Goal: Information Seeking & Learning: Learn about a topic

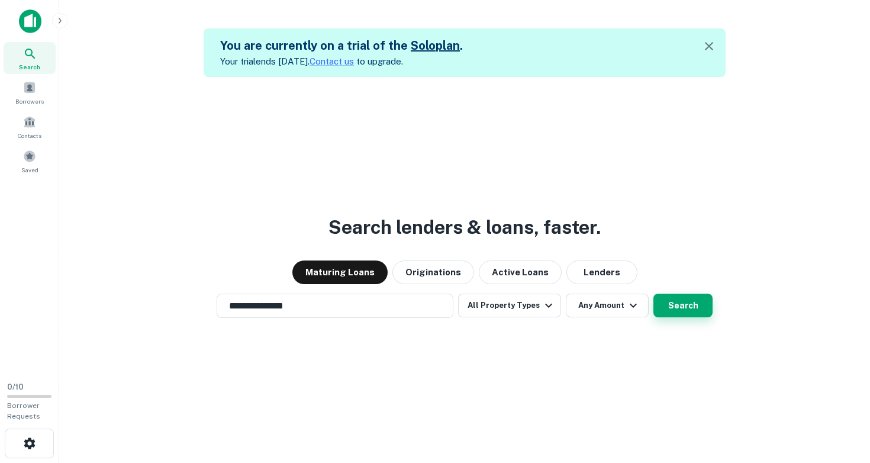
click at [689, 305] on button "Search" at bounding box center [683, 306] width 59 height 24
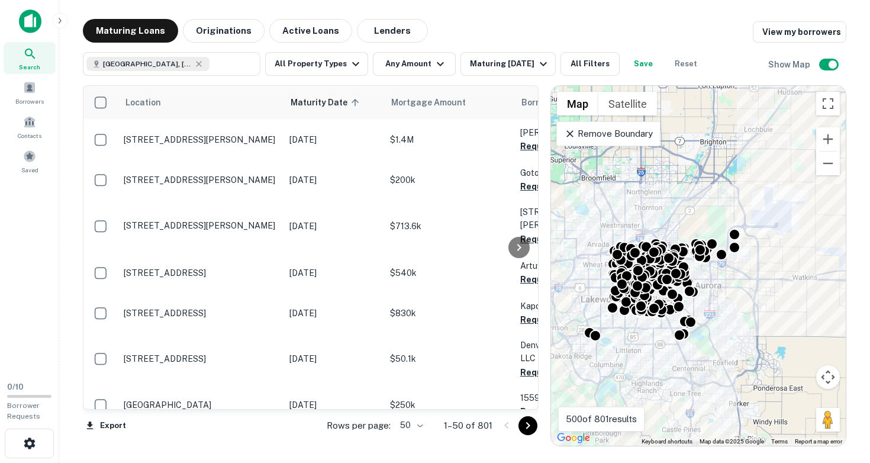
click at [570, 133] on icon at bounding box center [570, 134] width 12 height 12
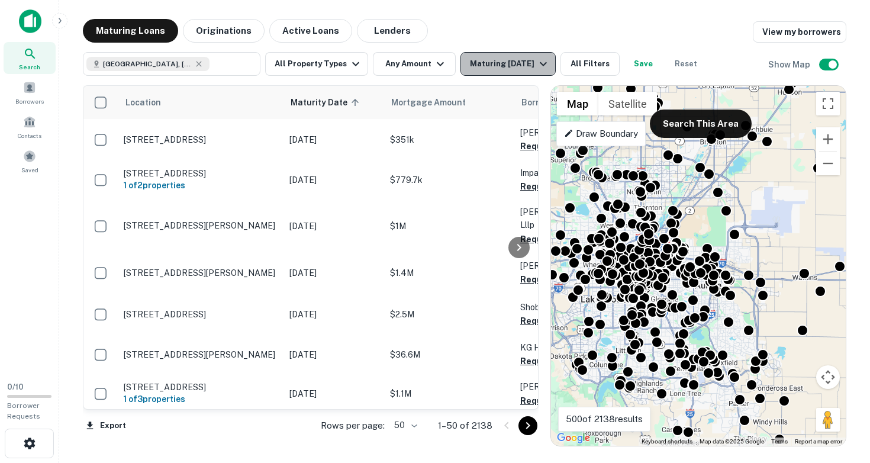
click at [526, 65] on div "Maturing In 1 Year" at bounding box center [510, 64] width 81 height 14
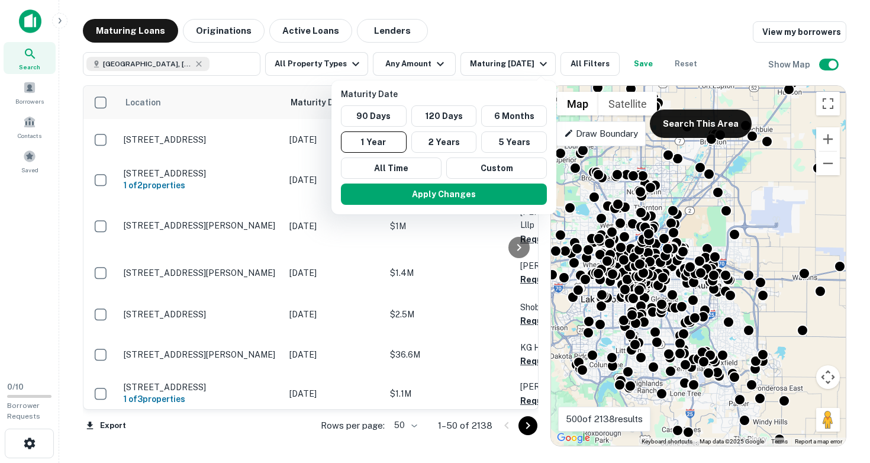
click at [611, 21] on div at bounding box center [435, 231] width 870 height 463
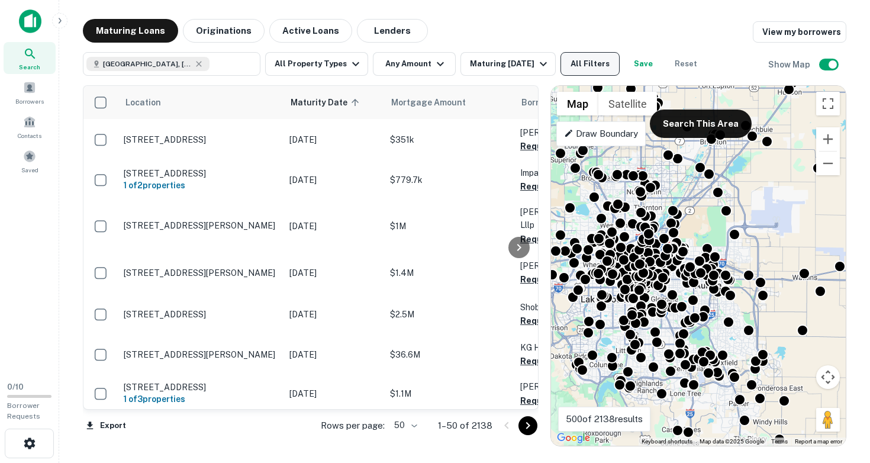
click at [593, 69] on button "All Filters" at bounding box center [590, 64] width 59 height 24
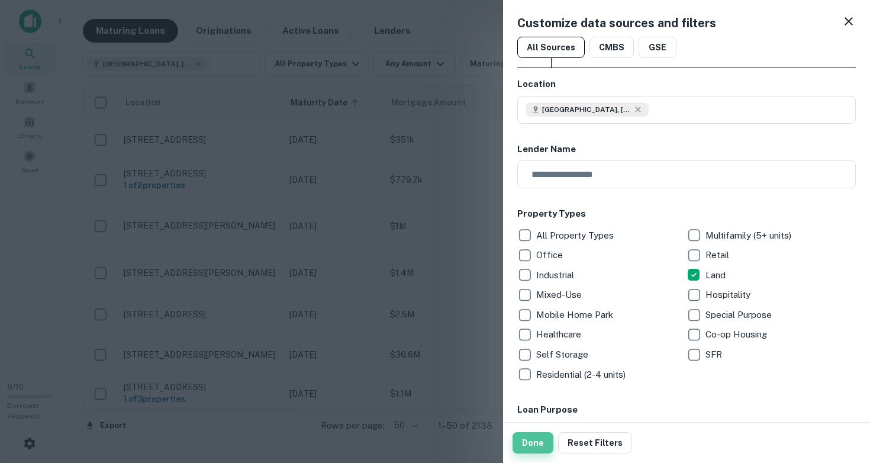
click at [538, 441] on button "Done" at bounding box center [533, 442] width 41 height 21
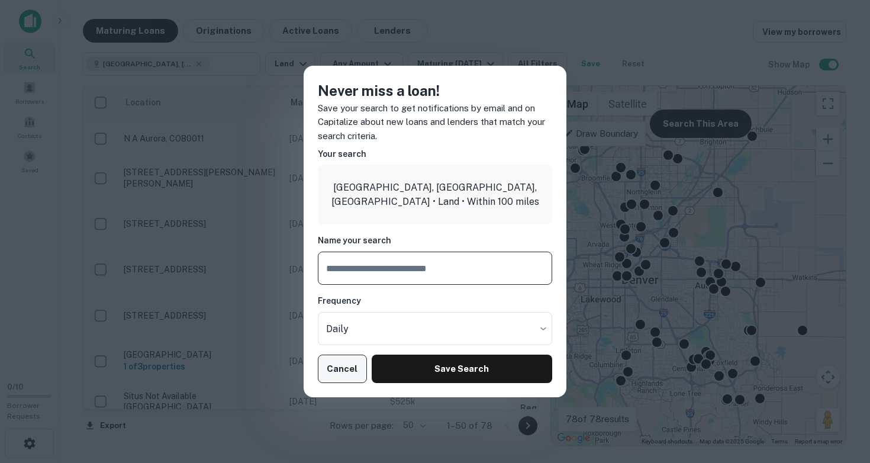
click at [347, 372] on button "Cancel" at bounding box center [342, 369] width 49 height 28
click at [342, 374] on button "Cancel" at bounding box center [342, 369] width 49 height 28
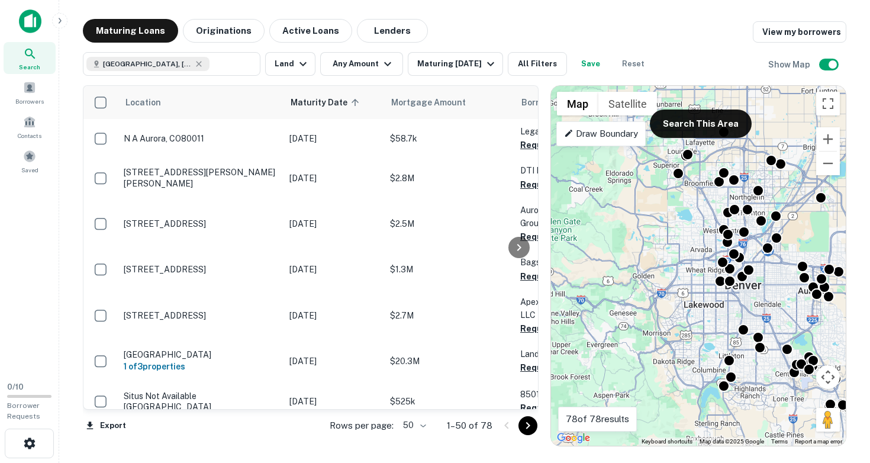
drag, startPoint x: 600, startPoint y: 277, endPoint x: 699, endPoint y: 286, distance: 98.7
click at [699, 286] on div "To activate drag with keyboard, press Alt + Enter. Once in keyboard drag state,…" at bounding box center [698, 266] width 295 height 360
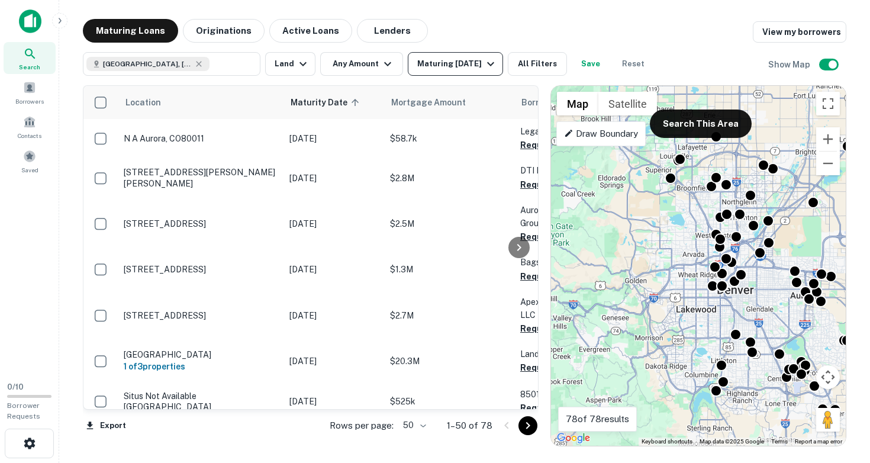
click at [479, 67] on div "Maturing In 1 Year" at bounding box center [457, 64] width 81 height 14
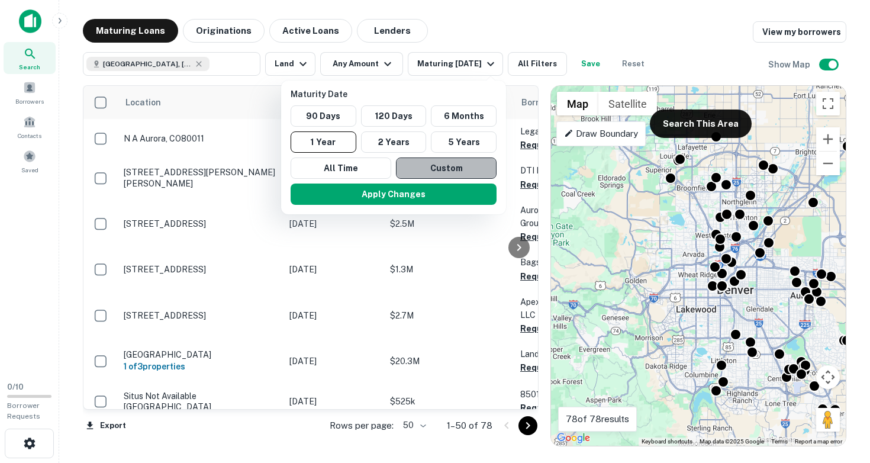
click at [441, 165] on button "Custom" at bounding box center [446, 167] width 101 height 21
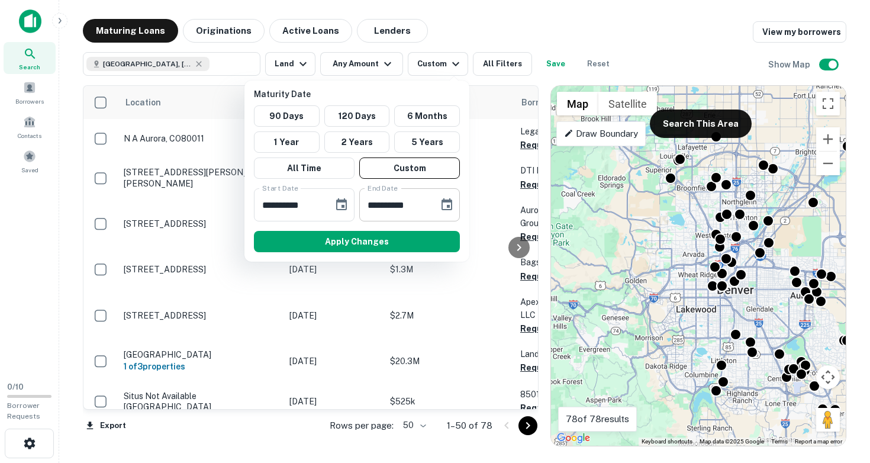
click at [447, 205] on icon "Choose date, selected date is Aug 17, 2025" at bounding box center [447, 204] width 11 height 12
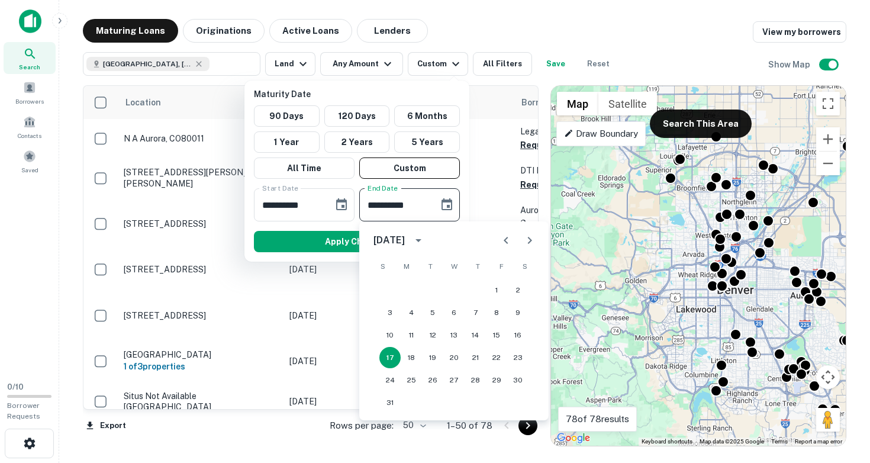
click at [530, 239] on icon "Next month" at bounding box center [530, 240] width 4 height 7
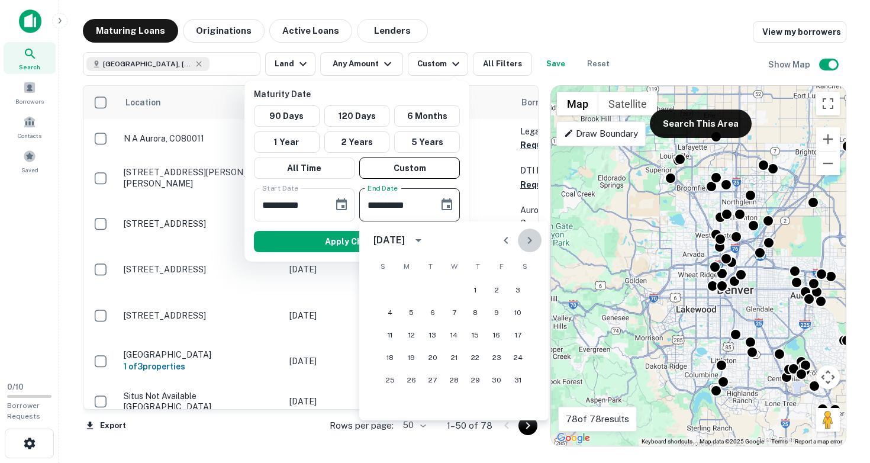
click at [530, 239] on icon "Next month" at bounding box center [530, 240] width 4 height 7
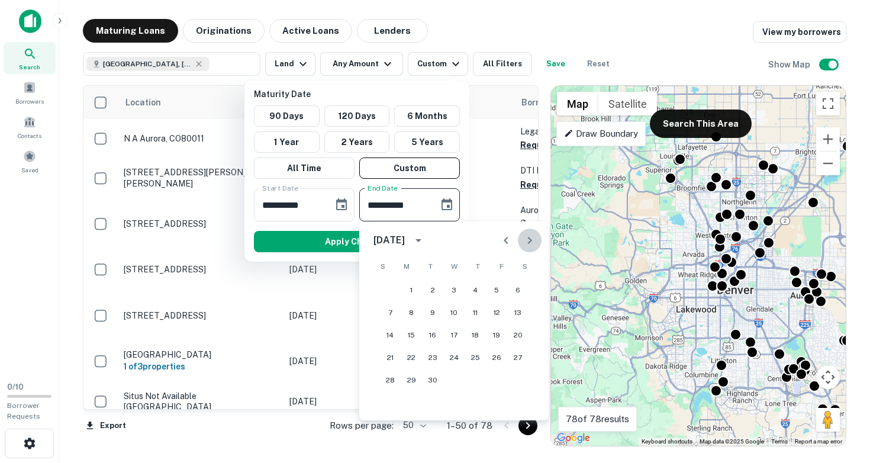
click at [530, 239] on icon "Next month" at bounding box center [530, 240] width 4 height 7
click at [435, 286] on button "1" at bounding box center [432, 289] width 21 height 21
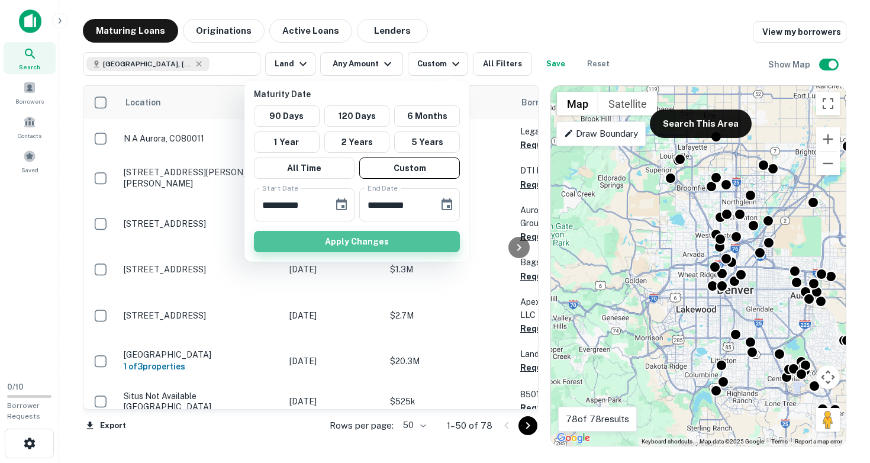
click at [407, 242] on button "Apply Changes" at bounding box center [357, 241] width 206 height 21
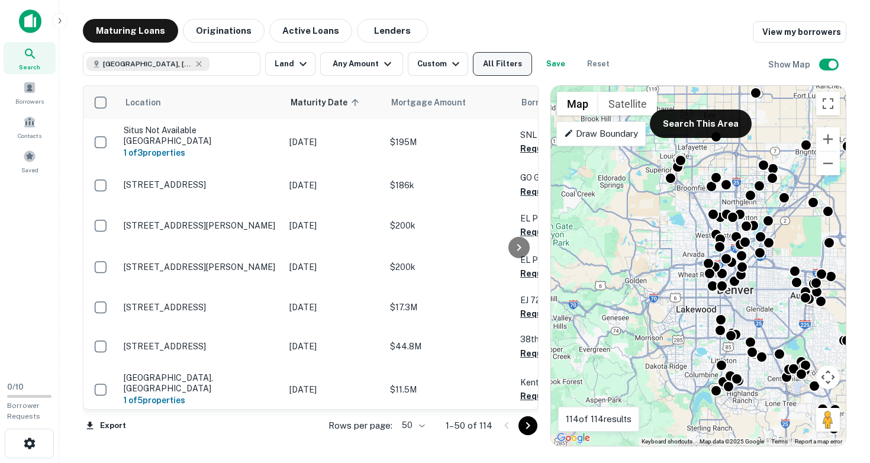
click at [499, 63] on button "All Filters" at bounding box center [502, 64] width 59 height 24
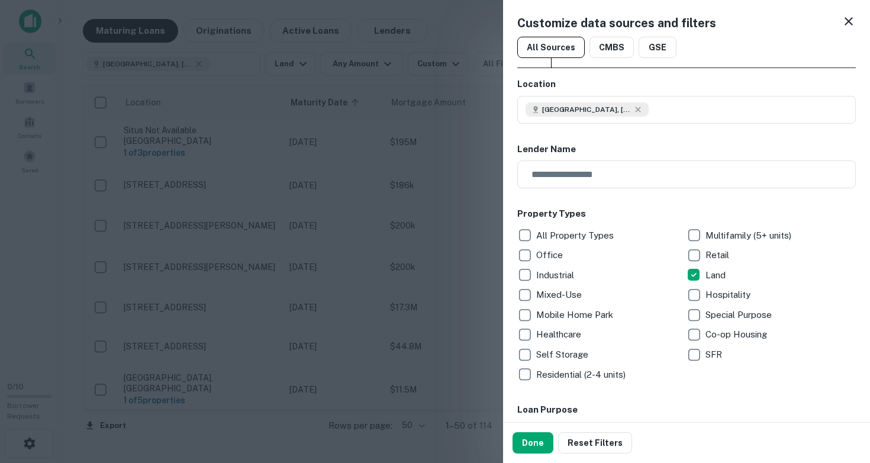
type input "*******"
click at [529, 443] on button "Done" at bounding box center [533, 442] width 41 height 21
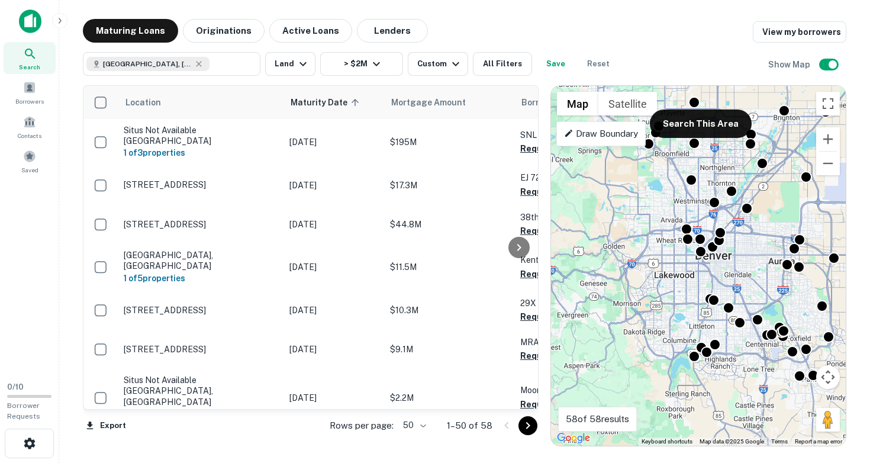
drag, startPoint x: 651, startPoint y: 308, endPoint x: 616, endPoint y: 248, distance: 69.5
click at [620, 252] on div "To activate drag with keyboard, press Alt + Enter. Once in keyboard drag state,…" at bounding box center [698, 266] width 295 height 360
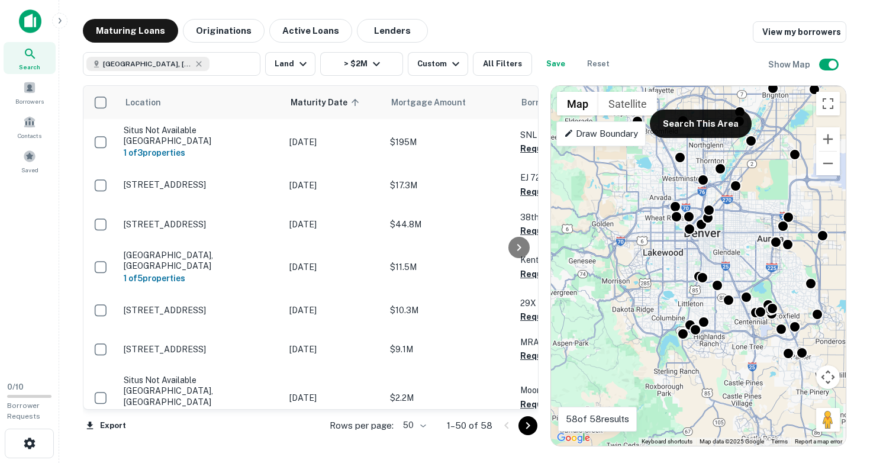
click at [694, 339] on div "To activate drag with keyboard, press Alt + Enter. Once in keyboard drag state,…" at bounding box center [698, 266] width 295 height 360
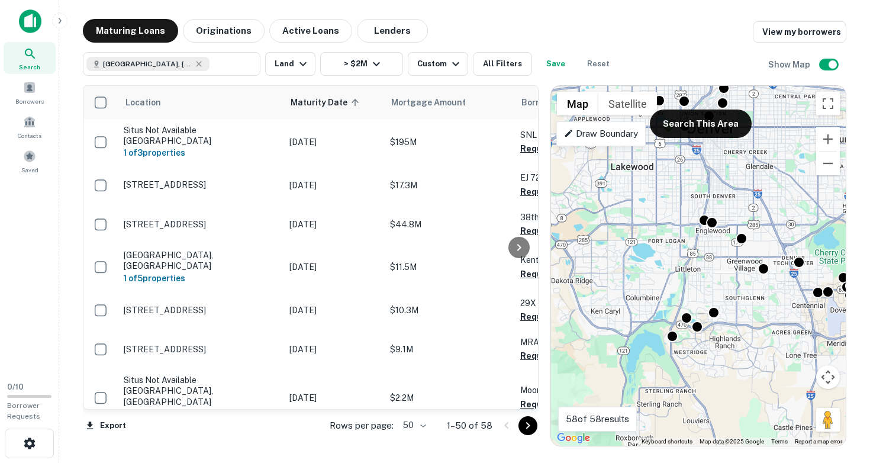
click at [699, 344] on div "To activate drag with keyboard, press Alt + Enter. Once in keyboard drag state,…" at bounding box center [698, 266] width 295 height 360
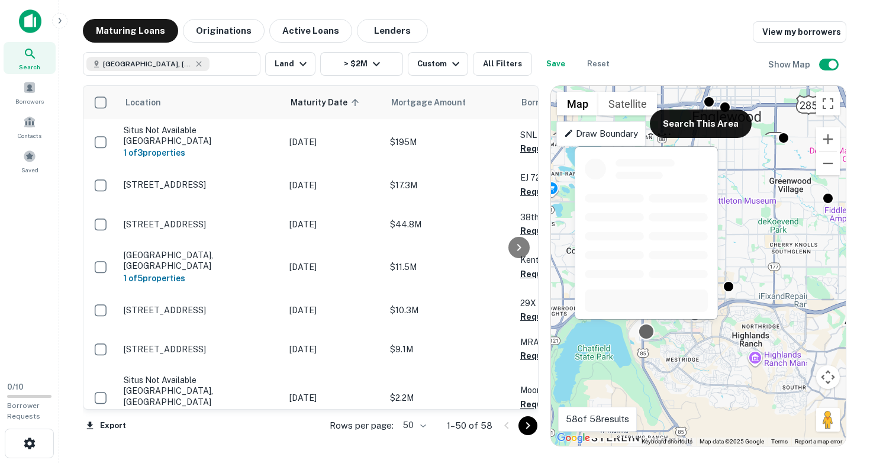
click at [647, 335] on div at bounding box center [646, 331] width 17 height 17
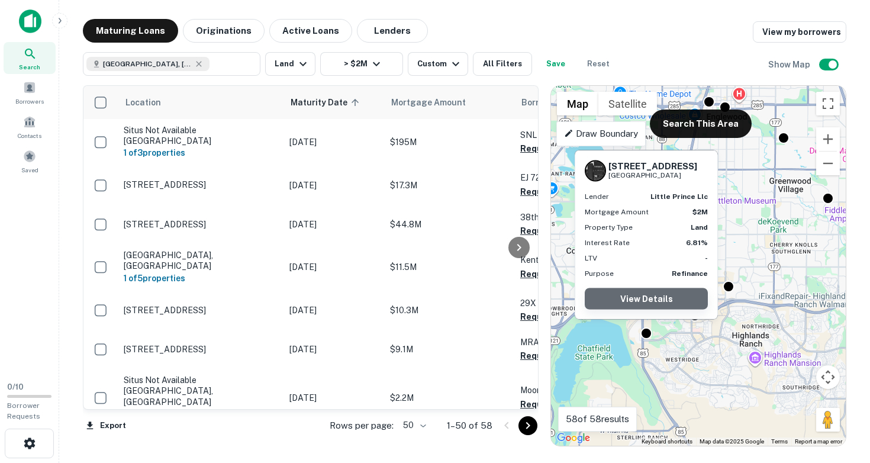
click at [652, 296] on link "View Details" at bounding box center [646, 298] width 123 height 21
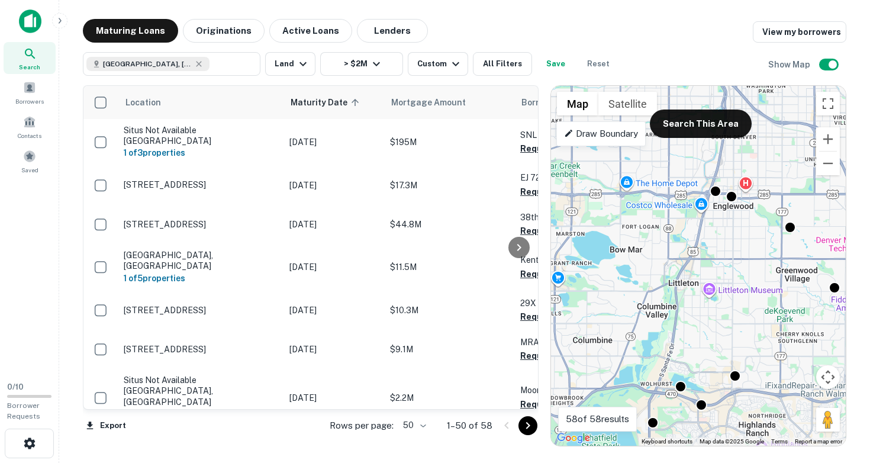
drag, startPoint x: 710, startPoint y: 232, endPoint x: 725, endPoint y: 338, distance: 107.1
click at [725, 338] on div "To activate drag with keyboard, press Alt + Enter. Once in keyboard drag state,…" at bounding box center [698, 266] width 295 height 360
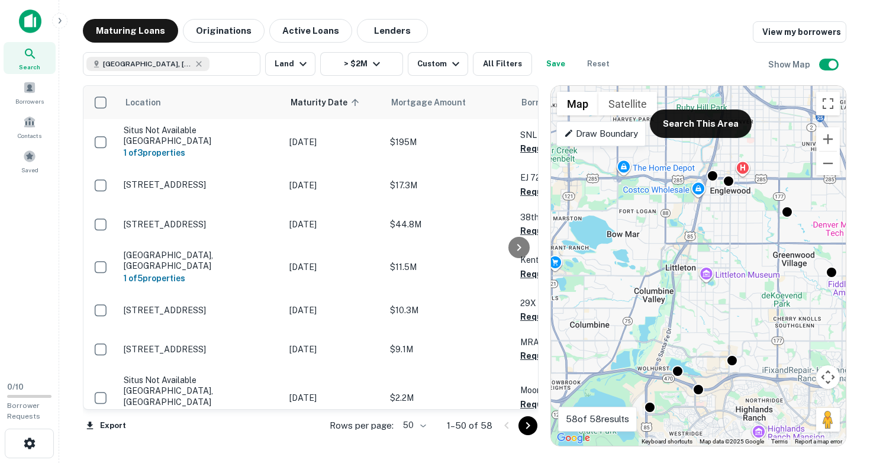
drag, startPoint x: 669, startPoint y: 262, endPoint x: 641, endPoint y: 207, distance: 62.0
click at [641, 206] on div "To activate drag with keyboard, press Alt + Enter. Once in keyboard drag state,…" at bounding box center [698, 266] width 295 height 360
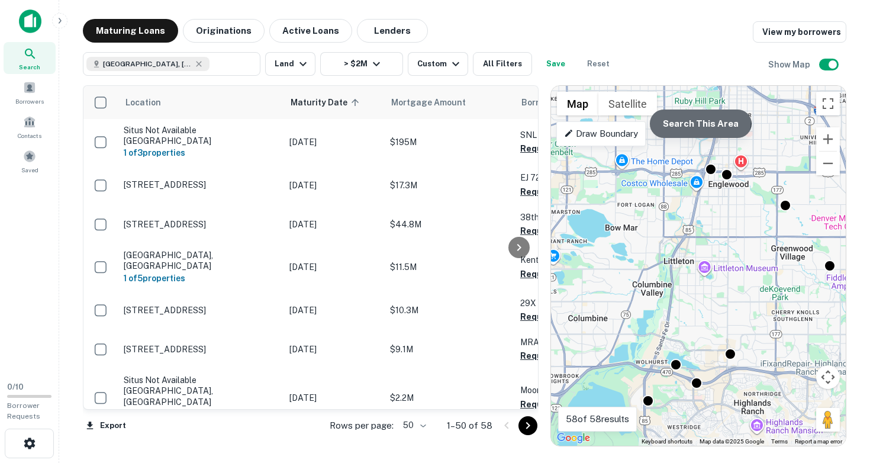
click at [698, 121] on button "Search This Area" at bounding box center [701, 124] width 102 height 28
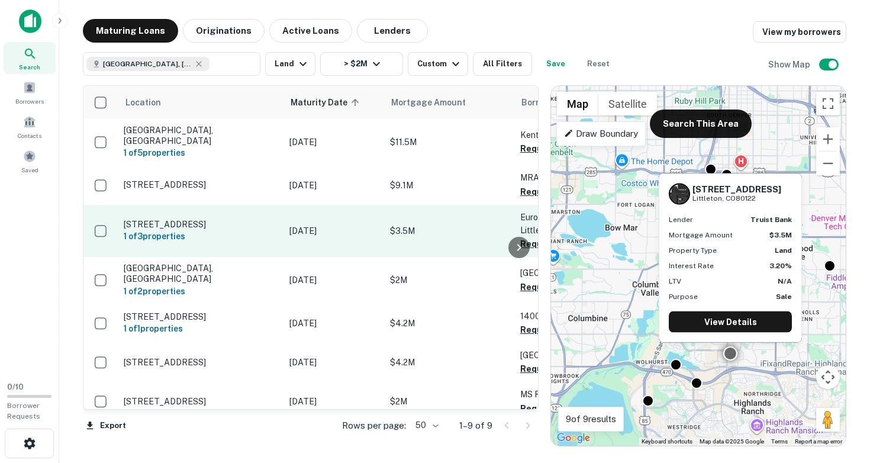
click at [236, 219] on p "8160 S Grant Way Littleton, CO80122" at bounding box center [201, 224] width 154 height 11
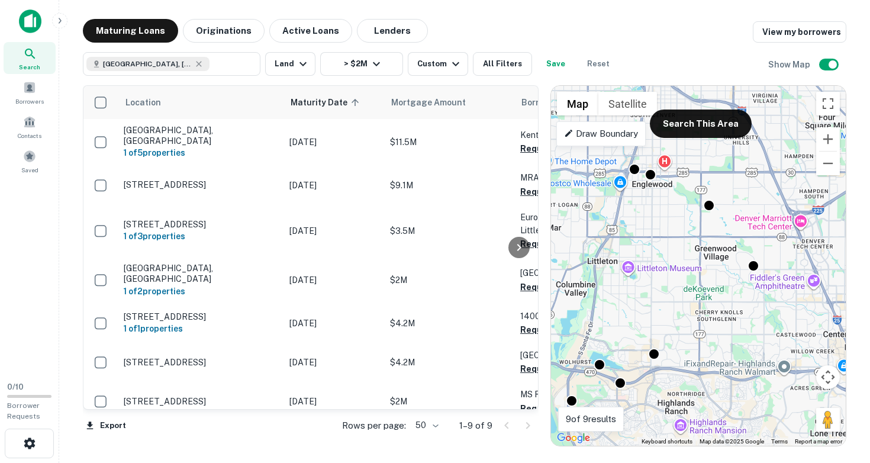
drag, startPoint x: 735, startPoint y: 302, endPoint x: 567, endPoint y: 310, distance: 167.7
click at [567, 310] on div "To activate drag with keyboard, press Alt + Enter. Once in keyboard drag state,…" at bounding box center [698, 266] width 295 height 360
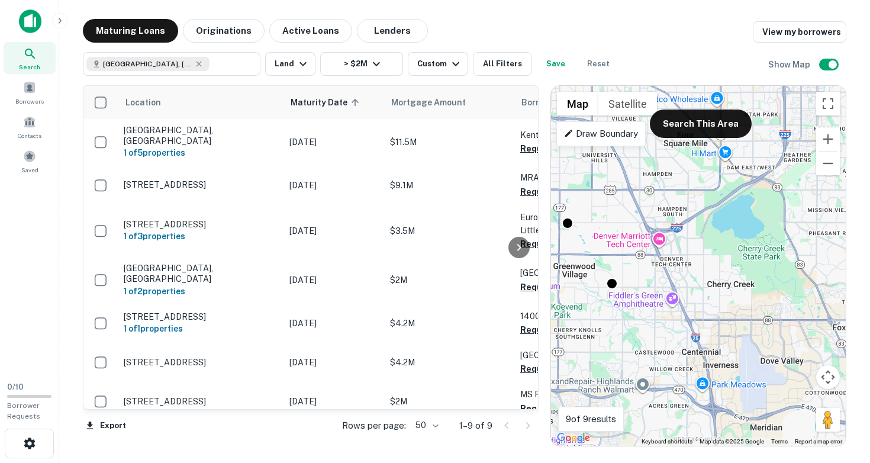
click at [629, 299] on div "To activate drag with keyboard, press Alt + Enter. Once in keyboard drag state,…" at bounding box center [698, 266] width 295 height 360
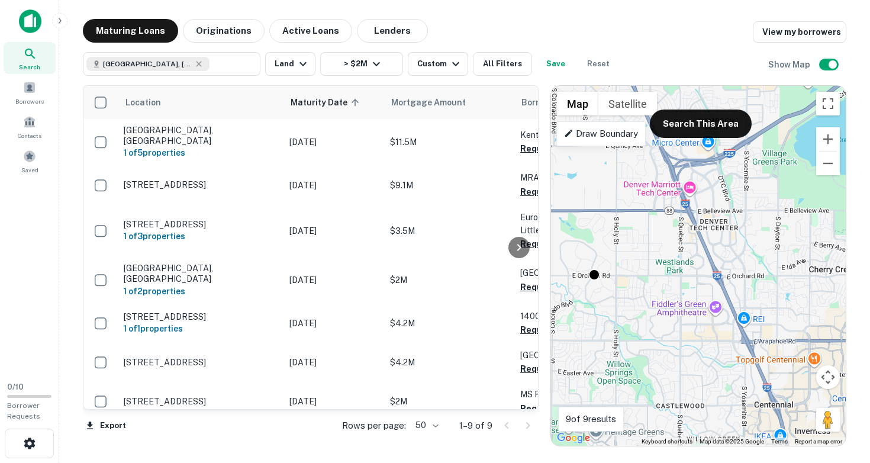
click at [588, 304] on div "To activate drag with keyboard, press Alt + Enter. Once in keyboard drag state,…" at bounding box center [698, 266] width 295 height 360
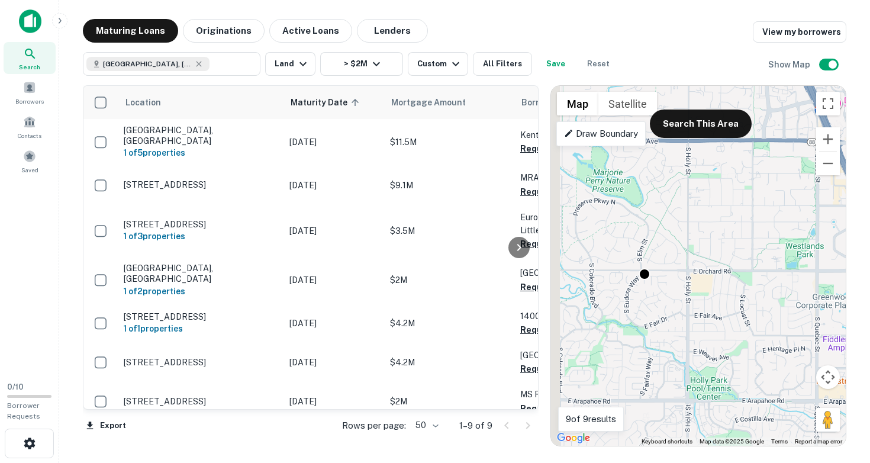
drag, startPoint x: 597, startPoint y: 277, endPoint x: 646, endPoint y: 300, distance: 54.0
click at [646, 300] on div "To activate drag with keyboard, press Alt + Enter. Once in keyboard drag state,…" at bounding box center [698, 266] width 295 height 360
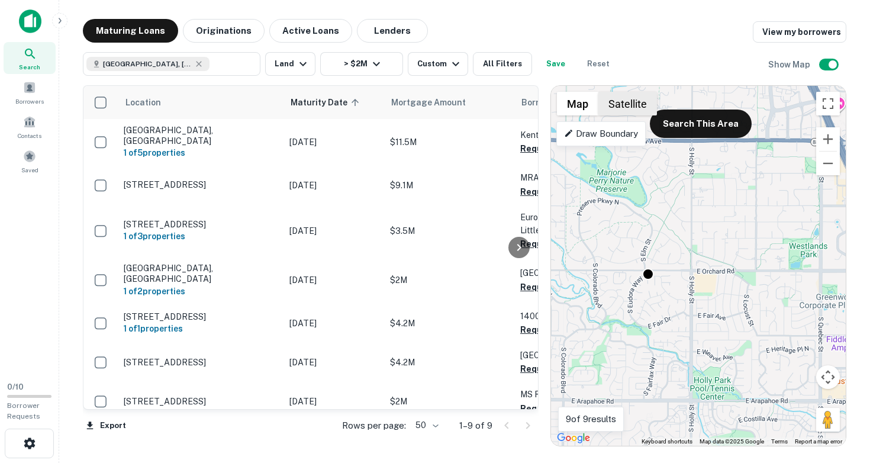
click at [628, 106] on button "Satellite" at bounding box center [627, 104] width 59 height 24
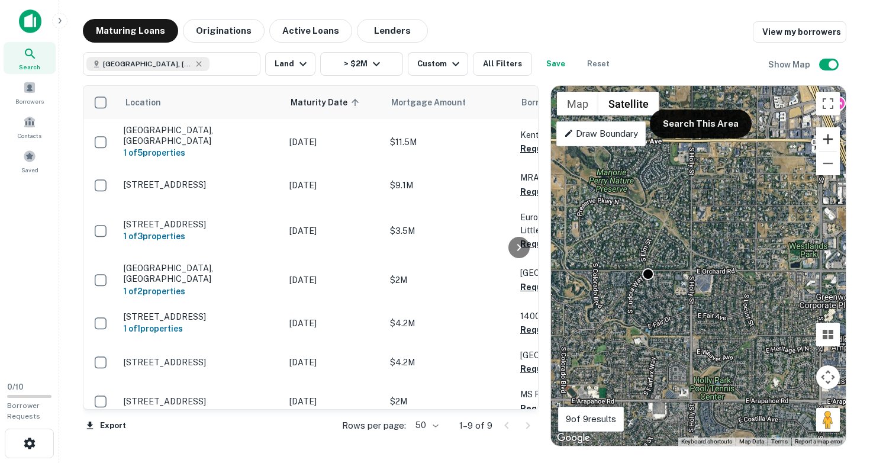
click at [829, 138] on button "Zoom in" at bounding box center [828, 139] width 24 height 24
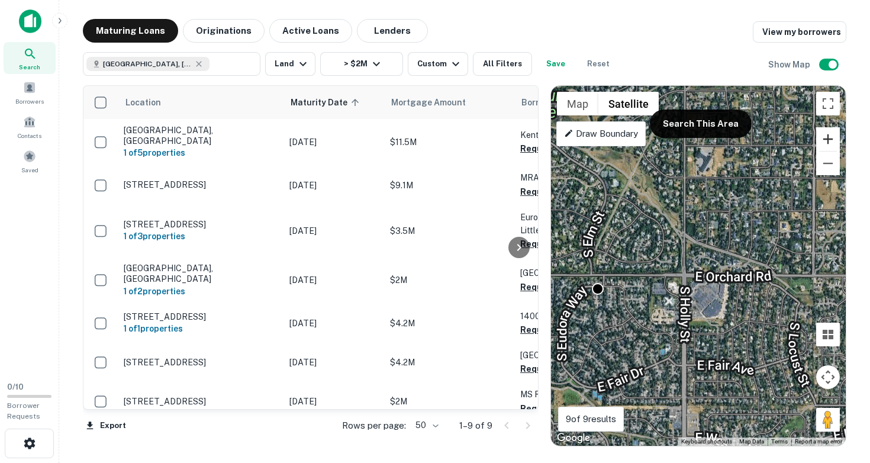
click at [829, 138] on button "Zoom in" at bounding box center [828, 139] width 24 height 24
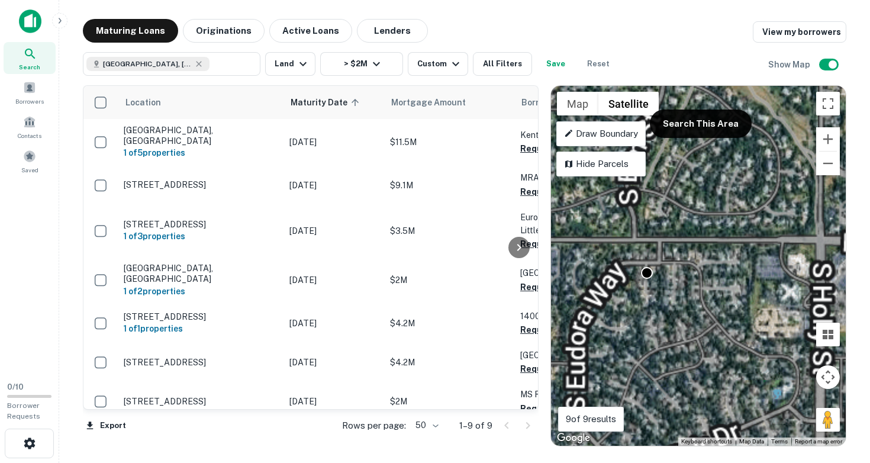
drag, startPoint x: 664, startPoint y: 282, endPoint x: 819, endPoint y: 236, distance: 161.3
click at [819, 236] on div "To activate drag with keyboard, press Alt + Enter. Once in keyboard drag state,…" at bounding box center [698, 266] width 295 height 360
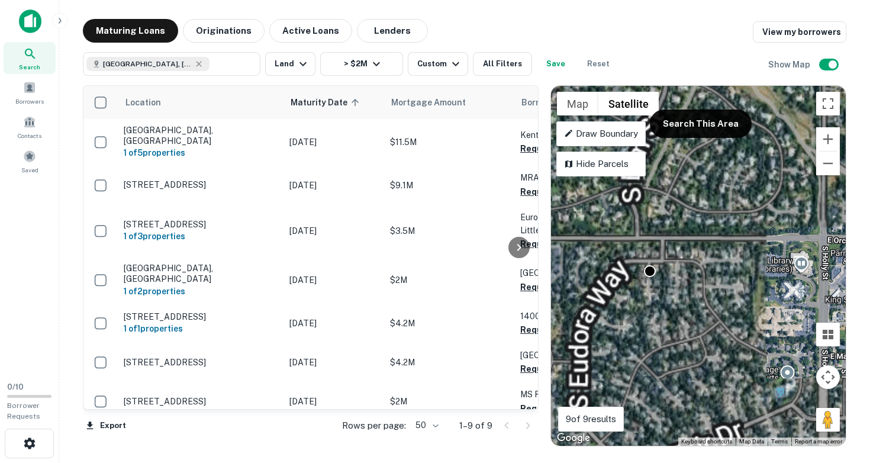
click at [621, 305] on div "To activate drag with keyboard, press Alt + Enter. Once in keyboard drag state,…" at bounding box center [698, 266] width 295 height 360
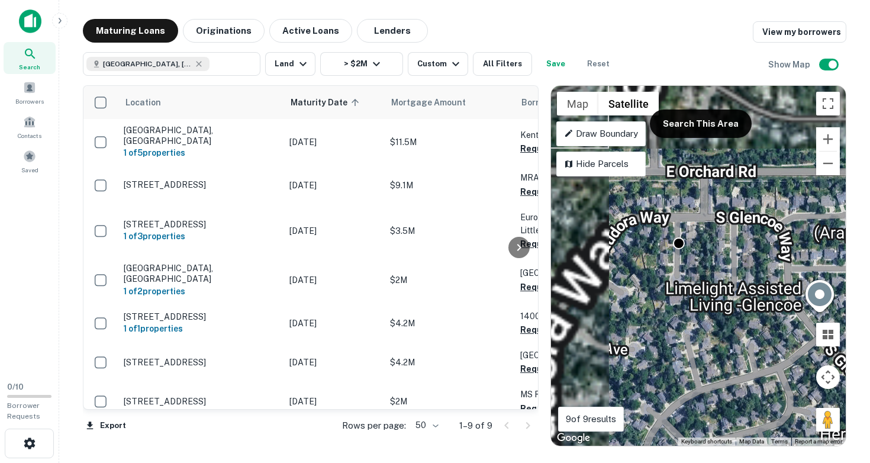
click at [672, 263] on div "To activate drag with keyboard, press Alt + Enter. Once in keyboard drag state,…" at bounding box center [698, 266] width 295 height 360
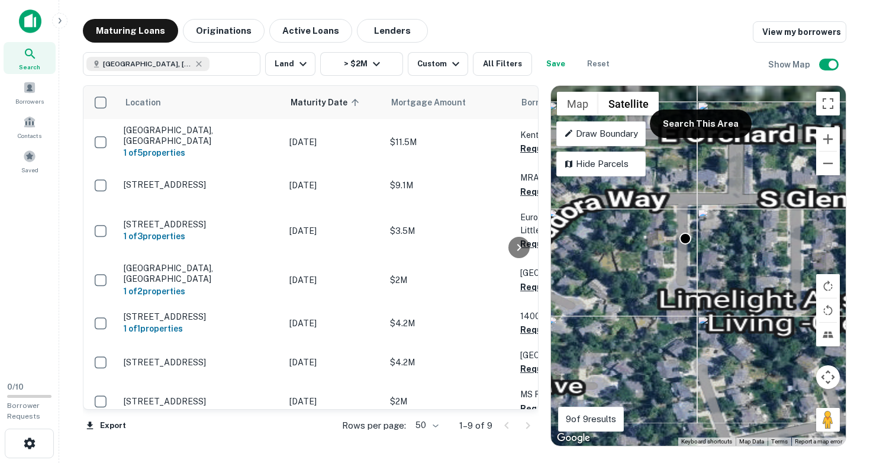
click at [658, 263] on div "To activate drag with keyboard, press Alt + Enter. Once in keyboard drag state,…" at bounding box center [698, 266] width 295 height 360
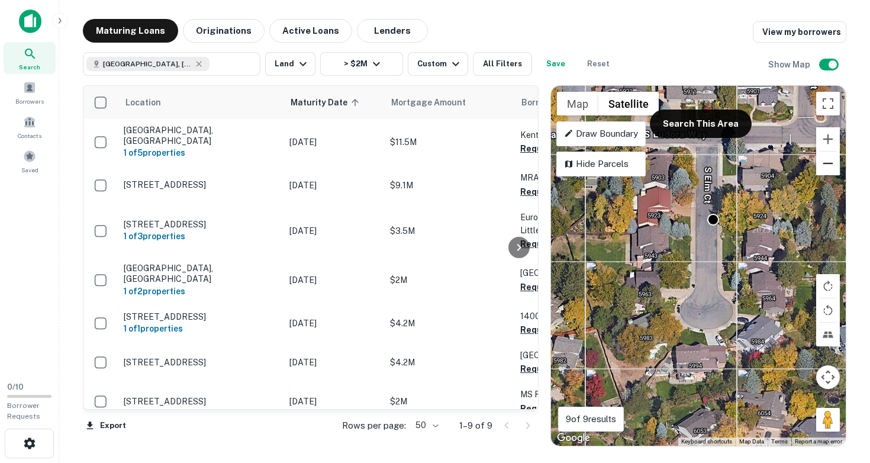
click at [831, 165] on button "Zoom out" at bounding box center [828, 164] width 24 height 24
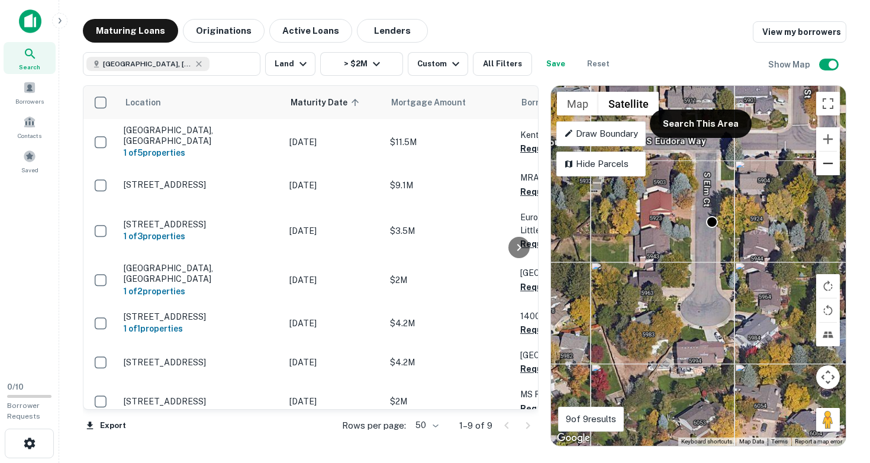
click at [831, 165] on button "Zoom out" at bounding box center [828, 164] width 24 height 24
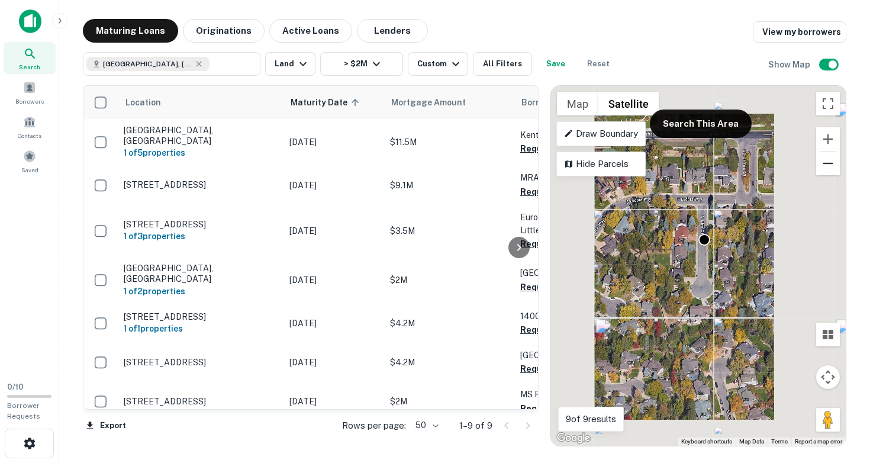
click at [831, 165] on button "Zoom out" at bounding box center [828, 164] width 24 height 24
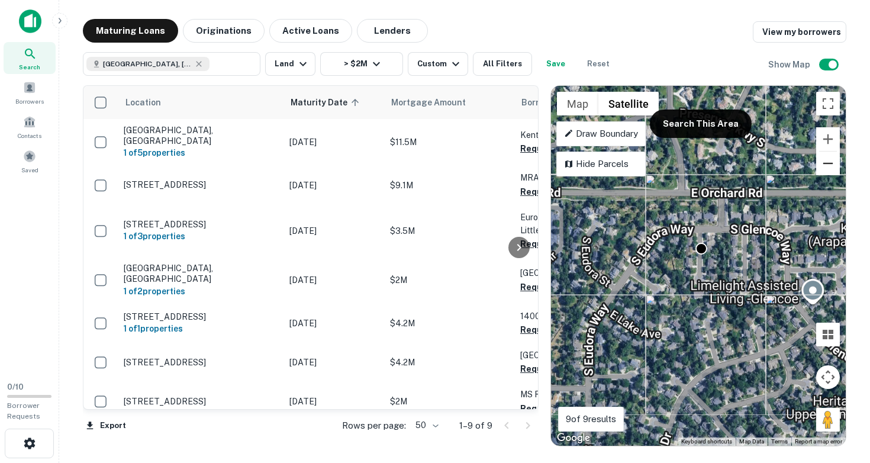
click at [831, 165] on button "Zoom out" at bounding box center [828, 164] width 24 height 24
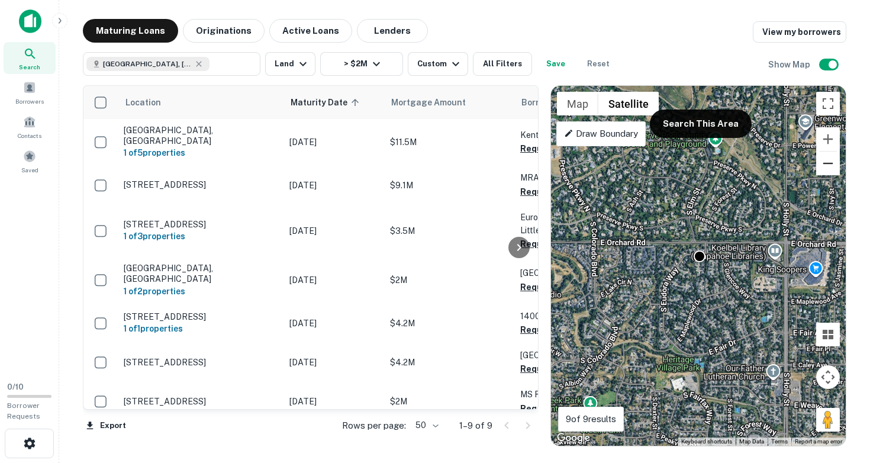
click at [831, 165] on button "Zoom out" at bounding box center [828, 164] width 24 height 24
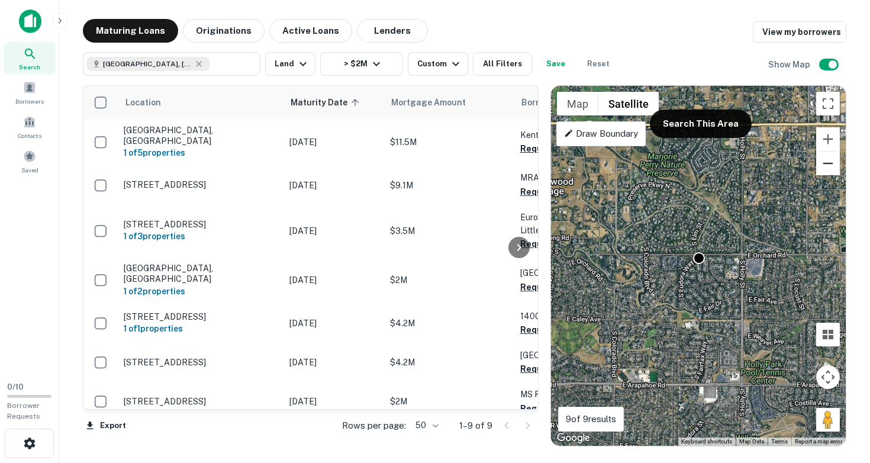
click at [831, 168] on button "Zoom out" at bounding box center [828, 164] width 24 height 24
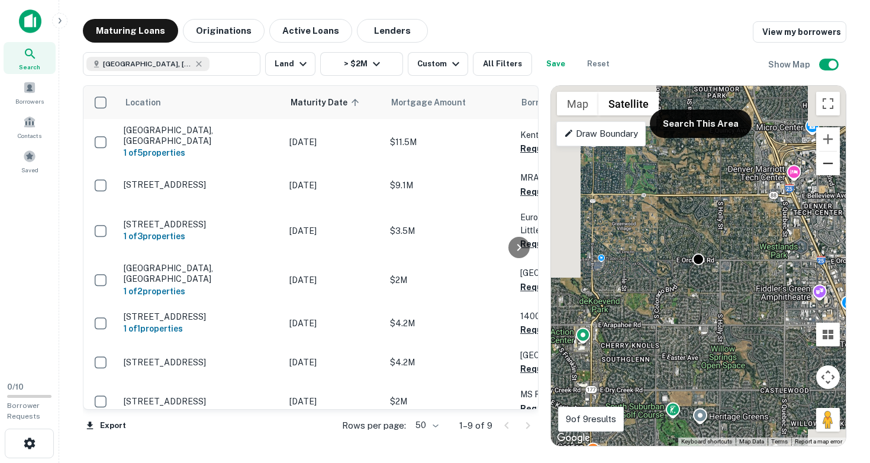
click at [831, 168] on button "Zoom out" at bounding box center [828, 164] width 24 height 24
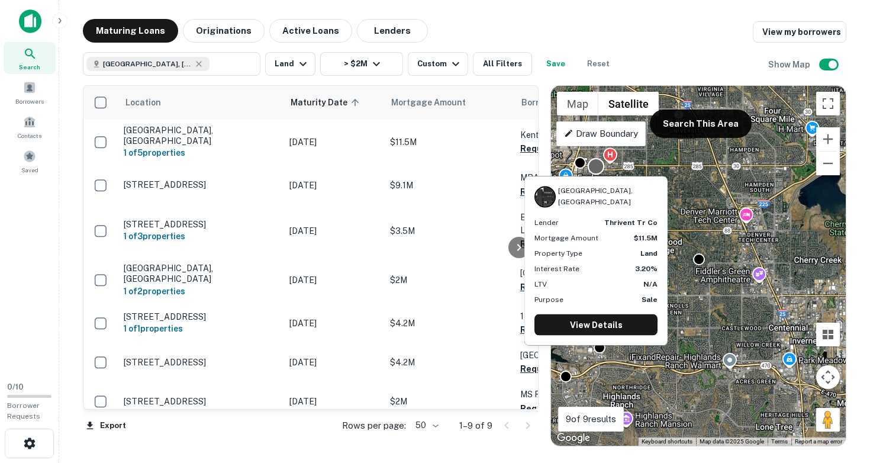
click at [596, 169] on div "Englewood, CO Lender thrivent tr co Mortgage Amount $11.5M Property Type Land I…" at bounding box center [596, 257] width 146 height 179
click at [580, 330] on link "View Details" at bounding box center [596, 323] width 123 height 21
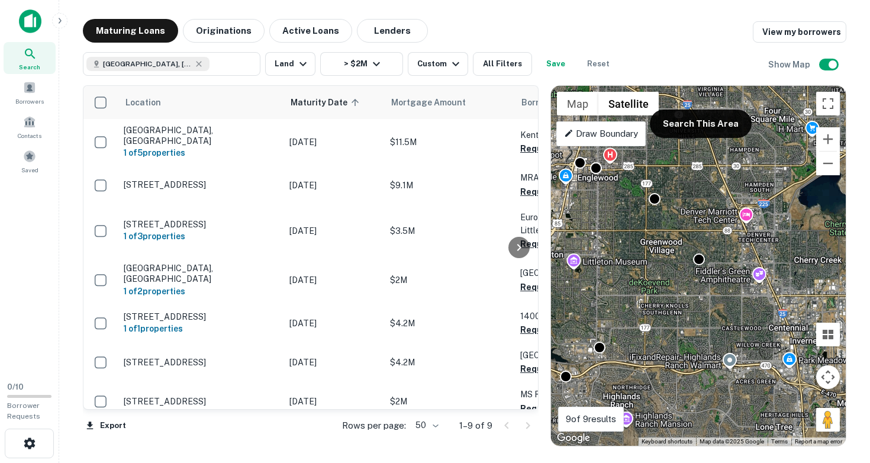
click at [621, 33] on div "Maturing Loans Originations Active Loans Lenders View my borrowers" at bounding box center [465, 31] width 764 height 24
click at [832, 166] on button "Zoom out" at bounding box center [828, 164] width 24 height 24
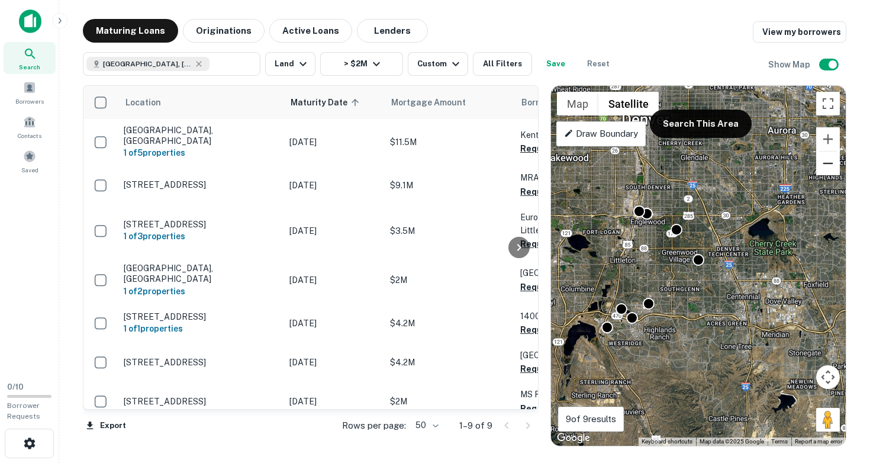
click at [832, 166] on button "Zoom out" at bounding box center [828, 164] width 24 height 24
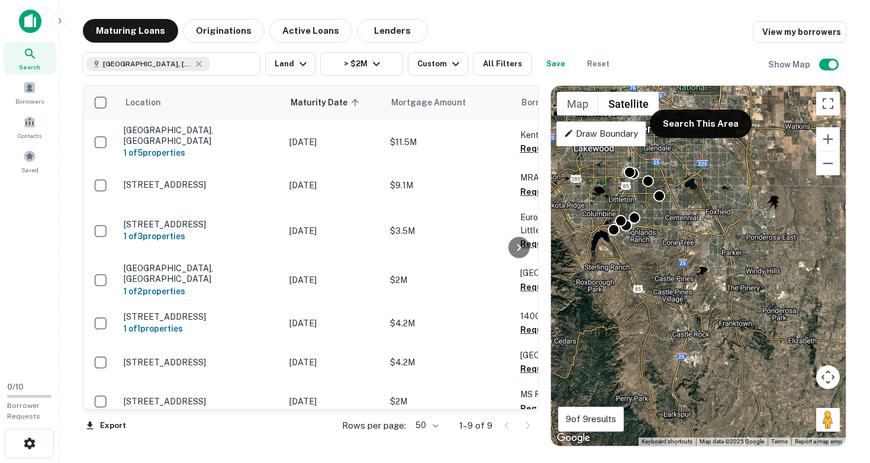
drag, startPoint x: 707, startPoint y: 289, endPoint x: 665, endPoint y: 226, distance: 75.7
click at [665, 226] on div "To activate drag with keyboard, press Alt + Enter. Once in keyboard drag state,…" at bounding box center [698, 266] width 295 height 360
click at [695, 125] on button "Search This Area" at bounding box center [701, 124] width 102 height 28
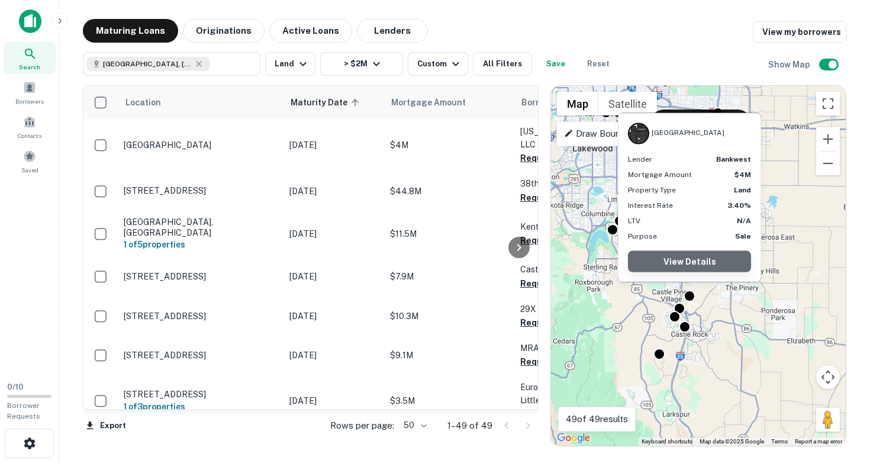
click at [693, 262] on link "View Details" at bounding box center [689, 261] width 123 height 21
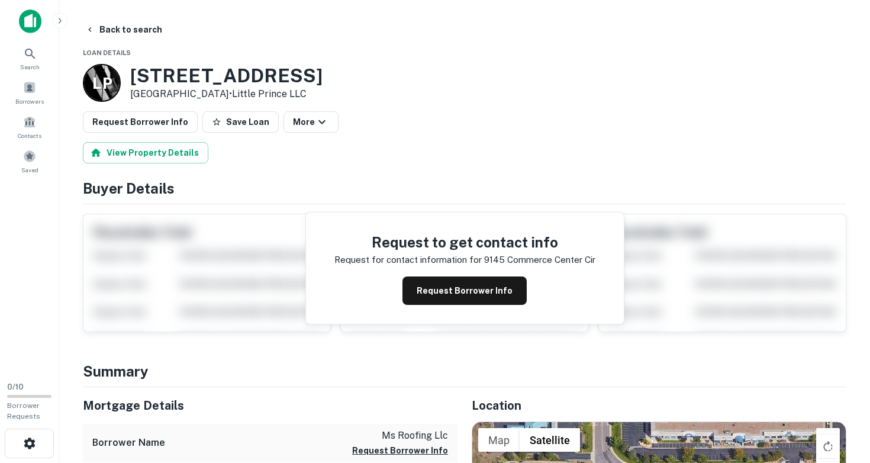
drag, startPoint x: 132, startPoint y: 75, endPoint x: 250, endPoint y: 90, distance: 119.4
click at [250, 90] on div "9145 Commerce Center Cir Highlands Ranch, CO80129 • Little Prince LLC" at bounding box center [226, 83] width 192 height 37
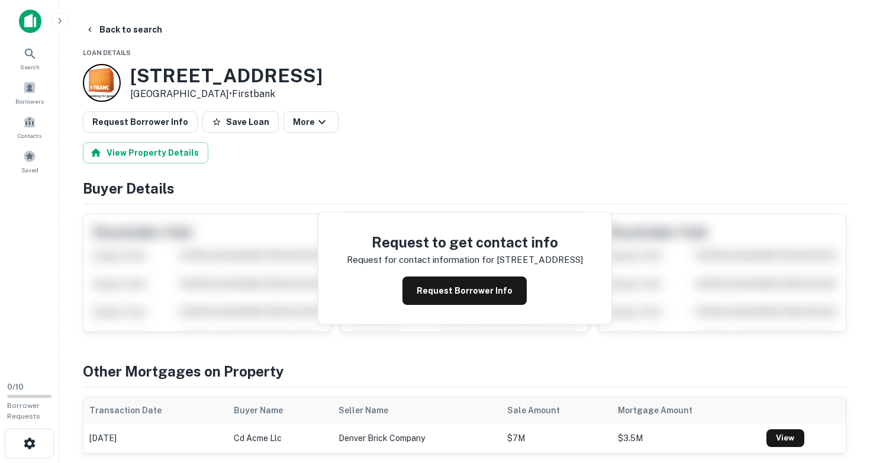
drag, startPoint x: 132, startPoint y: 76, endPoint x: 229, endPoint y: 92, distance: 98.5
click at [229, 92] on div "401 Prairie Hawk Dr Castle Rock, CO80109 • Firstbank" at bounding box center [226, 83] width 192 height 37
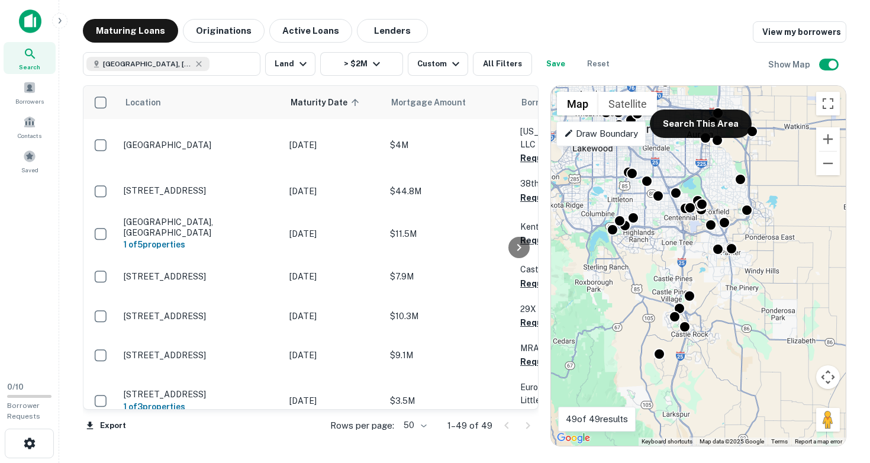
click at [725, 264] on div "To activate drag with keyboard, press Alt + Enter. Once in keyboard drag state,…" at bounding box center [698, 266] width 295 height 360
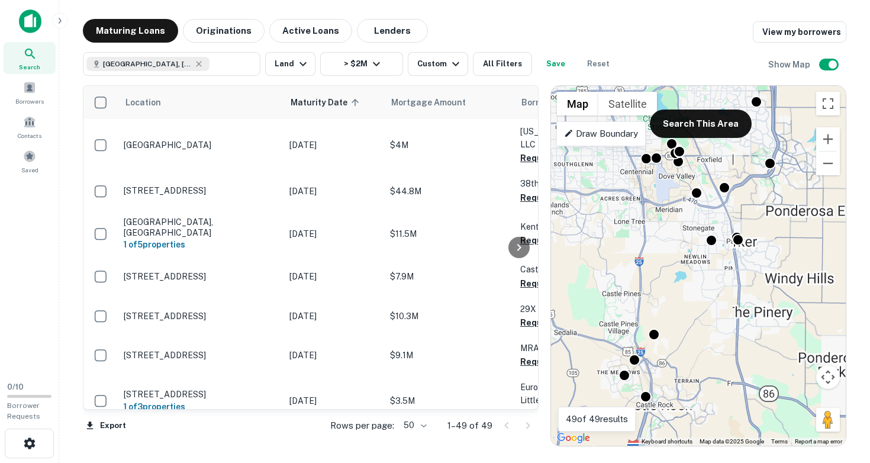
click at [723, 257] on div "To activate drag with keyboard, press Alt + Enter. Once in keyboard drag state,…" at bounding box center [698, 266] width 295 height 360
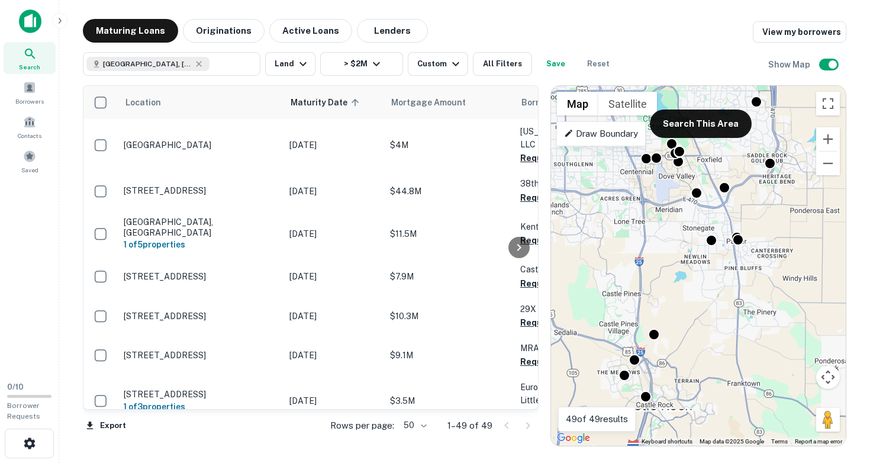
click at [723, 257] on div "To activate drag with keyboard, press Alt + Enter. Once in keyboard drag state,…" at bounding box center [698, 266] width 295 height 360
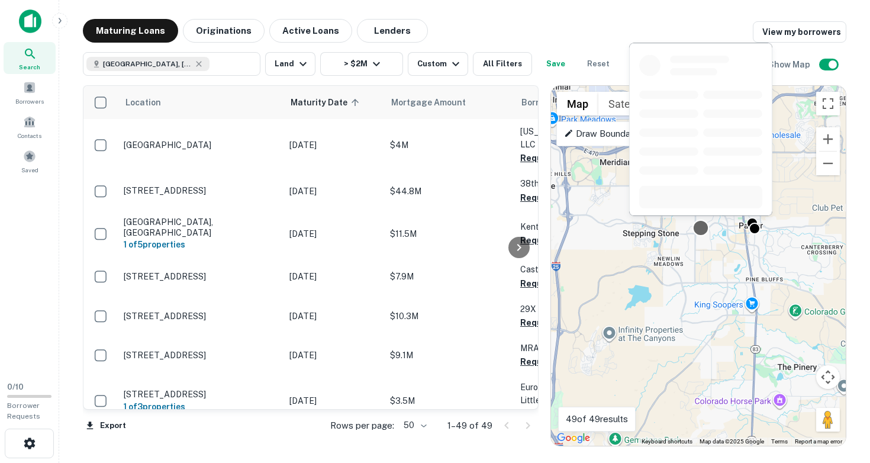
click at [701, 231] on div at bounding box center [701, 228] width 17 height 17
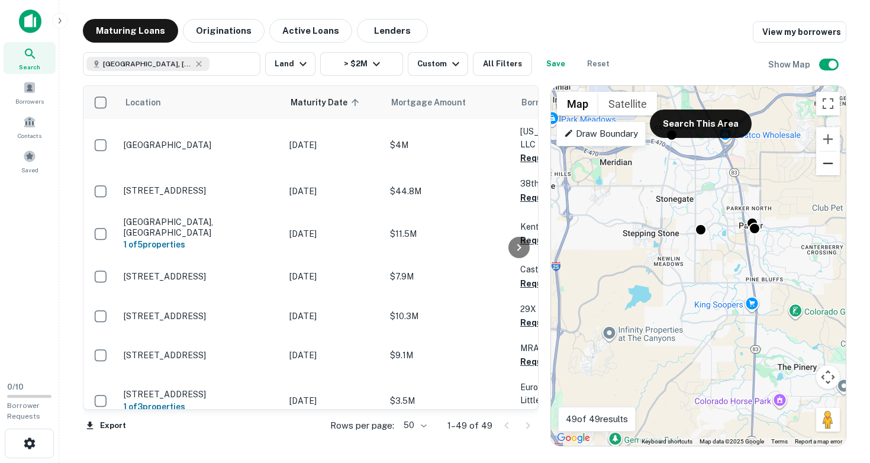
click at [830, 169] on button "Zoom out" at bounding box center [828, 164] width 24 height 24
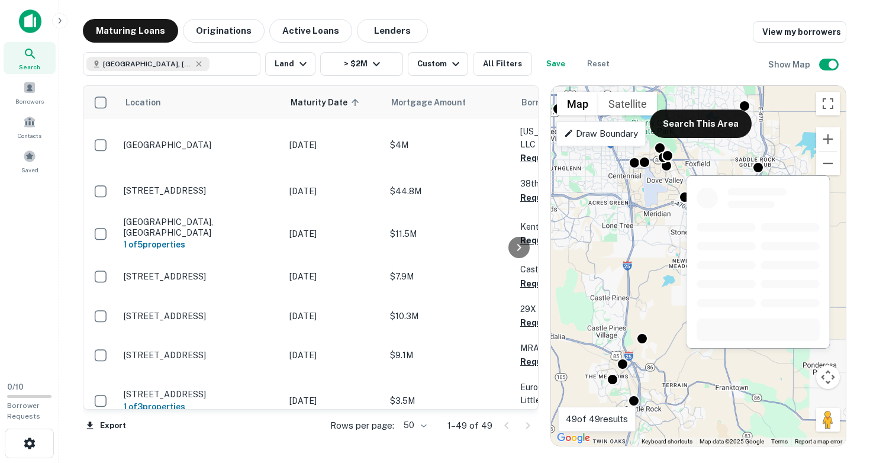
click at [757, 168] on div at bounding box center [759, 259] width 146 height 182
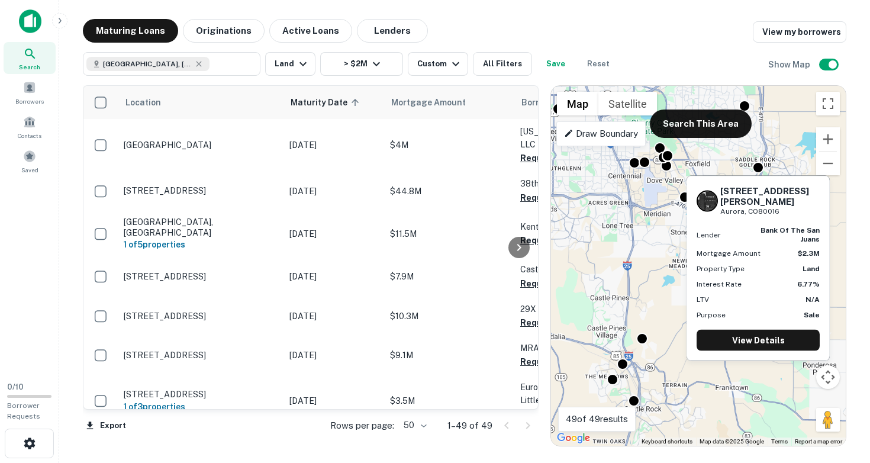
click at [757, 168] on div "7390 S Gartrell Rd Aurora, CO80016 Lender bank of the san juans Mortgage Amount…" at bounding box center [759, 265] width 146 height 195
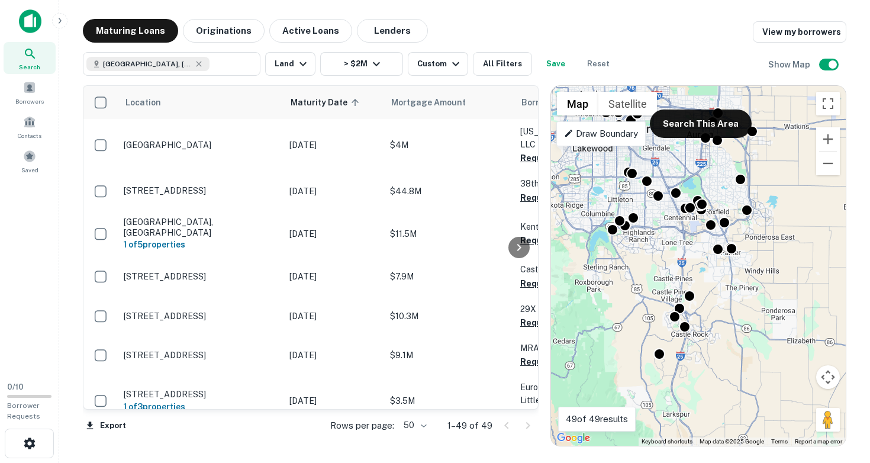
click at [690, 237] on div "To activate drag with keyboard, press Alt + Enter. Once in keyboard drag state,…" at bounding box center [698, 266] width 295 height 360
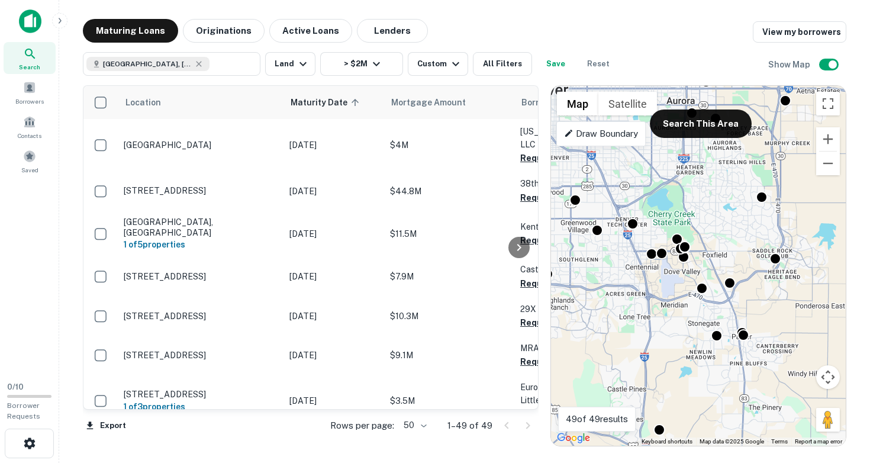
drag, startPoint x: 700, startPoint y: 204, endPoint x: 668, endPoint y: 275, distance: 77.9
click at [668, 276] on div "To activate drag with keyboard, press Alt + Enter. Once in keyboard drag state,…" at bounding box center [698, 266] width 295 height 360
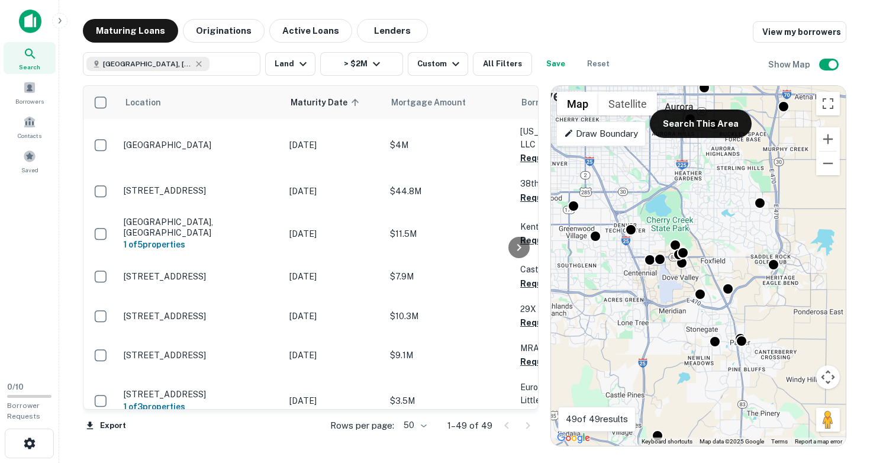
click at [668, 275] on div "To activate drag with keyboard, press Alt + Enter. Once in keyboard drag state,…" at bounding box center [698, 266] width 295 height 360
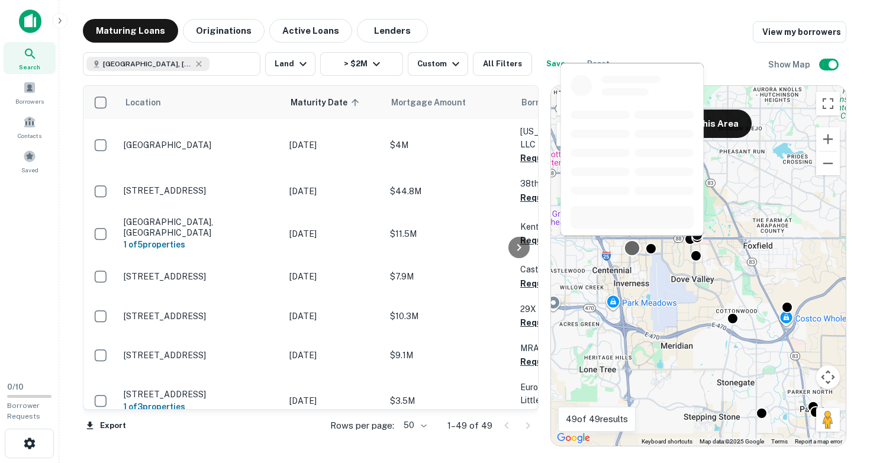
click at [635, 250] on div at bounding box center [632, 248] width 17 height 17
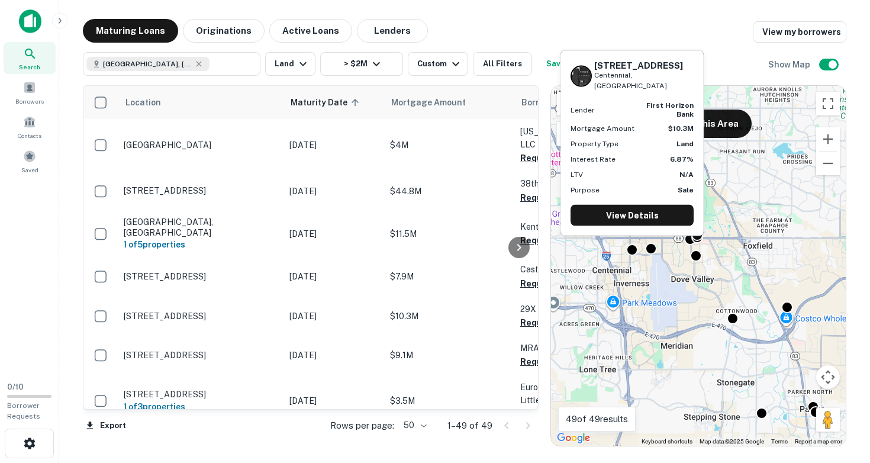
drag, startPoint x: 643, startPoint y: 85, endPoint x: 603, endPoint y: 71, distance: 42.7
click at [586, 72] on div "7150 Havana St Centennial, CO" at bounding box center [632, 75] width 123 height 31
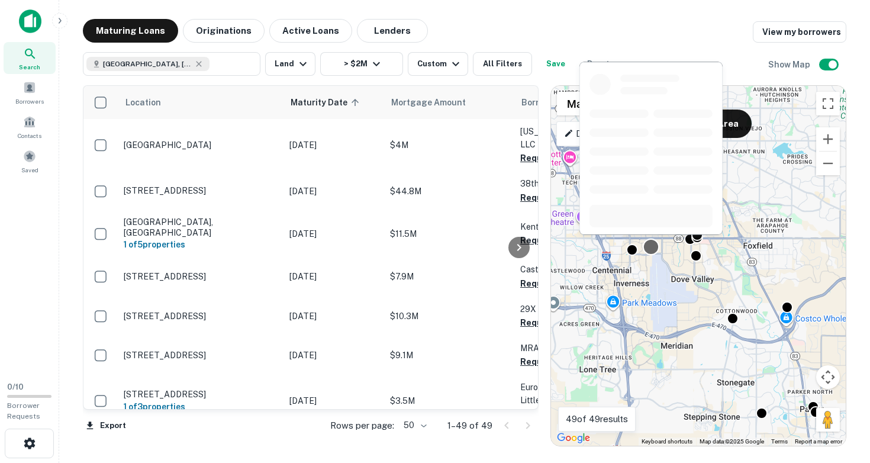
click at [654, 249] on div at bounding box center [651, 247] width 17 height 17
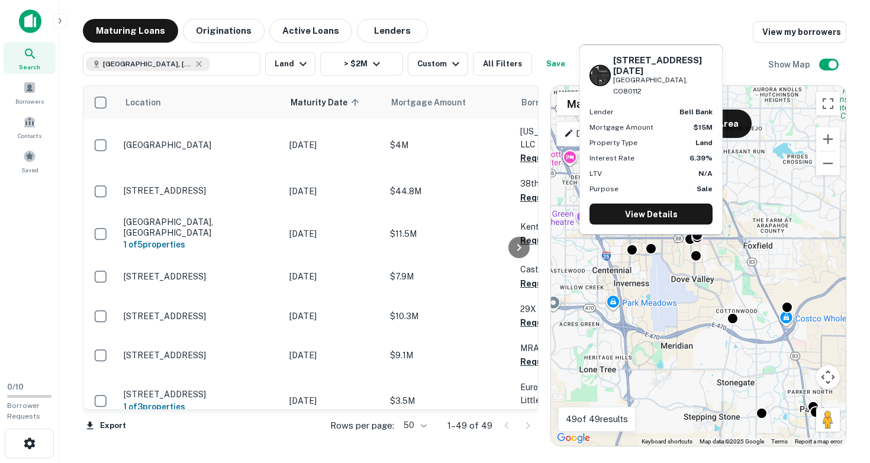
drag, startPoint x: 687, startPoint y: 89, endPoint x: 614, endPoint y: 78, distance: 73.7
click at [614, 78] on div "[STREET_ADDRESS][DATE]" at bounding box center [662, 75] width 99 height 42
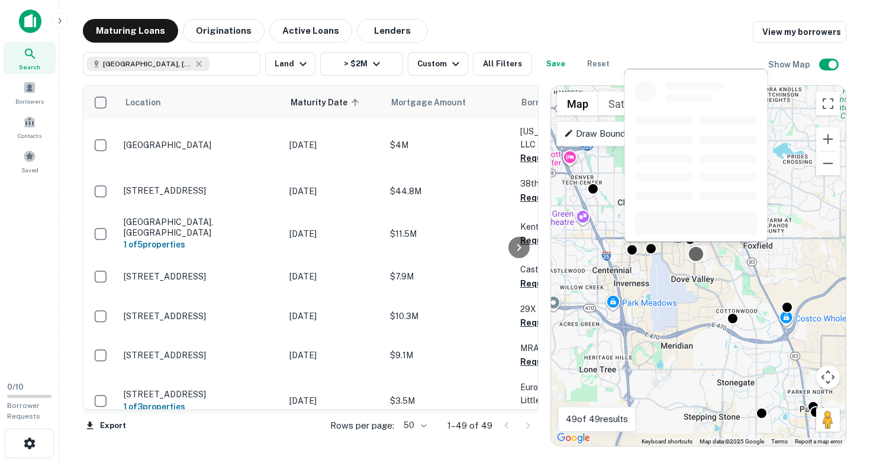
click at [698, 255] on div at bounding box center [696, 254] width 17 height 17
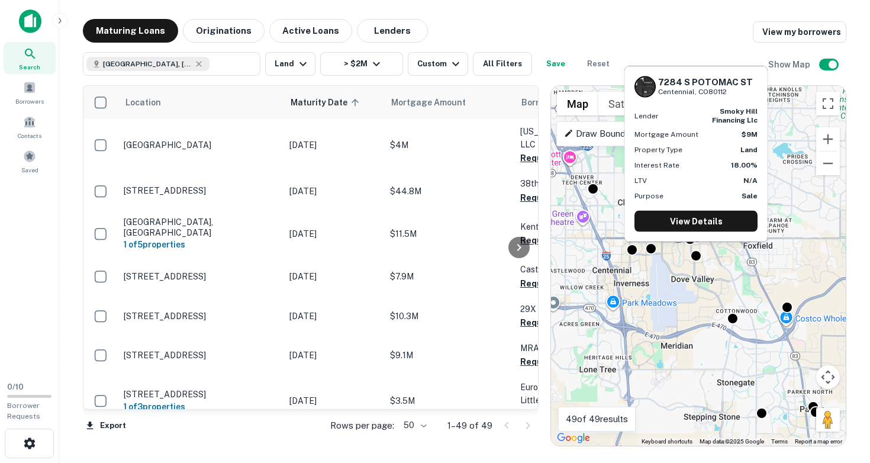
drag, startPoint x: 659, startPoint y: 83, endPoint x: 732, endPoint y: 90, distance: 73.7
click at [732, 90] on div "7284 S POTOMAC ST Centennial, CO80112" at bounding box center [705, 86] width 95 height 20
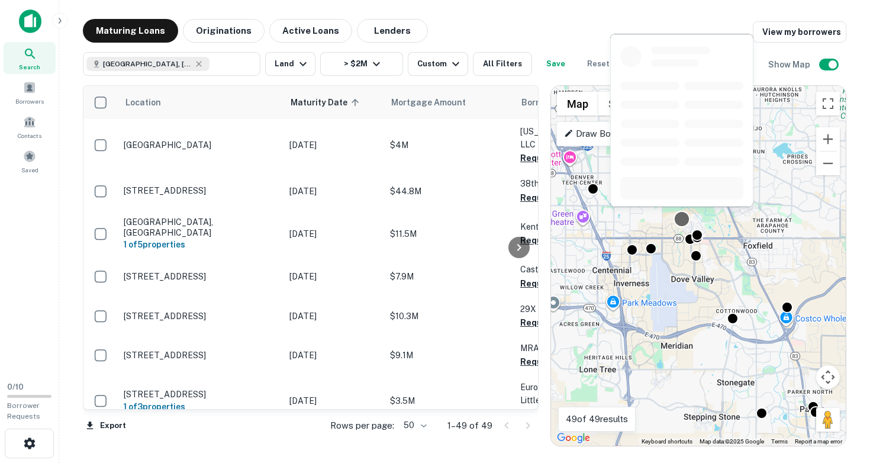
click at [680, 218] on div at bounding box center [682, 219] width 17 height 17
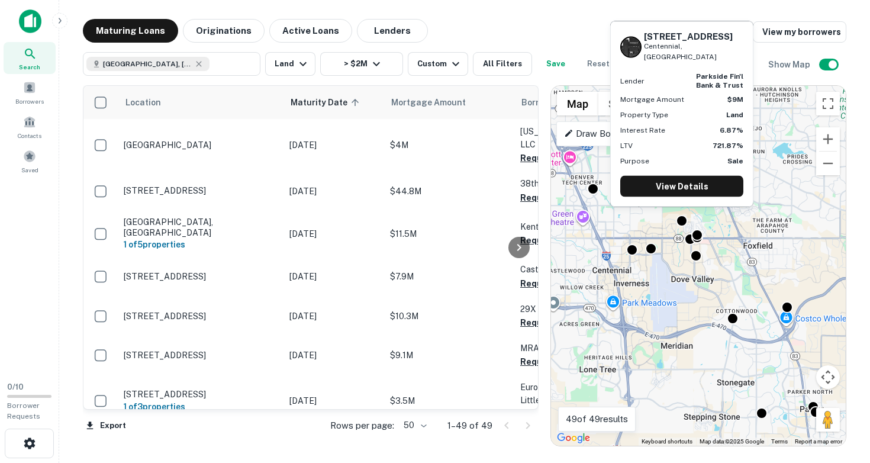
click at [692, 61] on p "Centennial, CO" at bounding box center [693, 51] width 99 height 22
drag, startPoint x: 692, startPoint y: 61, endPoint x: 645, endPoint y: 46, distance: 49.2
click at [645, 46] on div "6403 S UVALDA ST Centennial, CO" at bounding box center [693, 46] width 99 height 31
click at [684, 221] on div at bounding box center [682, 219] width 17 height 17
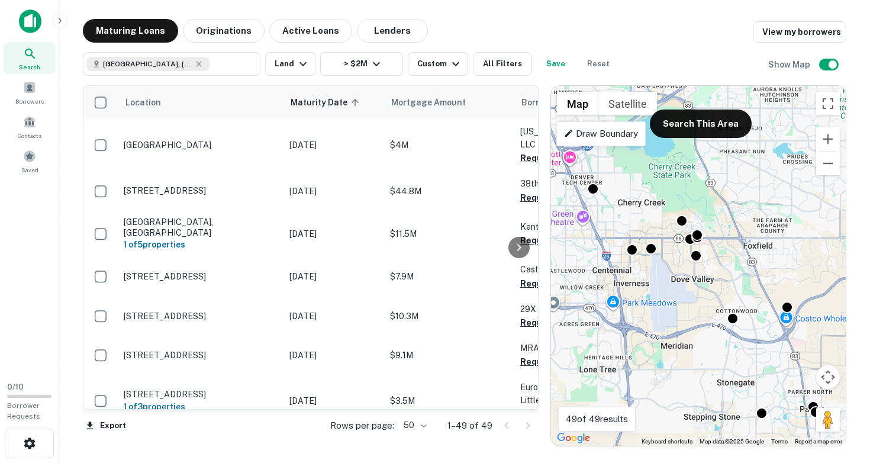
click at [691, 239] on div at bounding box center [697, 235] width 12 height 12
click at [678, 259] on div "To navigate, press the arrow keys. To activate drag with keyboard, press Alt + …" at bounding box center [698, 266] width 295 height 360
click at [678, 259] on div "To activate drag with keyboard, press Alt + Enter. Once in keyboard drag state,…" at bounding box center [698, 266] width 295 height 360
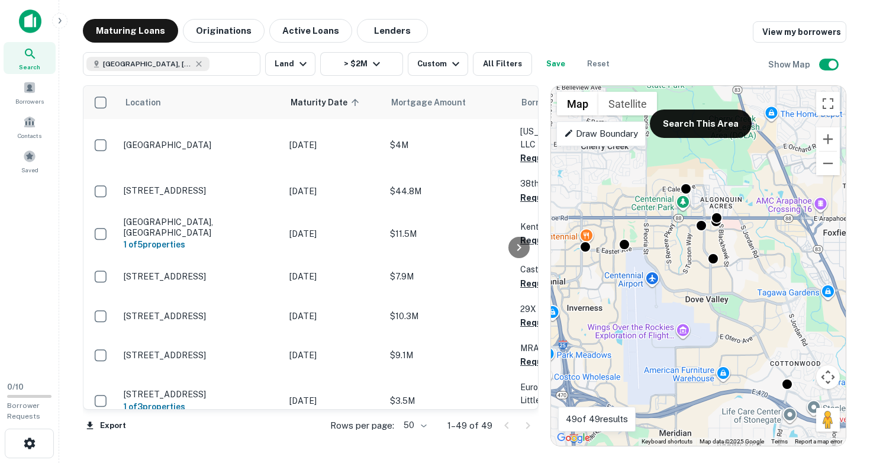
click at [693, 241] on div "To activate drag with keyboard, press Alt + Enter. Once in keyboard drag state,…" at bounding box center [698, 266] width 295 height 360
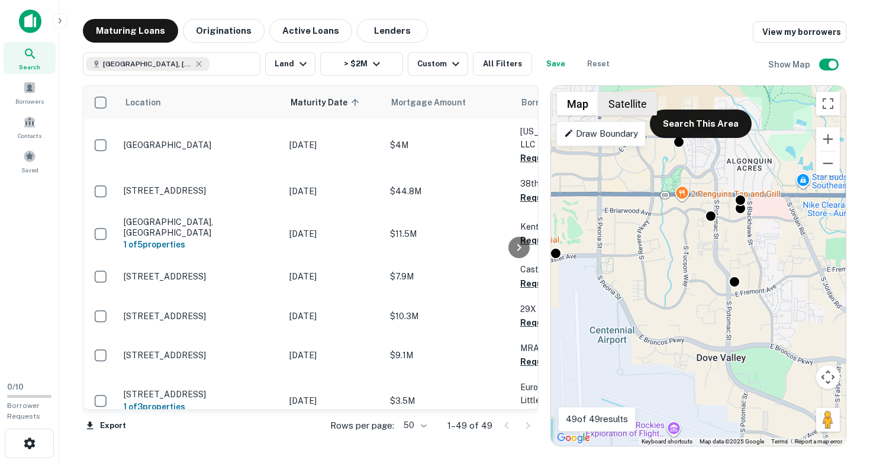
click at [632, 105] on button "Satellite" at bounding box center [627, 104] width 59 height 24
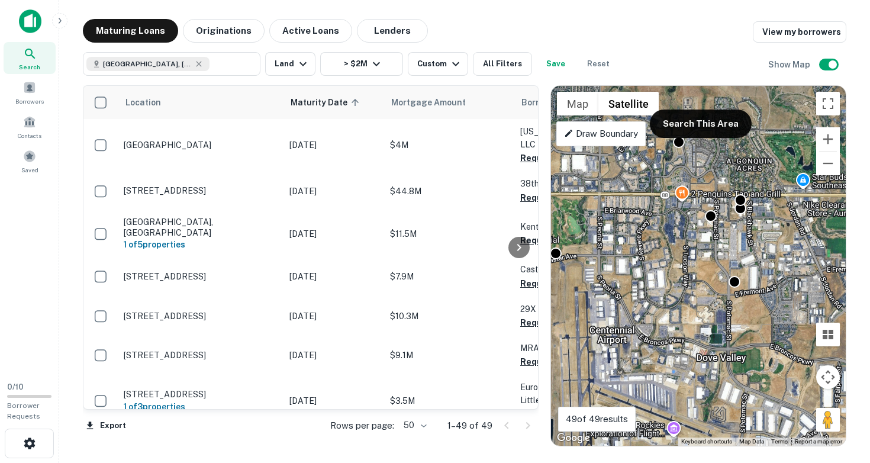
click at [717, 235] on div "To activate drag with keyboard, press Alt + Enter. Once in keyboard drag state,…" at bounding box center [698, 266] width 295 height 360
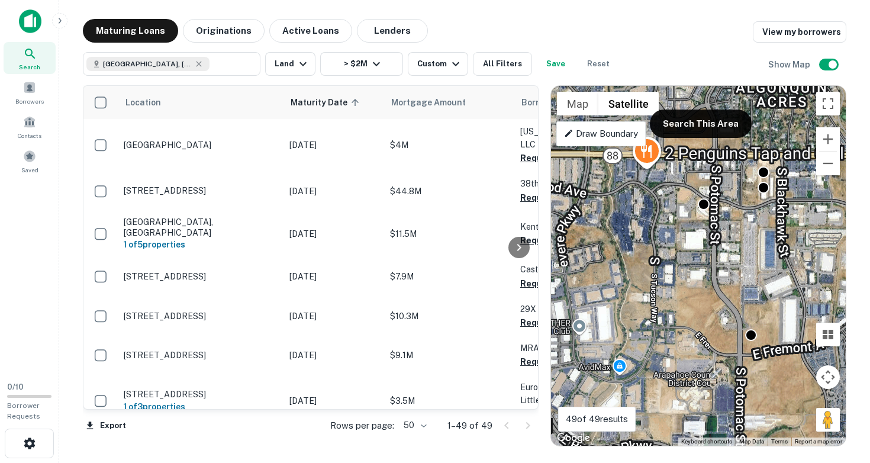
click at [712, 218] on div "To activate drag with keyboard, press Alt + Enter. Once in keyboard drag state,…" at bounding box center [698, 266] width 295 height 360
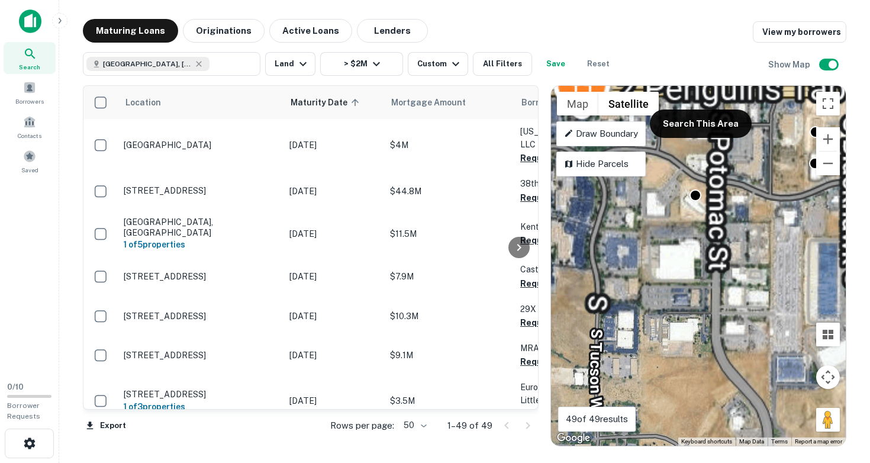
click at [694, 222] on div "To activate drag with keyboard, press Alt + Enter. Once in keyboard drag state,…" at bounding box center [698, 266] width 295 height 360
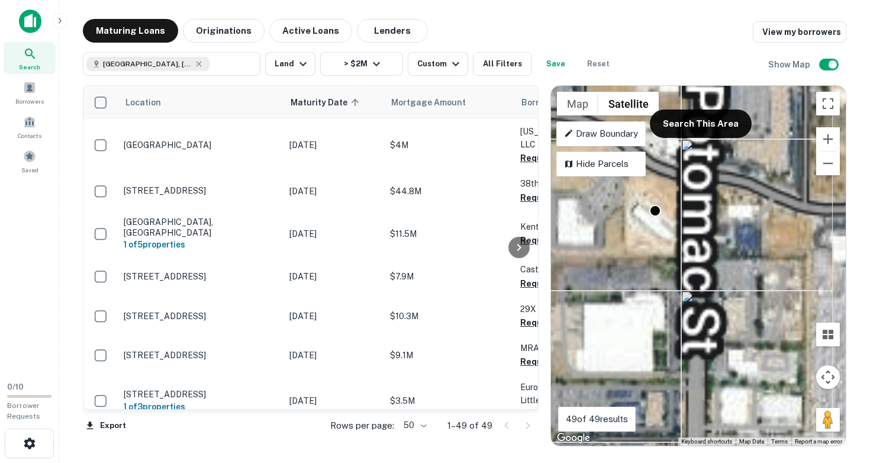
drag, startPoint x: 713, startPoint y: 207, endPoint x: 608, endPoint y: 305, distance: 143.7
click at [608, 305] on div "To activate drag with keyboard, press Alt + Enter. Once in keyboard drag state,…" at bounding box center [698, 266] width 295 height 360
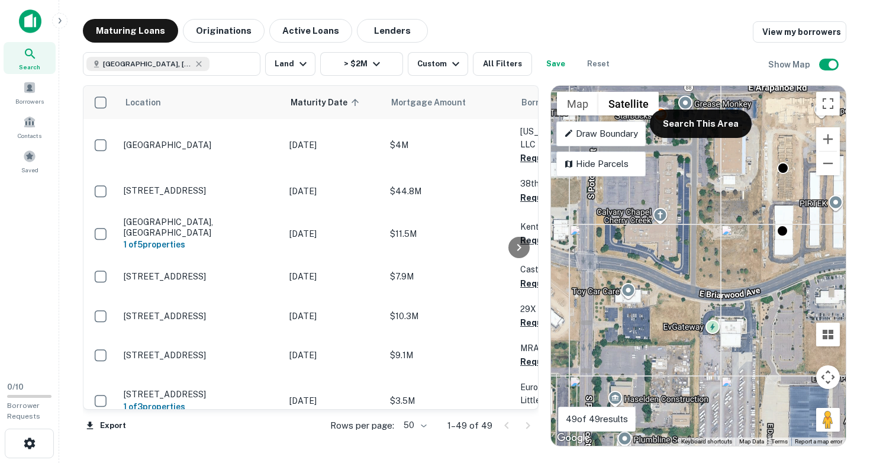
drag, startPoint x: 774, startPoint y: 264, endPoint x: 724, endPoint y: 272, distance: 51.0
click at [725, 272] on div "To activate drag with keyboard, press Alt + Enter. Once in keyboard drag state,…" at bounding box center [698, 266] width 295 height 360
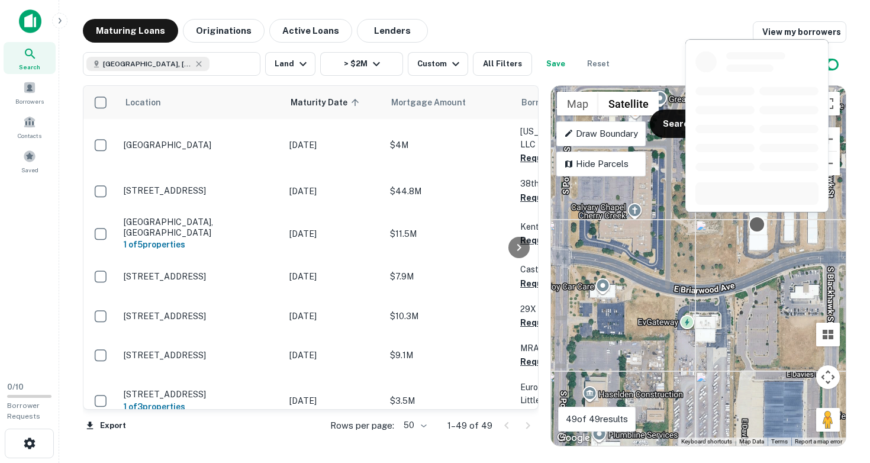
click at [760, 227] on div at bounding box center [757, 224] width 17 height 17
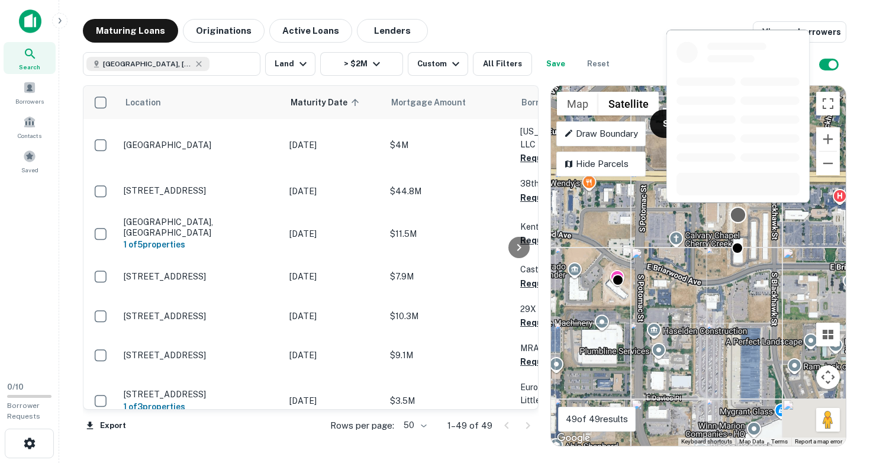
click at [741, 216] on div at bounding box center [738, 215] width 17 height 17
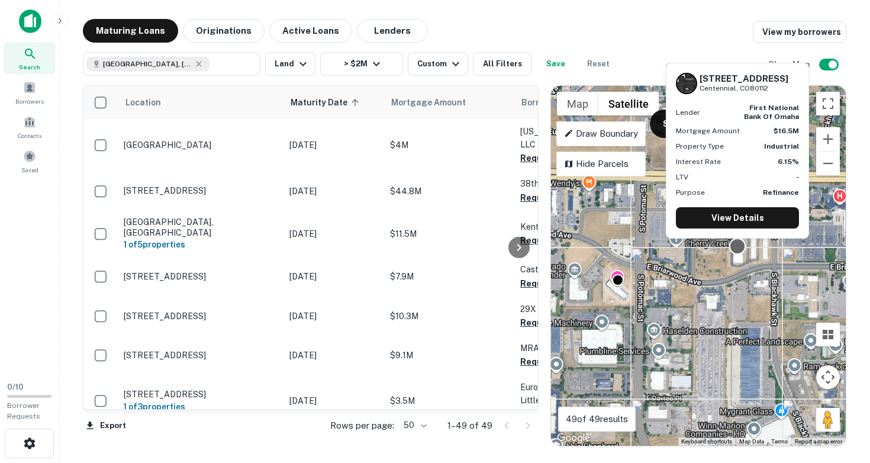
click at [735, 250] on div at bounding box center [737, 246] width 17 height 17
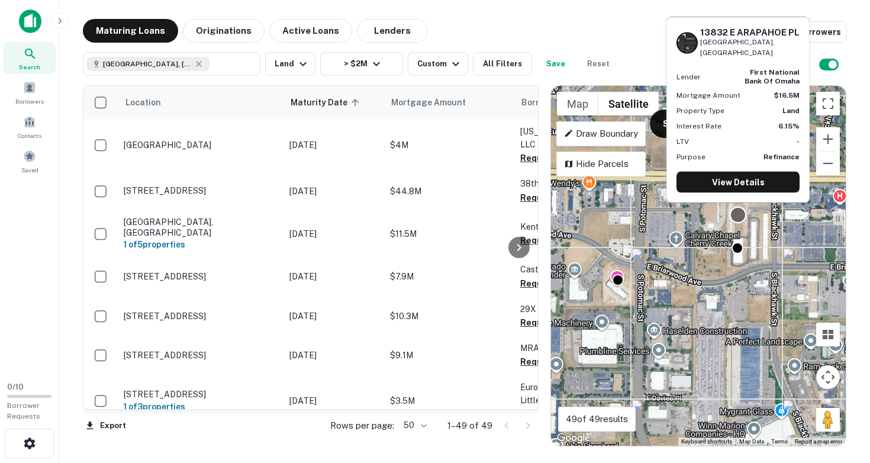
click at [736, 214] on div at bounding box center [738, 215] width 17 height 17
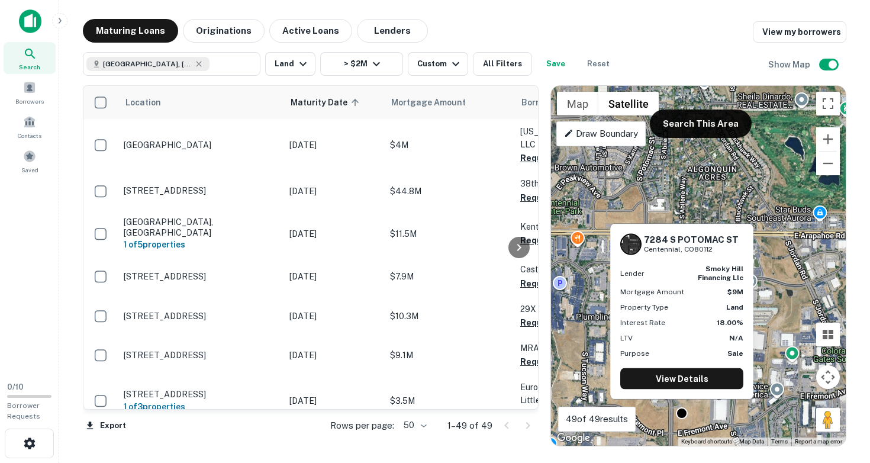
click at [677, 407] on div "7284 S POTOMAC ST Centennial, CO80112 Lender smoky hill financing llc Mortgage …" at bounding box center [682, 315] width 146 height 185
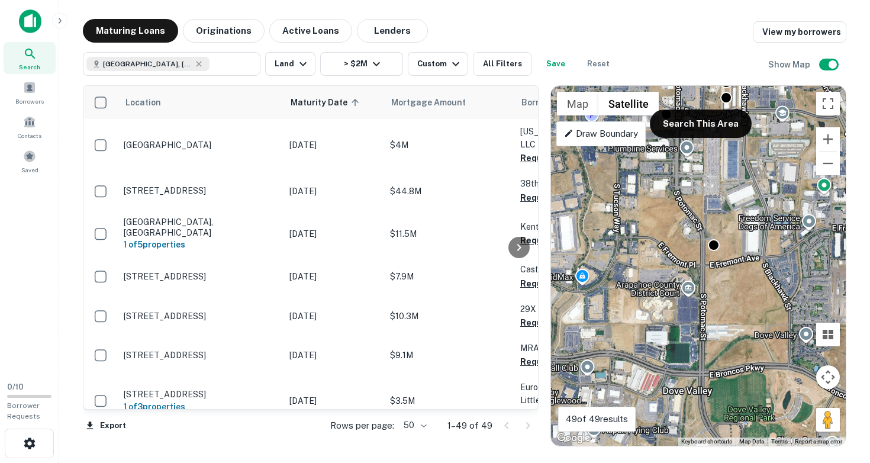
drag, startPoint x: 655, startPoint y: 421, endPoint x: 687, endPoint y: 250, distance: 174.6
click at [687, 250] on div "To activate drag with keyboard, press Alt + Enter. Once in keyboard drag state,…" at bounding box center [698, 266] width 295 height 360
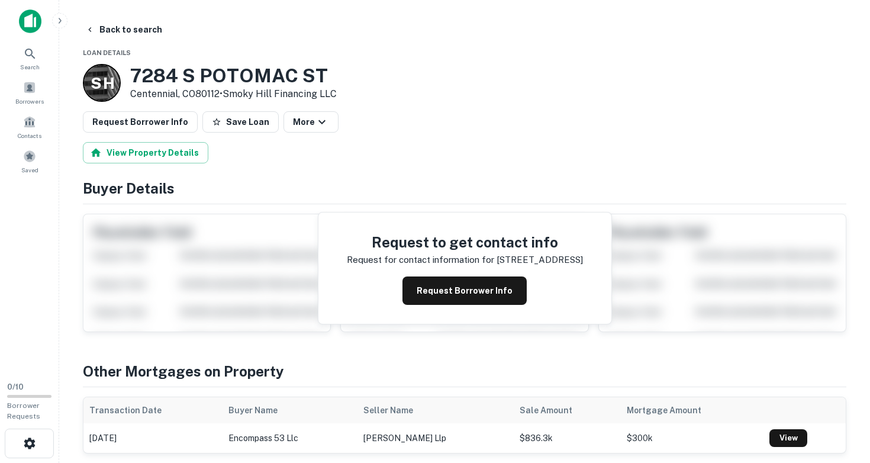
drag, startPoint x: 131, startPoint y: 72, endPoint x: 220, endPoint y: 92, distance: 91.5
click at [220, 92] on div "[STREET_ADDRESS] • Smoky Hill Financing LLC" at bounding box center [233, 83] width 207 height 37
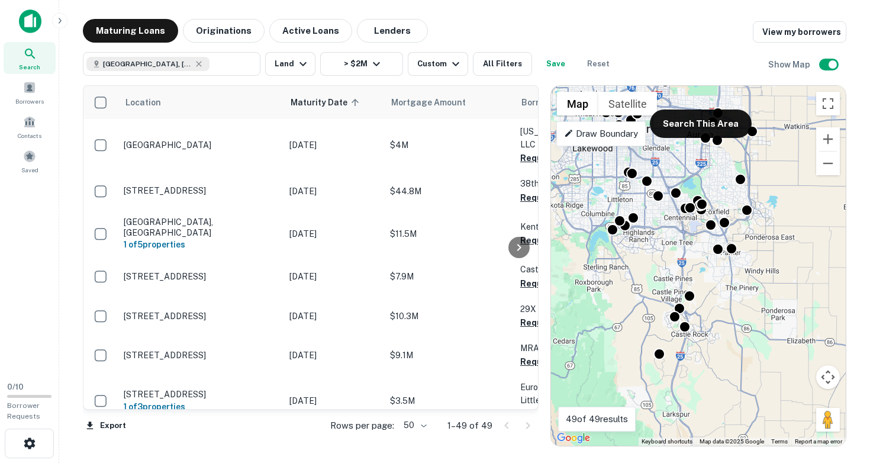
click at [691, 236] on div "To activate drag with keyboard, press Alt + Enter. Once in keyboard drag state,…" at bounding box center [698, 266] width 295 height 360
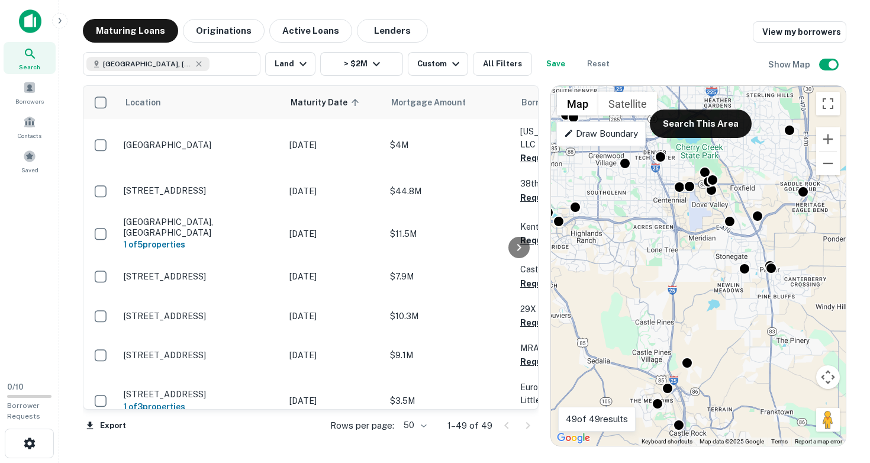
click at [689, 240] on div "To activate drag with keyboard, press Alt + Enter. Once in keyboard drag state,…" at bounding box center [698, 266] width 295 height 360
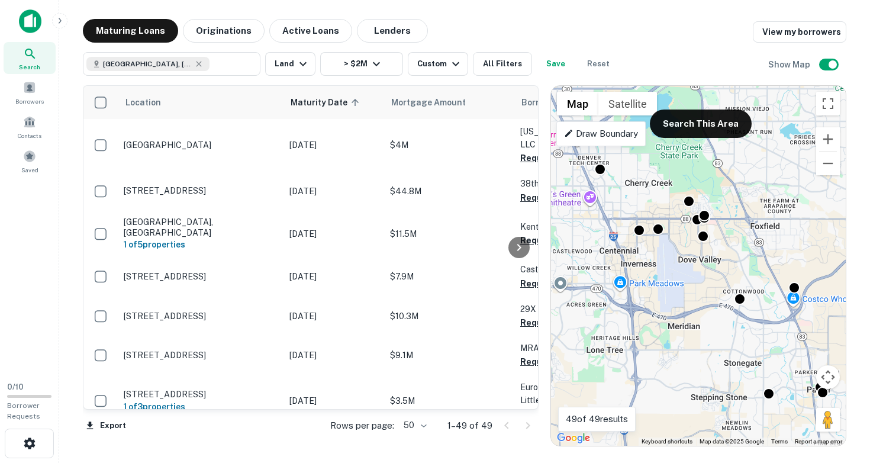
drag, startPoint x: 700, startPoint y: 205, endPoint x: 668, endPoint y: 298, distance: 97.7
click at [668, 298] on div "To activate drag with keyboard, press Alt + Enter. Once in keyboard drag state,…" at bounding box center [698, 266] width 295 height 360
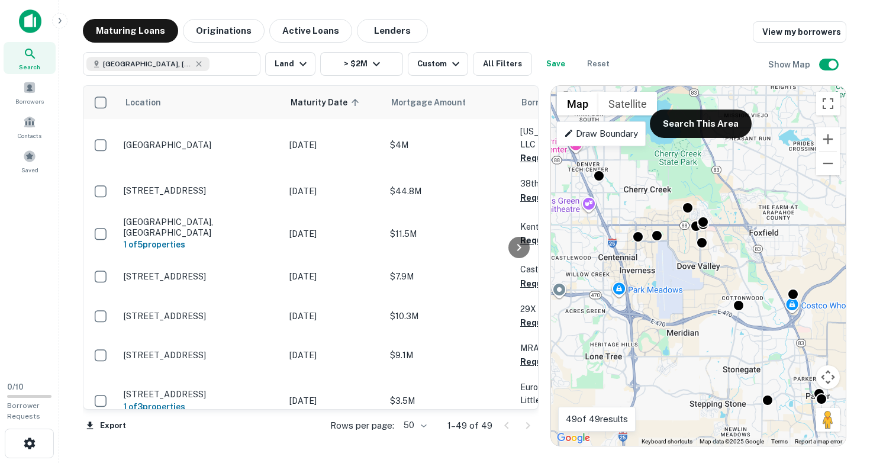
click at [710, 256] on div "To activate drag with keyboard, press Alt + Enter. Once in keyboard drag state,…" at bounding box center [698, 266] width 295 height 360
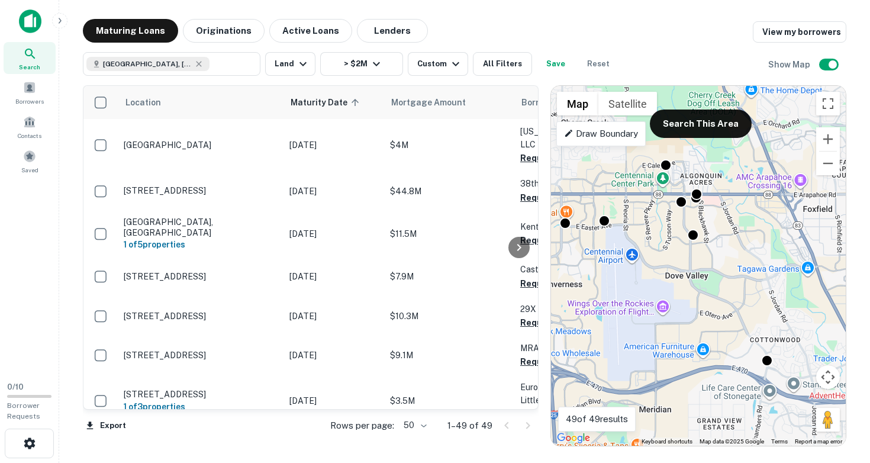
click at [713, 237] on div "To activate drag with keyboard, press Alt + Enter. Once in keyboard drag state,…" at bounding box center [698, 266] width 295 height 360
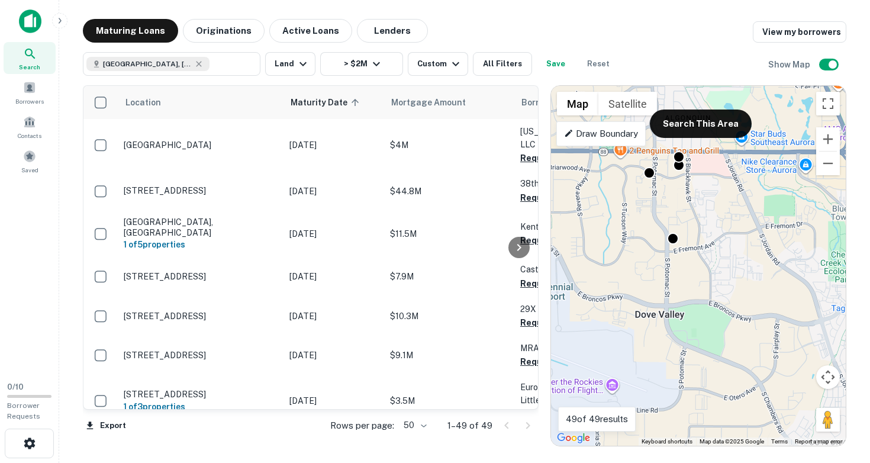
click at [710, 227] on div "To activate drag with keyboard, press Alt + Enter. Once in keyboard drag state,…" at bounding box center [698, 266] width 295 height 360
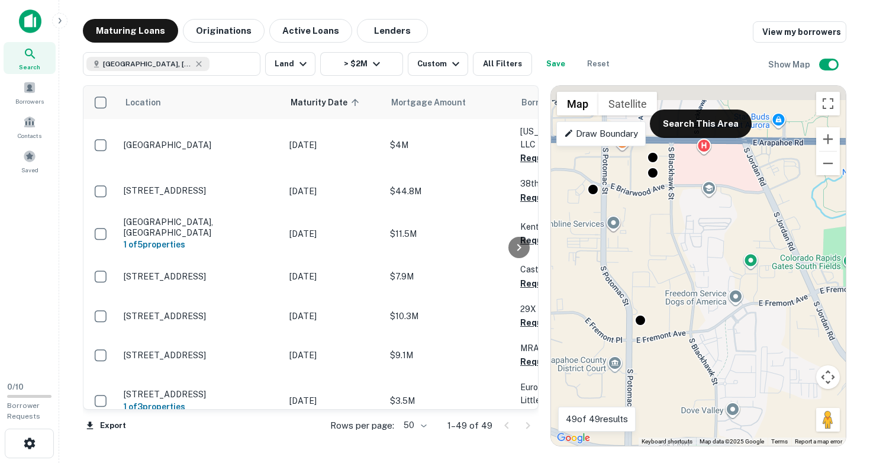
drag, startPoint x: 697, startPoint y: 220, endPoint x: 699, endPoint y: 317, distance: 96.5
click at [699, 317] on div "To activate drag with keyboard, press Alt + Enter. Once in keyboard drag state,…" at bounding box center [698, 266] width 295 height 360
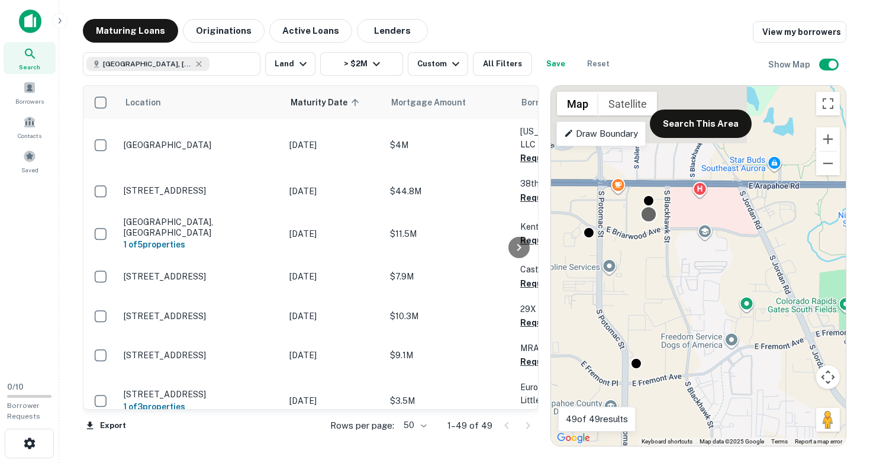
click at [651, 220] on div at bounding box center [649, 214] width 17 height 17
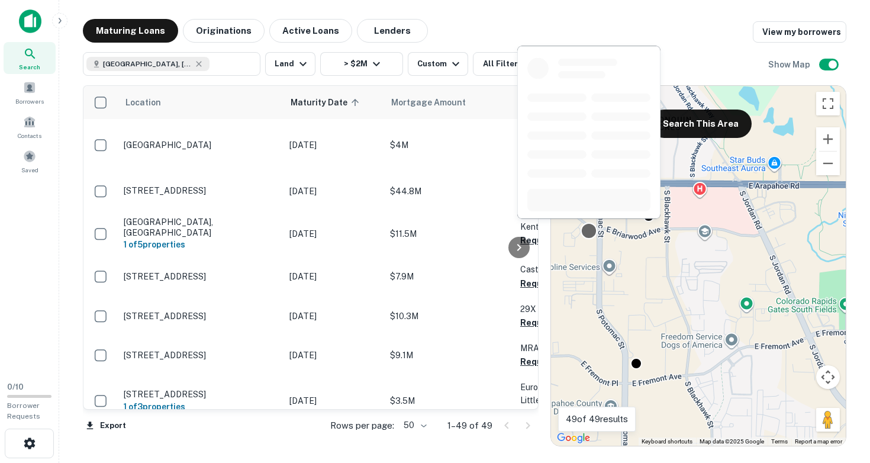
click at [591, 233] on div at bounding box center [589, 231] width 17 height 17
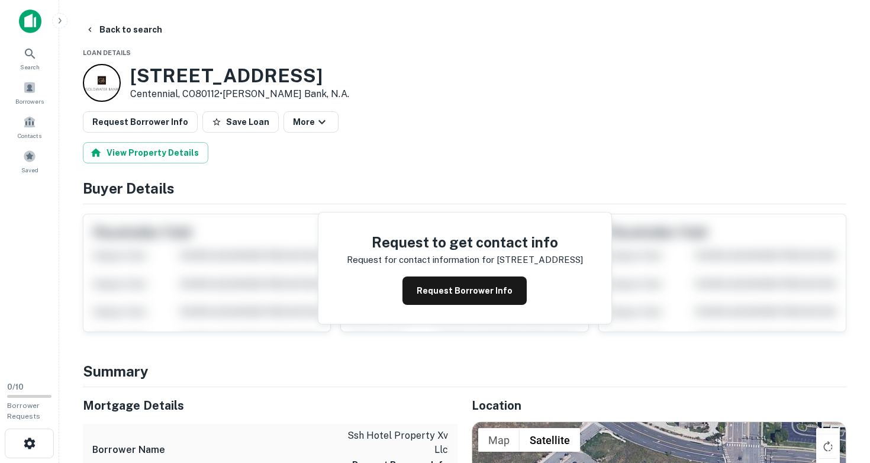
drag, startPoint x: 134, startPoint y: 73, endPoint x: 220, endPoint y: 95, distance: 88.6
click at [220, 95] on div "[STREET_ADDRESS] • [PERSON_NAME] Bank, N.a." at bounding box center [239, 83] width 219 height 37
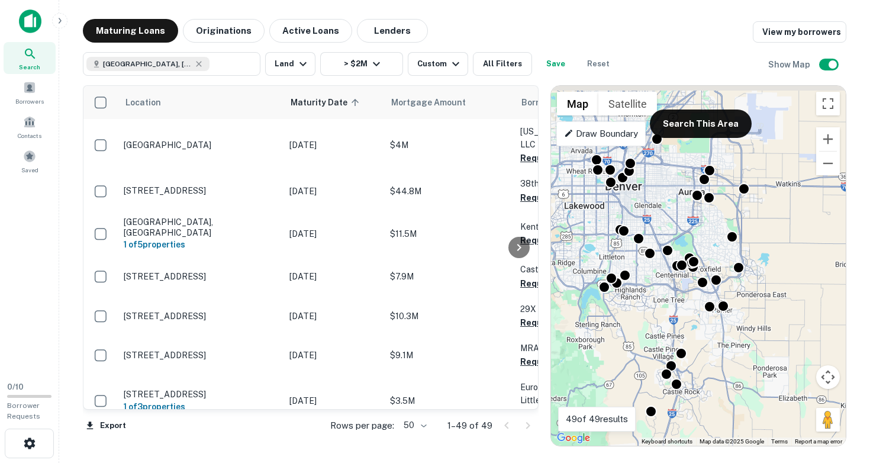
drag, startPoint x: 713, startPoint y: 172, endPoint x: 699, endPoint y: 243, distance: 71.9
click at [703, 244] on div "To activate drag with keyboard, press Alt + Enter. Once in keyboard drag state,…" at bounding box center [698, 266] width 295 height 360
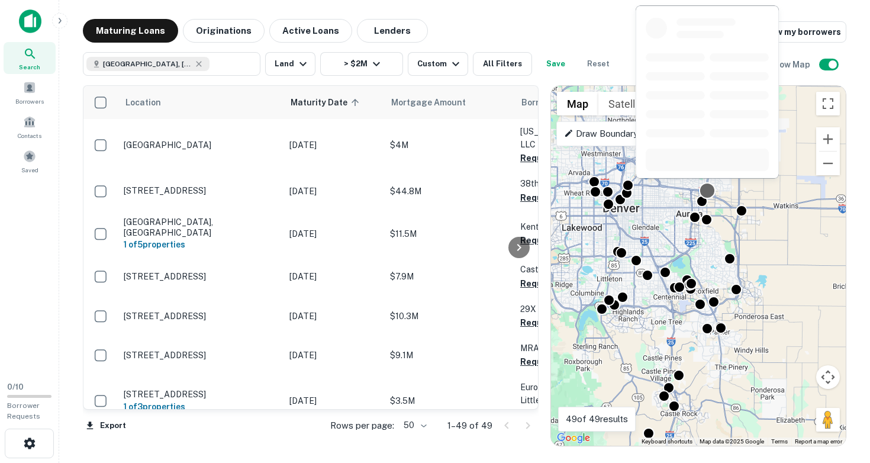
click at [710, 191] on div at bounding box center [707, 190] width 17 height 17
click at [700, 204] on div at bounding box center [702, 199] width 17 height 17
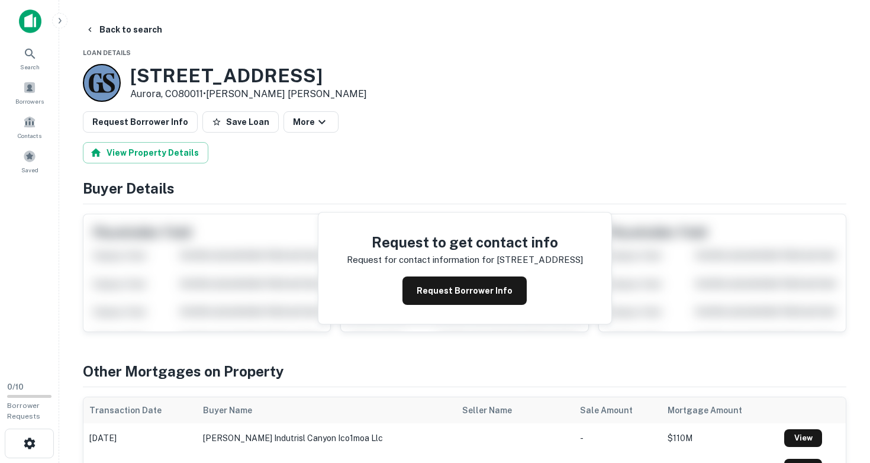
drag, startPoint x: 131, startPoint y: 72, endPoint x: 202, endPoint y: 92, distance: 73.8
click at [202, 92] on div "[STREET_ADDRESS] • [PERSON_NAME] [PERSON_NAME]" at bounding box center [248, 83] width 237 height 37
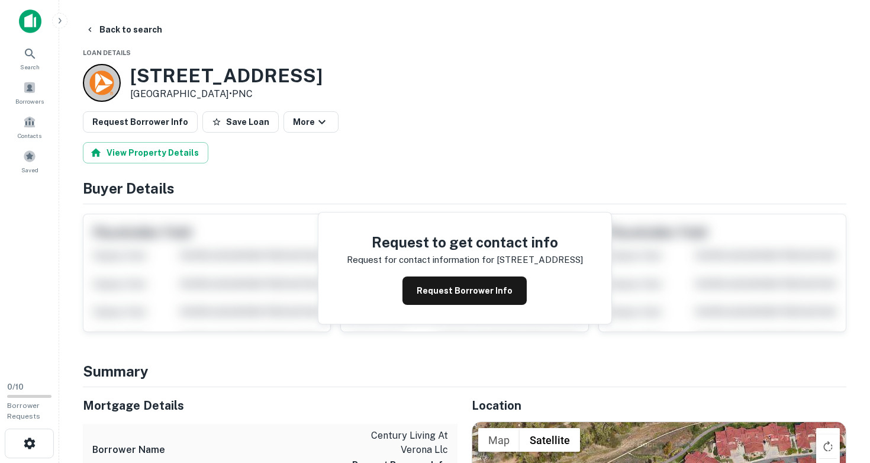
drag, startPoint x: 131, startPoint y: 70, endPoint x: 249, endPoint y: 96, distance: 120.6
click at [249, 96] on div "[STREET_ADDRESS] • PNC" at bounding box center [226, 83] width 192 height 37
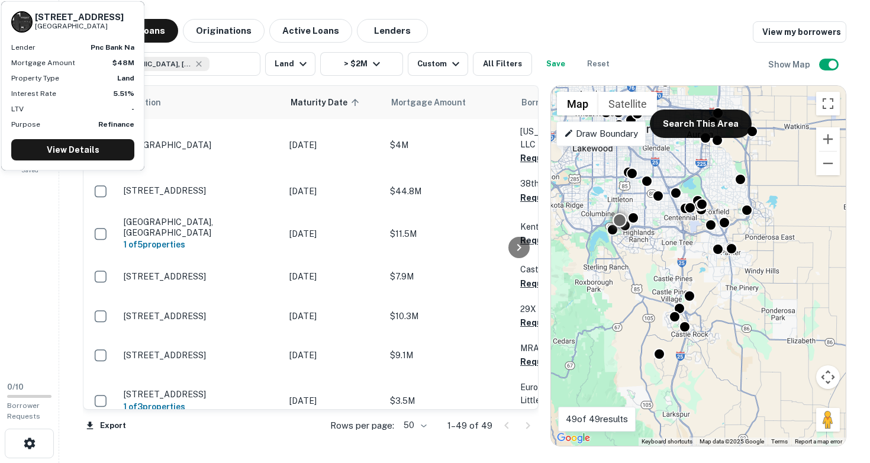
click at [20, 258] on div "Search Borrowers Contacts Saved" at bounding box center [29, 186] width 59 height 372
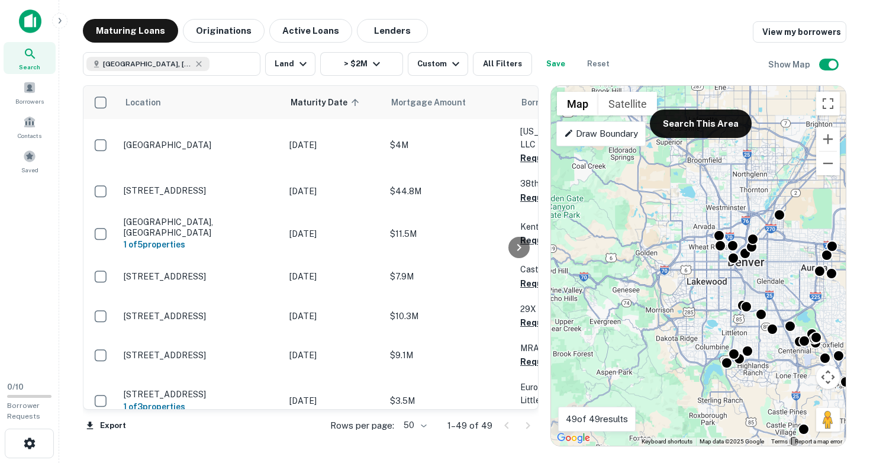
drag, startPoint x: 622, startPoint y: 240, endPoint x: 739, endPoint y: 381, distance: 183.3
click at [739, 381] on div "To activate drag with keyboard, press Alt + Enter. Once in keyboard drag state,…" at bounding box center [698, 266] width 295 height 360
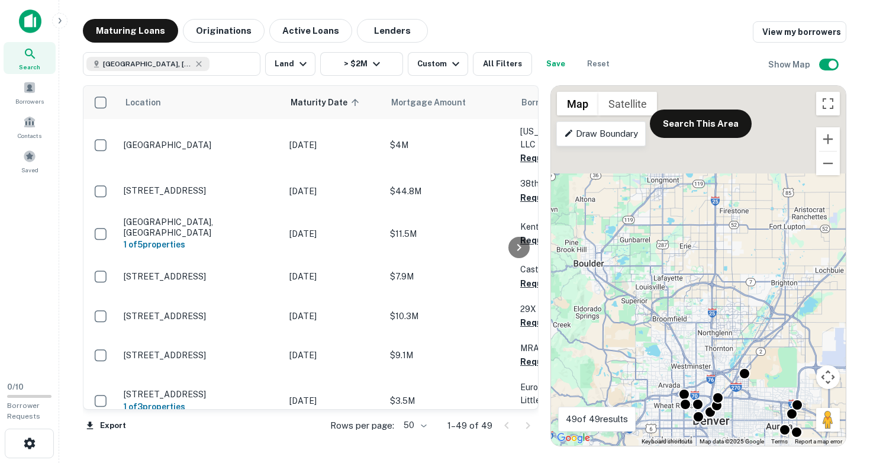
drag, startPoint x: 704, startPoint y: 236, endPoint x: 665, endPoint y: 394, distance: 162.8
click at [665, 394] on div "To activate drag with keyboard, press Alt + Enter. Once in keyboard drag state,…" at bounding box center [698, 266] width 295 height 360
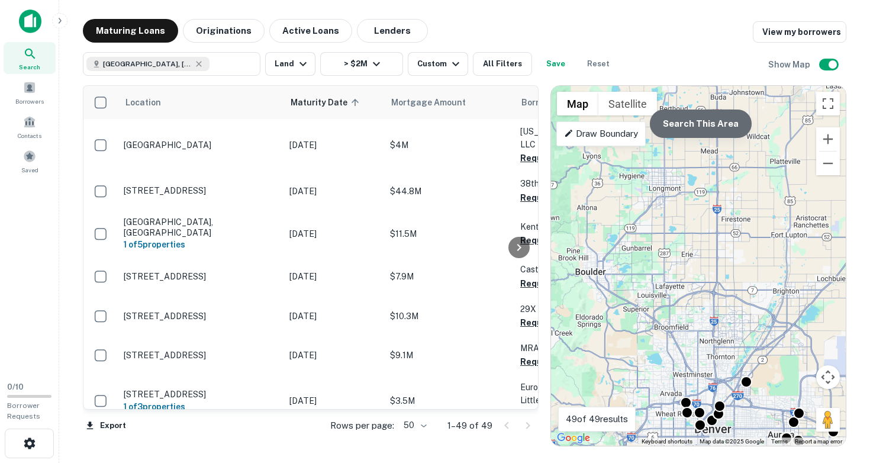
click at [706, 124] on button "Search This Area" at bounding box center [701, 124] width 102 height 28
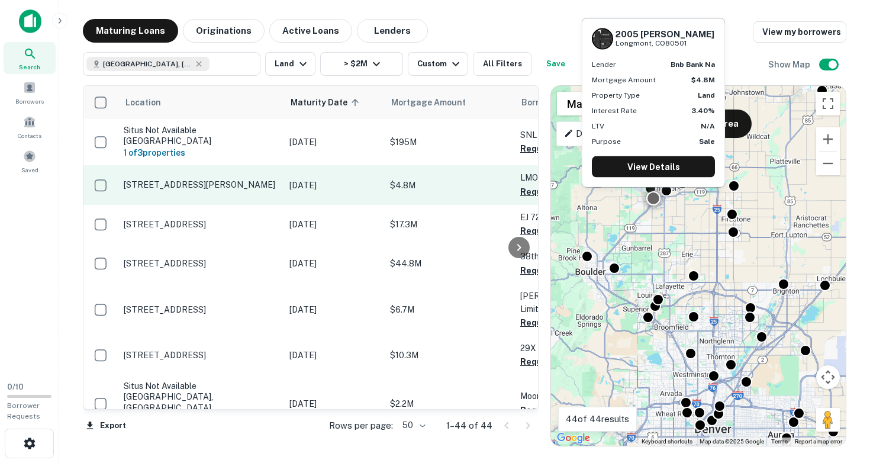
click at [320, 186] on p "[DATE]" at bounding box center [333, 185] width 89 height 13
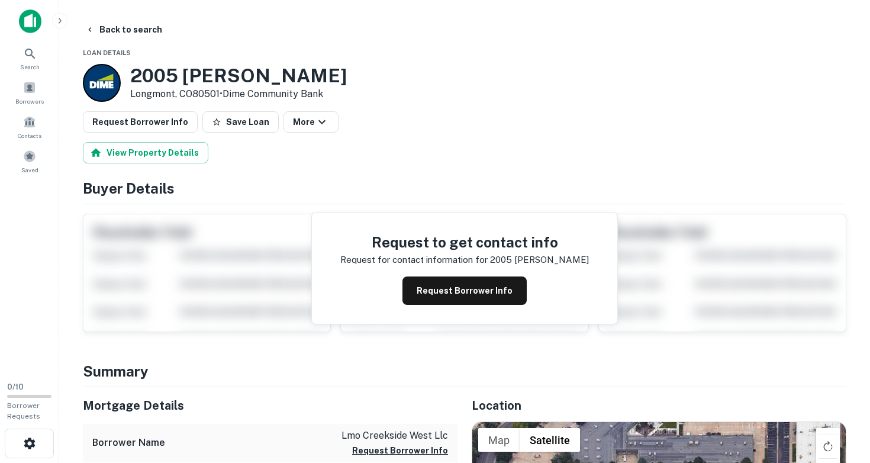
drag, startPoint x: 129, startPoint y: 74, endPoint x: 220, endPoint y: 96, distance: 93.9
click at [220, 96] on div "[STREET_ADDRESS][PERSON_NAME] • Dime Community Bank" at bounding box center [215, 83] width 264 height 38
click at [115, 27] on button "Back to search" at bounding box center [124, 29] width 86 height 21
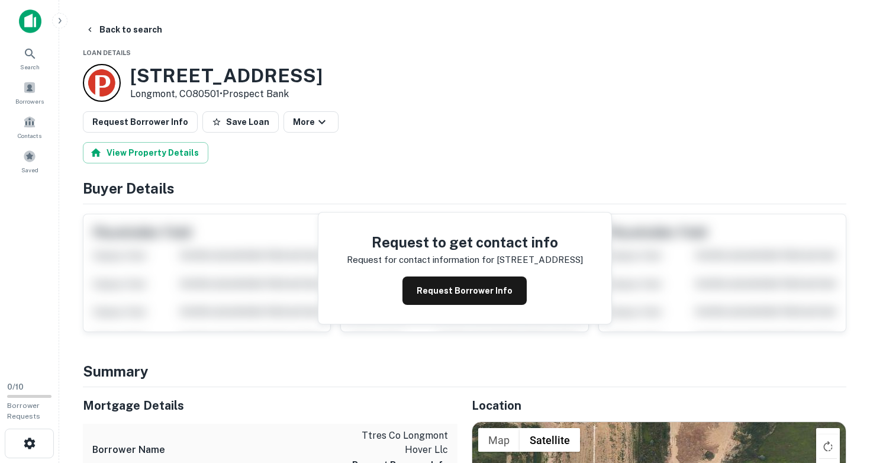
drag, startPoint x: 130, startPoint y: 73, endPoint x: 219, endPoint y: 96, distance: 91.9
click at [219, 96] on div "[STREET_ADDRESS] • [GEOGRAPHIC_DATA]" at bounding box center [226, 83] width 192 height 37
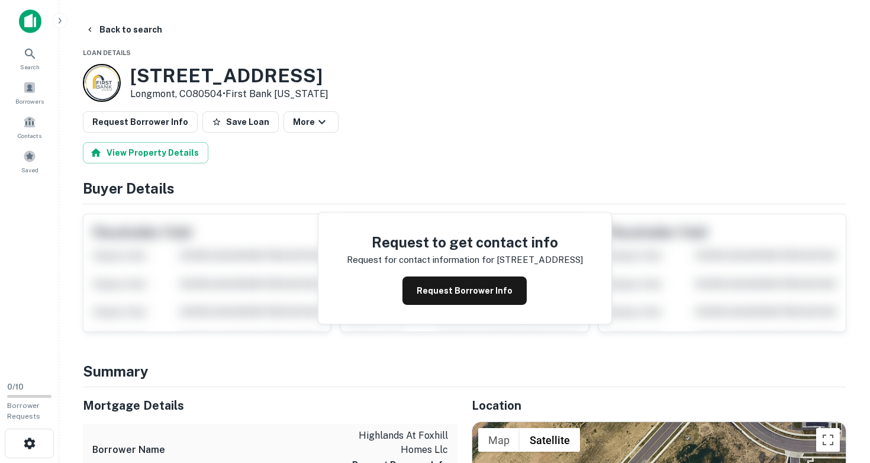
drag, startPoint x: 132, startPoint y: 73, endPoint x: 224, endPoint y: 94, distance: 94.1
click at [224, 94] on div "[STREET_ADDRESS][PERSON_NAME] • First Bank [US_STATE]" at bounding box center [229, 83] width 198 height 37
click at [124, 31] on button "Back to search" at bounding box center [124, 29] width 86 height 21
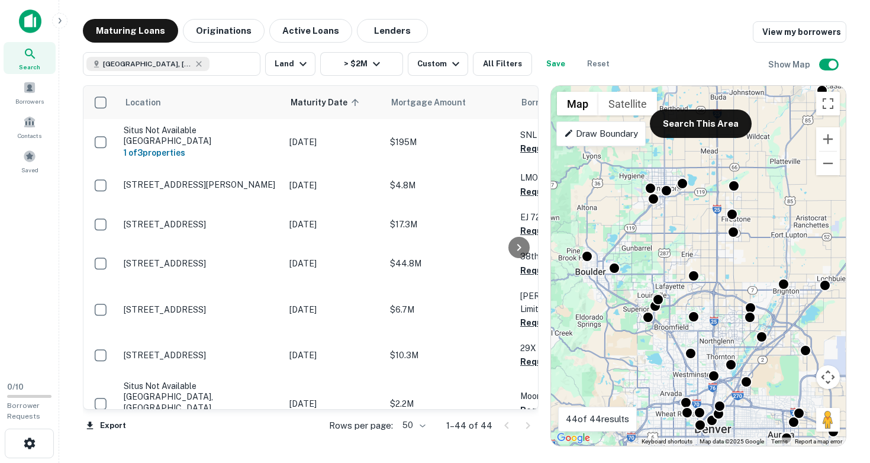
click at [751, 262] on div "To activate drag with keyboard, press Alt + Enter. Once in keyboard drag state,…" at bounding box center [698, 266] width 295 height 360
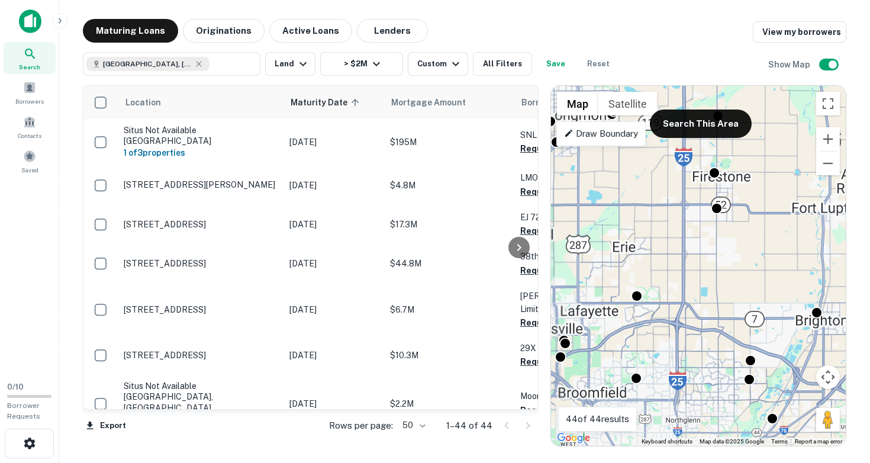
click at [751, 262] on div "To activate drag with keyboard, press Alt + Enter. Once in keyboard drag state,…" at bounding box center [698, 266] width 295 height 360
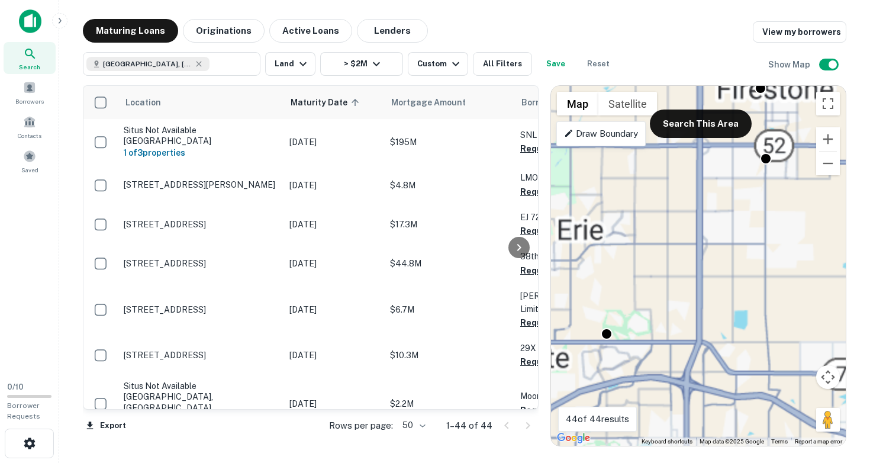
drag, startPoint x: 660, startPoint y: 284, endPoint x: 775, endPoint y: 273, distance: 115.9
click at [775, 273] on div "To activate drag with keyboard, press Alt + Enter. Once in keyboard drag state,…" at bounding box center [698, 266] width 295 height 360
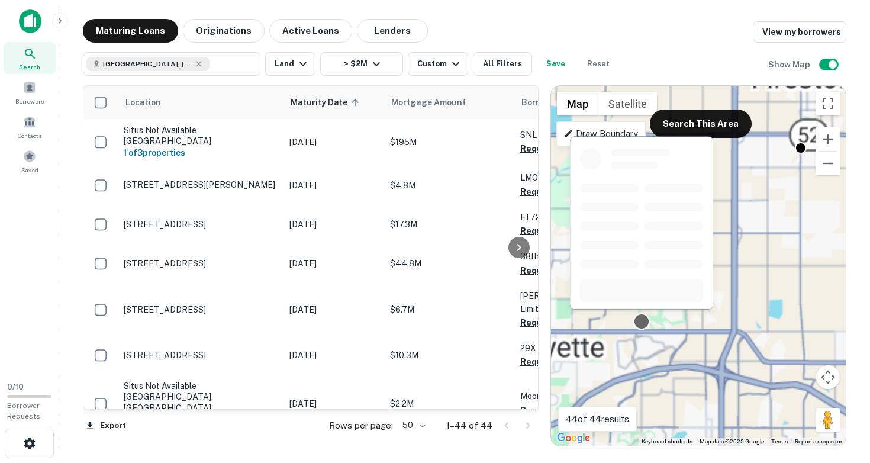
click at [640, 323] on div at bounding box center [641, 321] width 17 height 17
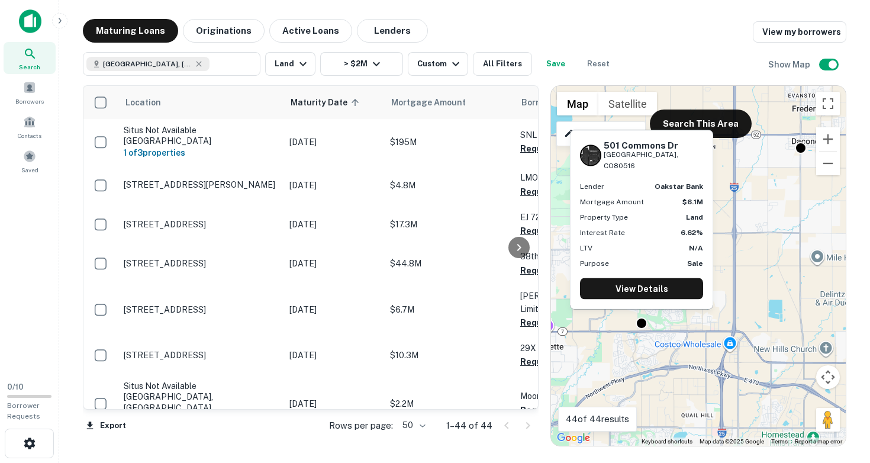
drag, startPoint x: 604, startPoint y: 156, endPoint x: 659, endPoint y: 163, distance: 55.6
click at [659, 163] on div "[STREET_ADDRESS][PERSON_NAME]" at bounding box center [653, 155] width 99 height 31
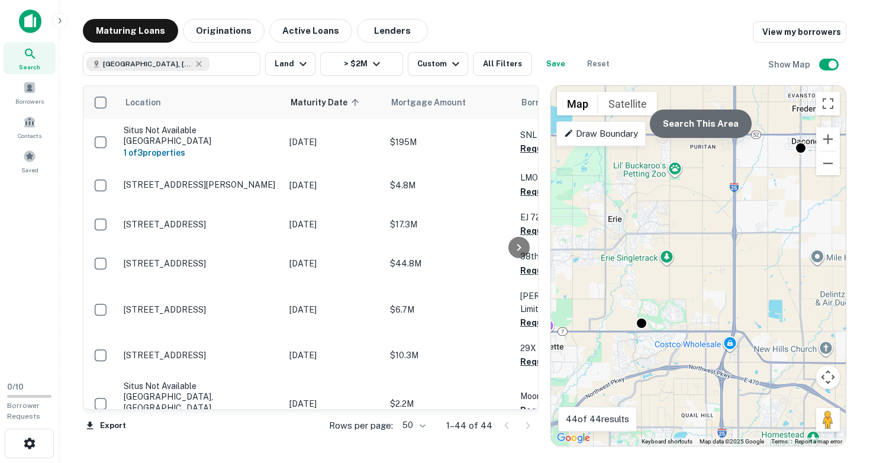
click at [703, 131] on button "Search This Area" at bounding box center [701, 124] width 102 height 28
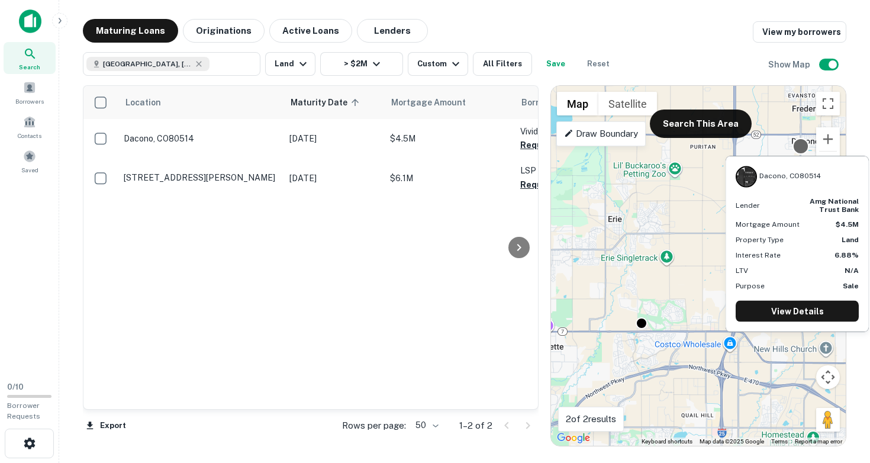
click at [801, 149] on div "Dacono, CO80514 Lender amg national trust bank Mortgage Amount $4.5M Property T…" at bounding box center [798, 240] width 146 height 185
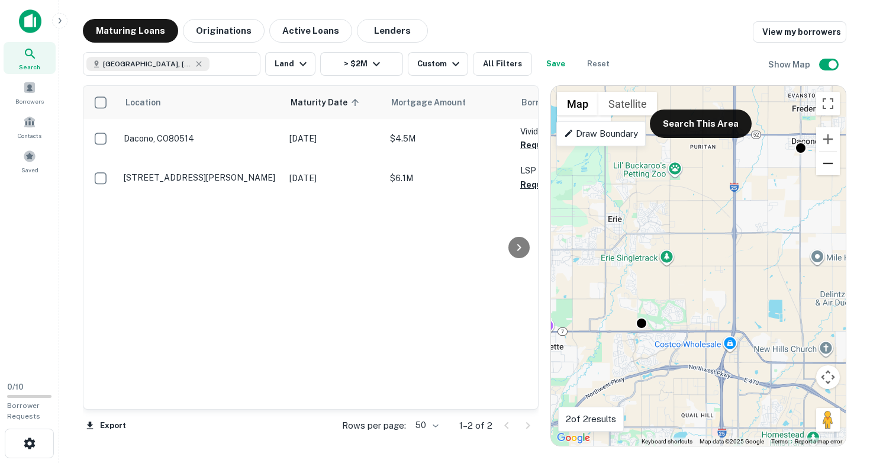
click at [826, 163] on button "Zoom out" at bounding box center [828, 164] width 24 height 24
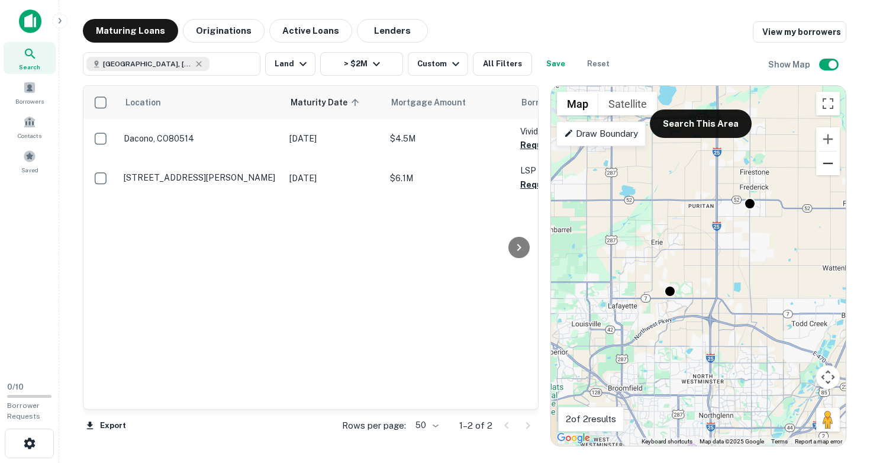
click at [826, 163] on button "Zoom out" at bounding box center [828, 164] width 24 height 24
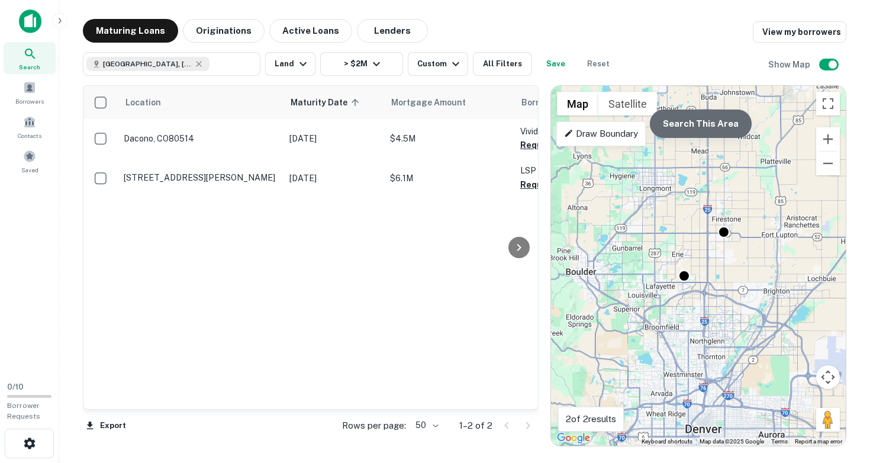
click at [704, 126] on button "Search This Area" at bounding box center [701, 124] width 102 height 28
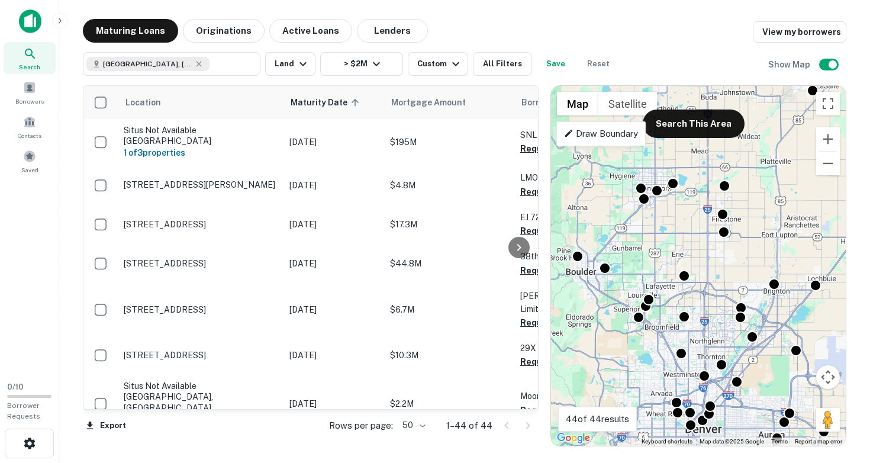
click at [635, 263] on div "To activate drag with keyboard, press Alt + Enter. Once in keyboard drag state,…" at bounding box center [698, 266] width 295 height 360
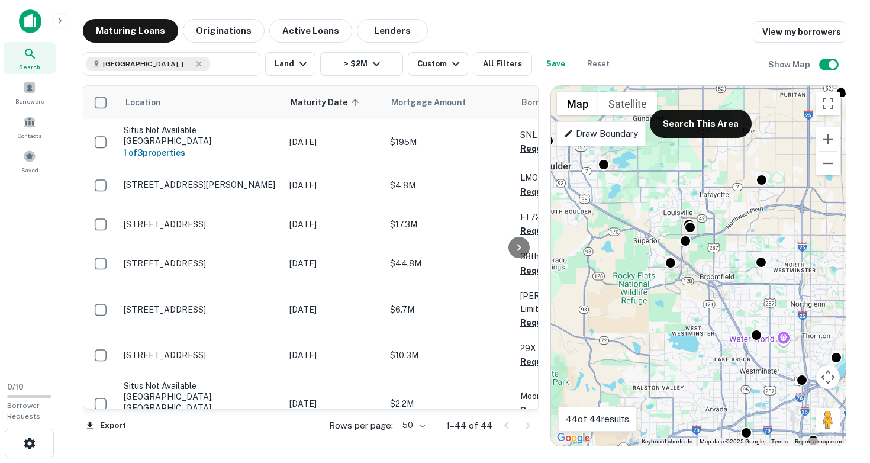
drag, startPoint x: 626, startPoint y: 316, endPoint x: 654, endPoint y: 200, distance: 118.9
click at [654, 200] on div "To activate drag with keyboard, press Alt + Enter. Once in keyboard drag state,…" at bounding box center [698, 266] width 295 height 360
click at [655, 299] on div "To activate drag with keyboard, press Alt + Enter. Once in keyboard drag state,…" at bounding box center [698, 266] width 295 height 360
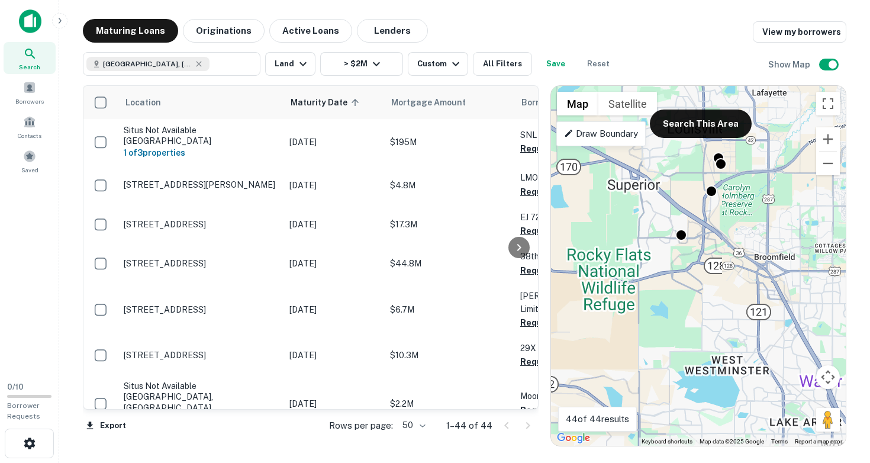
drag, startPoint x: 665, startPoint y: 279, endPoint x: 626, endPoint y: 304, distance: 46.6
click at [626, 304] on div "To activate drag with keyboard, press Alt + Enter. Once in keyboard drag state,…" at bounding box center [698, 266] width 295 height 360
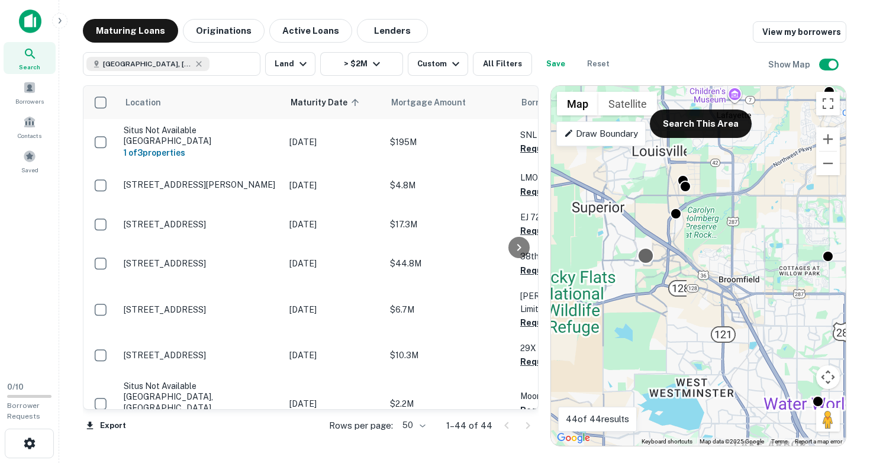
click at [645, 260] on div at bounding box center [646, 255] width 17 height 17
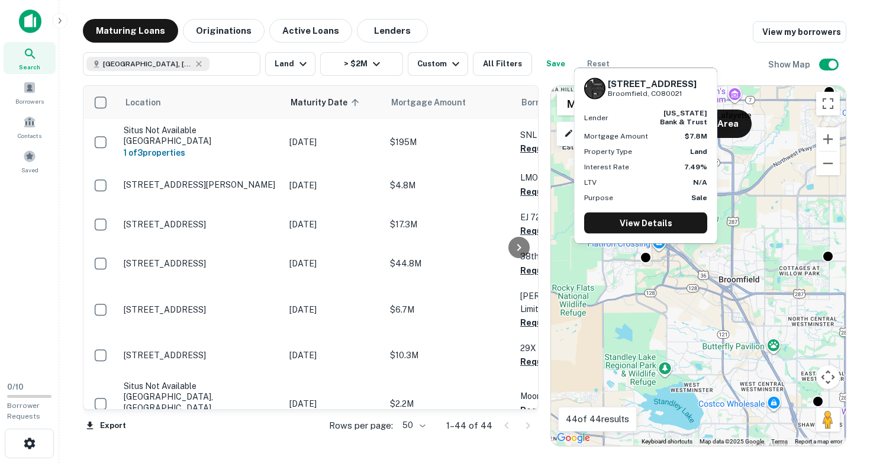
drag, startPoint x: 610, startPoint y: 84, endPoint x: 687, endPoint y: 93, distance: 77.5
click at [687, 93] on div "[STREET_ADDRESS]" at bounding box center [645, 88] width 123 height 21
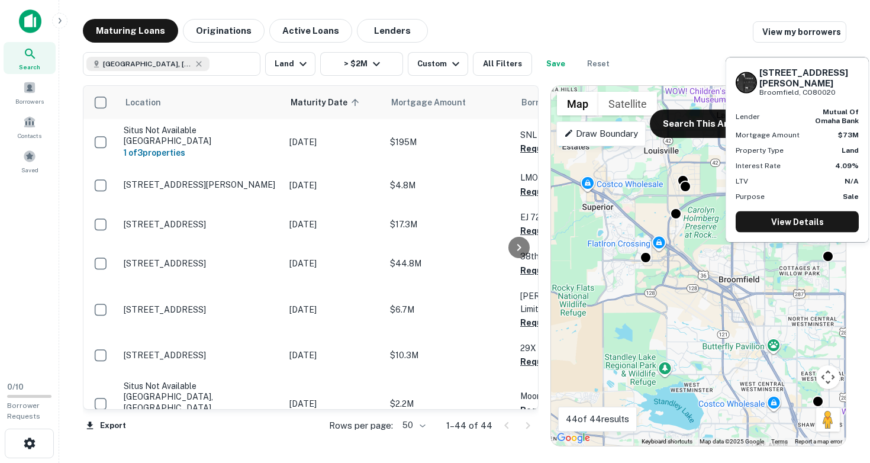
drag, startPoint x: 761, startPoint y: 82, endPoint x: 842, endPoint y: 94, distance: 82.0
click at [842, 94] on div "[STREET_ADDRESS][PERSON_NAME]" at bounding box center [797, 82] width 123 height 31
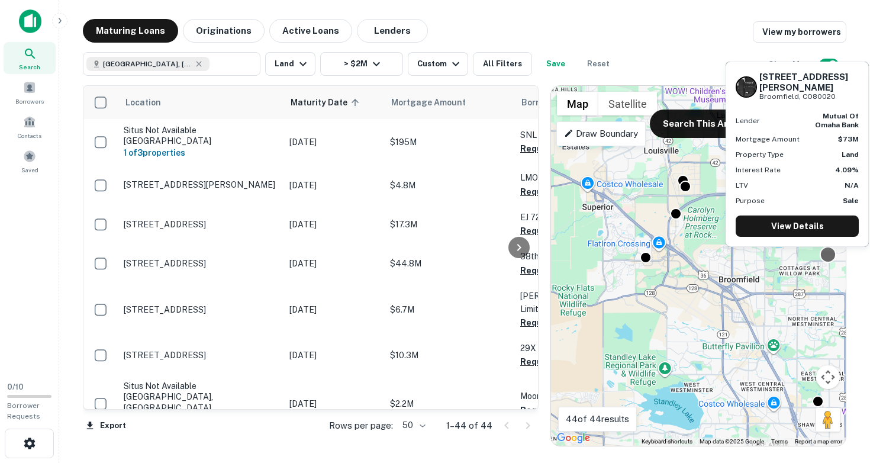
click at [831, 260] on div at bounding box center [828, 254] width 17 height 17
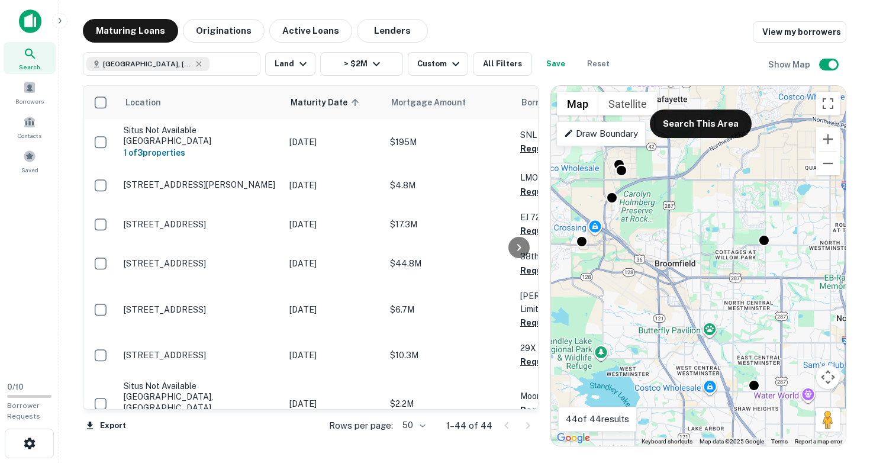
drag, startPoint x: 778, startPoint y: 381, endPoint x: 713, endPoint y: 363, distance: 67.5
click at [713, 363] on div "To activate drag with keyboard, press Alt + Enter. Once in keyboard drag state,…" at bounding box center [698, 266] width 295 height 360
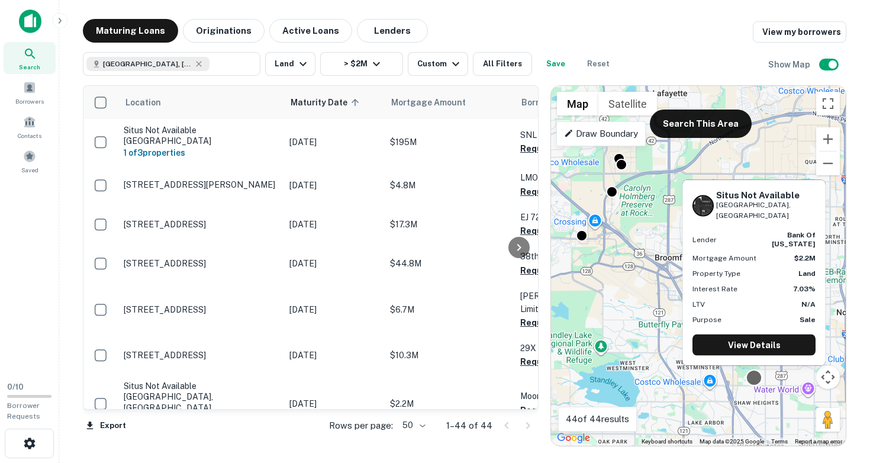
click at [754, 381] on div at bounding box center [754, 377] width 17 height 17
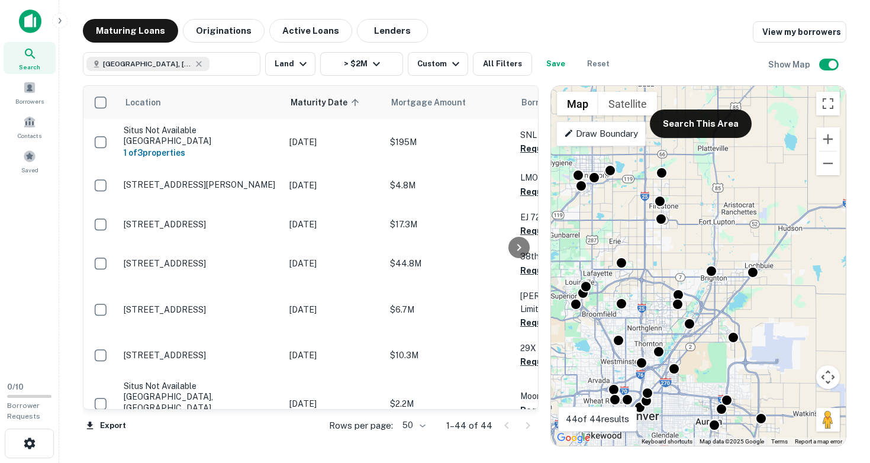
drag, startPoint x: 645, startPoint y: 277, endPoint x: 581, endPoint y: 264, distance: 65.2
click at [581, 264] on div "To activate drag with keyboard, press Alt + Enter. Once in keyboard drag state,…" at bounding box center [698, 266] width 295 height 360
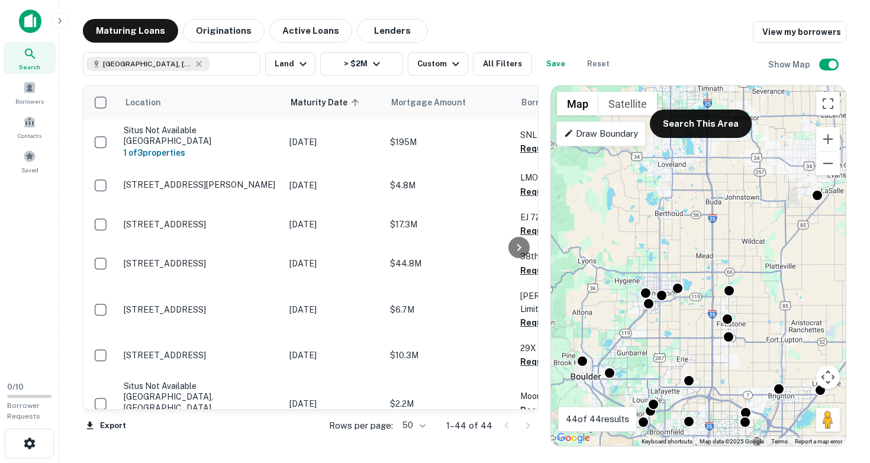
drag, startPoint x: 603, startPoint y: 266, endPoint x: 671, endPoint y: 386, distance: 137.6
click at [671, 386] on div "To activate drag with keyboard, press Alt + Enter. Once in keyboard drag state,…" at bounding box center [698, 266] width 295 height 360
click at [693, 130] on button "Search This Area" at bounding box center [701, 124] width 102 height 28
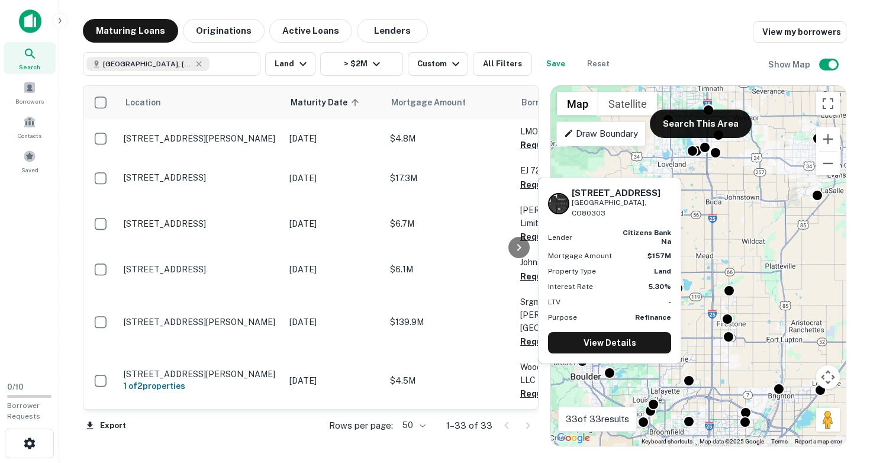
drag, startPoint x: 574, startPoint y: 209, endPoint x: 646, endPoint y: 224, distance: 73.7
click at [646, 219] on div "[STREET_ADDRESS]" at bounding box center [621, 203] width 99 height 31
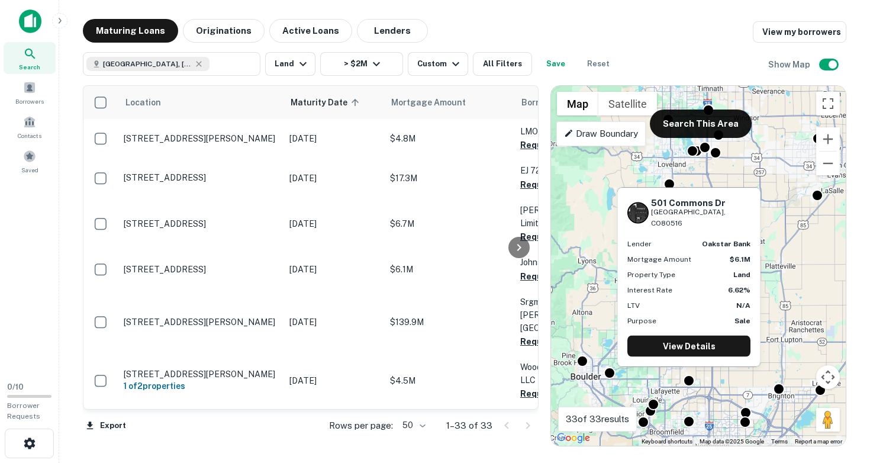
click at [687, 334] on div "501 Commons Dr Erie, CO80516 Lender oakstar bank Mortgage Amount $6.1M Property…" at bounding box center [689, 277] width 142 height 178
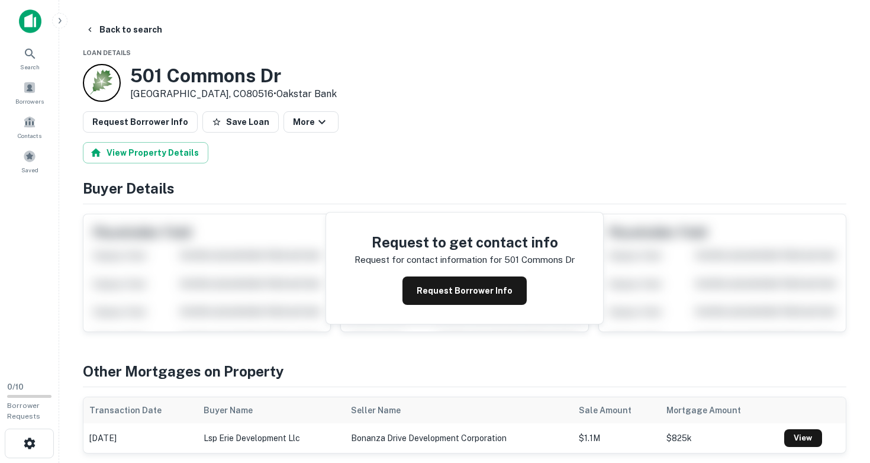
drag, startPoint x: 131, startPoint y: 73, endPoint x: 194, endPoint y: 95, distance: 66.5
click at [194, 95] on div "[STREET_ADDRESS][PERSON_NAME] • Oakstar Bank" at bounding box center [233, 83] width 207 height 37
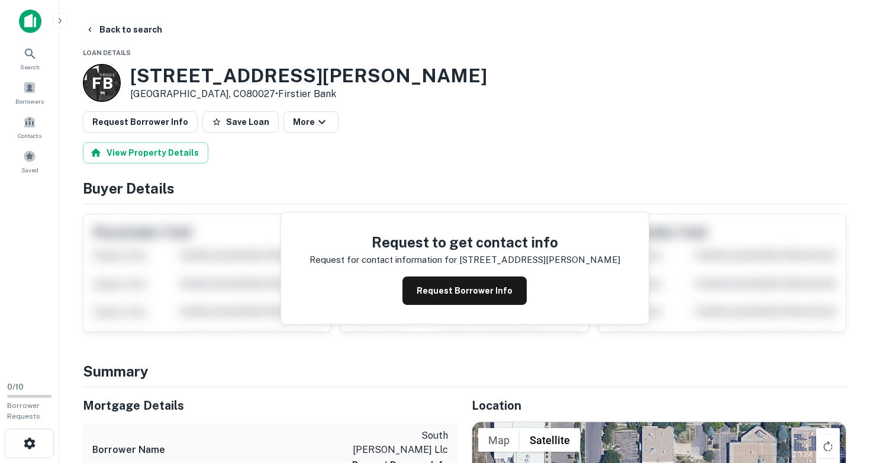
drag, startPoint x: 133, startPoint y: 75, endPoint x: 222, endPoint y: 92, distance: 91.0
click at [222, 92] on div "[STREET_ADDRESS][PERSON_NAME] • Firstier Bank" at bounding box center [308, 83] width 357 height 37
click at [126, 31] on button "Back to search" at bounding box center [124, 29] width 86 height 21
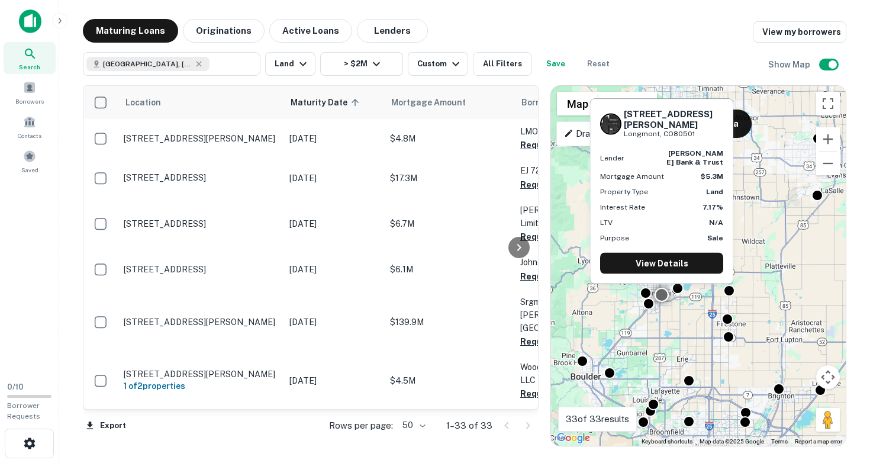
drag, startPoint x: 384, startPoint y: 305, endPoint x: 381, endPoint y: 313, distance: 8.2
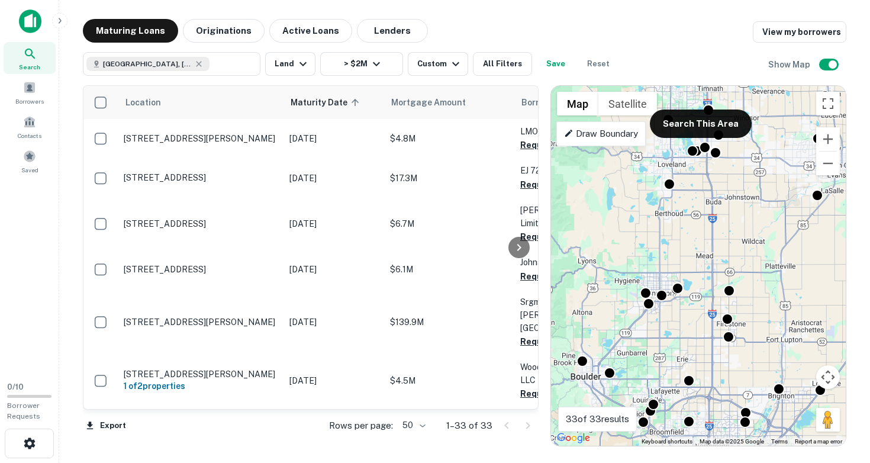
click at [635, 385] on div "To activate drag with keyboard, press Alt + Enter. Once in keyboard drag state,…" at bounding box center [698, 266] width 295 height 360
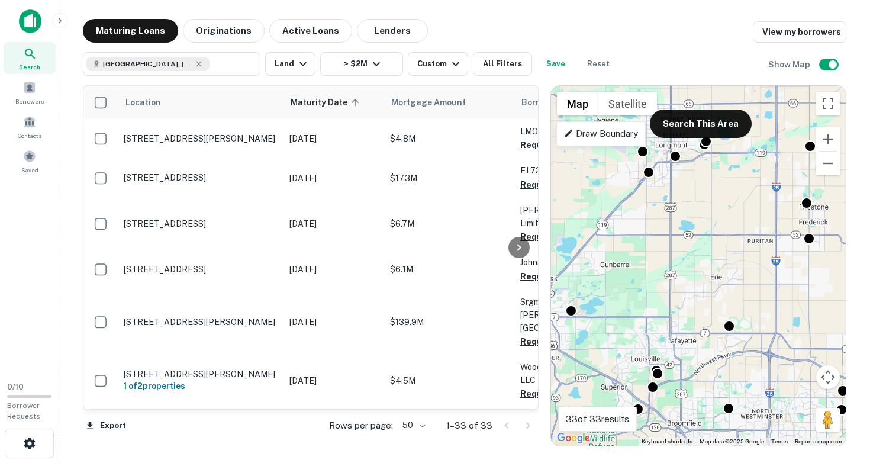
drag, startPoint x: 651, startPoint y: 385, endPoint x: 636, endPoint y: 290, distance: 96.5
click at [636, 290] on div "To activate drag with keyboard, press Alt + Enter. Once in keyboard drag state,…" at bounding box center [698, 266] width 295 height 360
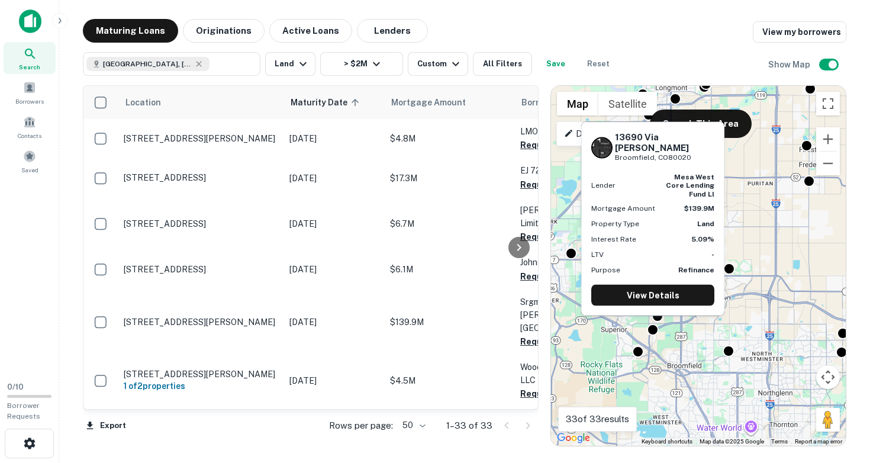
drag, startPoint x: 616, startPoint y: 155, endPoint x: 696, endPoint y: 172, distance: 81.7
click at [696, 163] on div "[STREET_ADDRESS][PERSON_NAME]" at bounding box center [652, 147] width 123 height 31
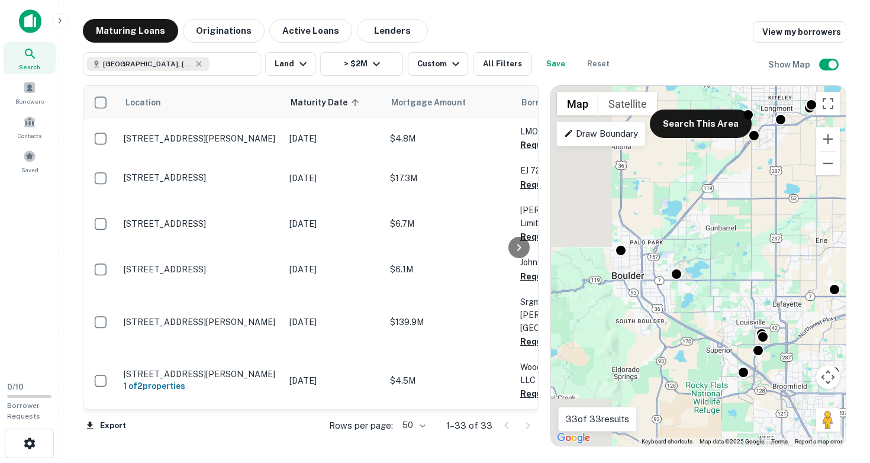
drag, startPoint x: 666, startPoint y: 269, endPoint x: 784, endPoint y: 303, distance: 122.5
click at [784, 303] on div "To activate drag with keyboard, press Alt + Enter. Once in keyboard drag state,…" at bounding box center [698, 266] width 295 height 360
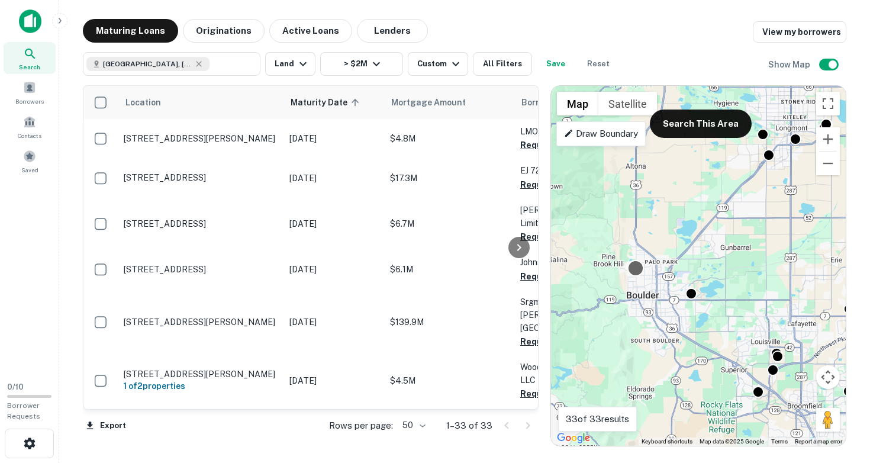
click at [640, 273] on div at bounding box center [636, 268] width 17 height 17
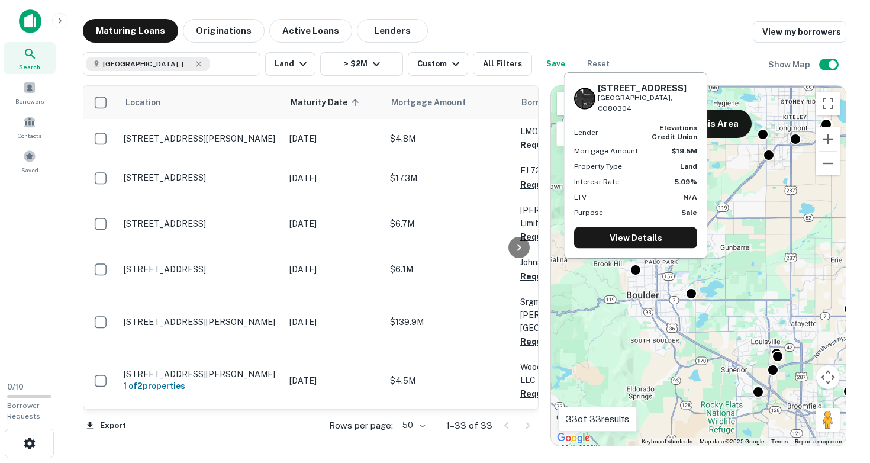
drag, startPoint x: 598, startPoint y: 96, endPoint x: 664, endPoint y: 108, distance: 66.9
click at [664, 108] on div "[STREET_ADDRESS]" at bounding box center [647, 97] width 99 height 31
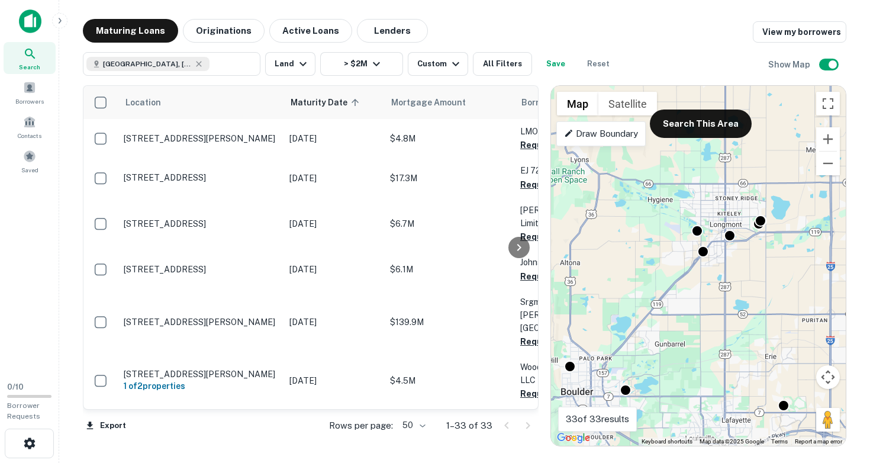
drag, startPoint x: 690, startPoint y: 221, endPoint x: 636, endPoint y: 325, distance: 116.8
click at [636, 325] on div "To activate drag with keyboard, press Alt + Enter. Once in keyboard drag state,…" at bounding box center [698, 266] width 295 height 360
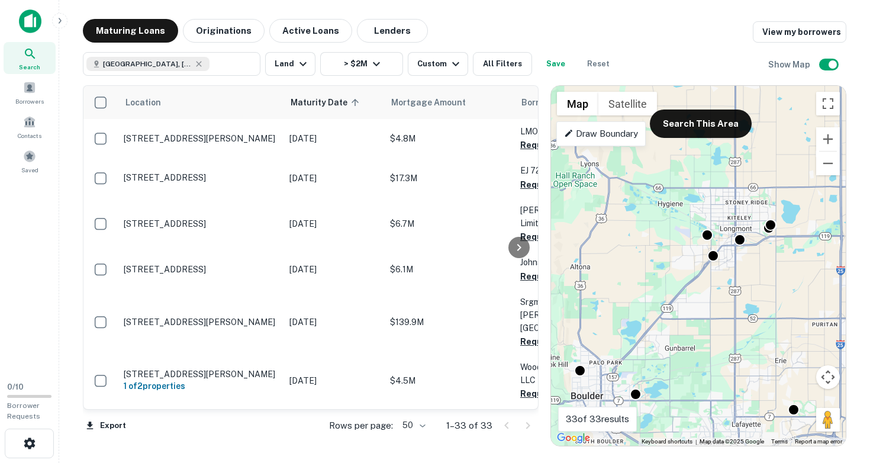
drag, startPoint x: 702, startPoint y: 257, endPoint x: 693, endPoint y: 257, distance: 9.5
click at [693, 257] on div "To activate drag with keyboard, press Alt + Enter. Once in keyboard drag state,…" at bounding box center [698, 266] width 295 height 360
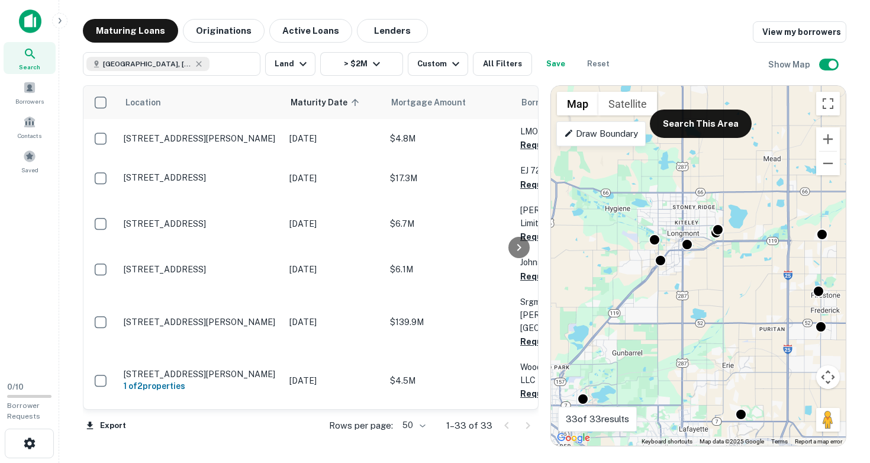
drag, startPoint x: 729, startPoint y: 276, endPoint x: 670, endPoint y: 277, distance: 59.8
click at [670, 278] on div "To activate drag with keyboard, press Alt + Enter. Once in keyboard drag state,…" at bounding box center [698, 266] width 295 height 360
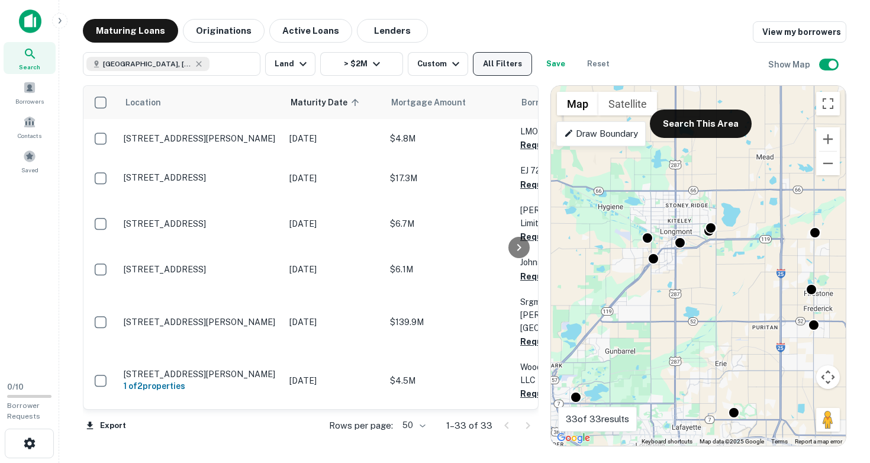
click at [491, 65] on button "All Filters" at bounding box center [502, 64] width 59 height 24
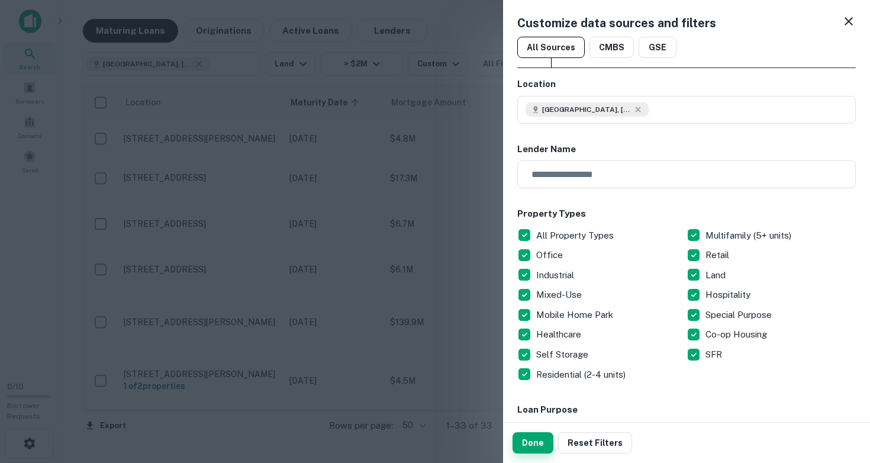
click at [538, 439] on button "Done" at bounding box center [533, 442] width 41 height 21
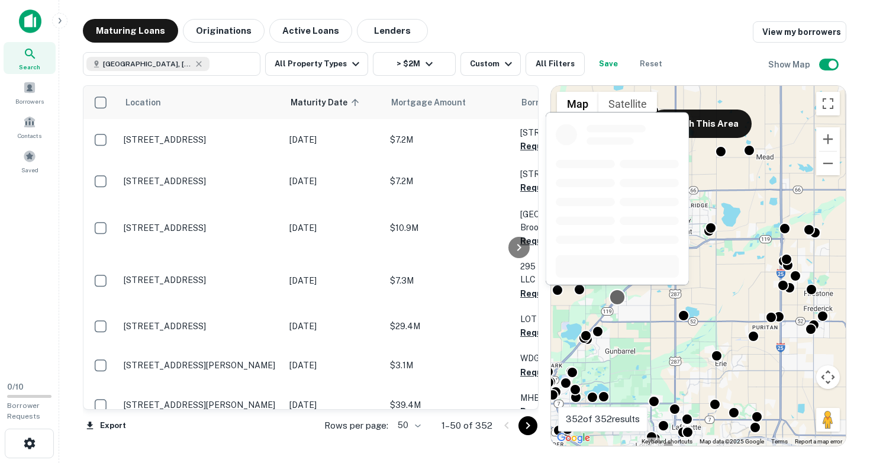
click at [619, 301] on div at bounding box center [617, 297] width 17 height 17
click at [619, 298] on div at bounding box center [617, 297] width 17 height 17
click at [613, 298] on div at bounding box center [617, 297] width 17 height 17
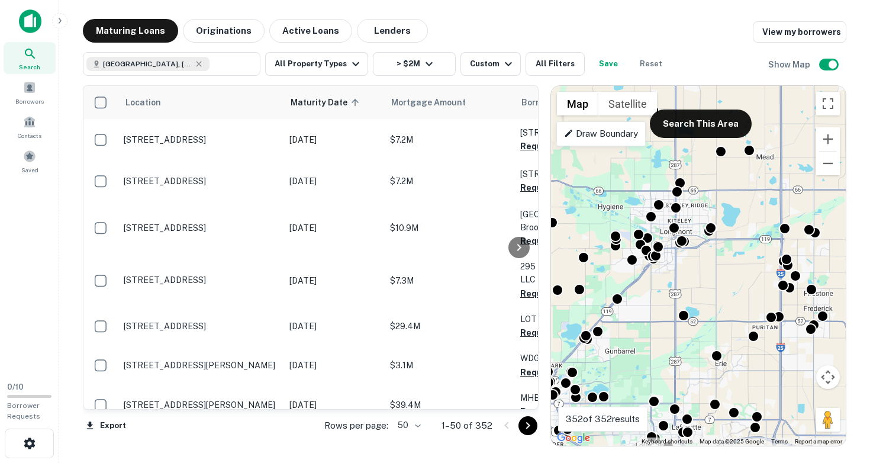
click at [614, 342] on div "To navigate, press the arrow keys. To activate drag with keyboard, press Alt + …" at bounding box center [698, 266] width 295 height 360
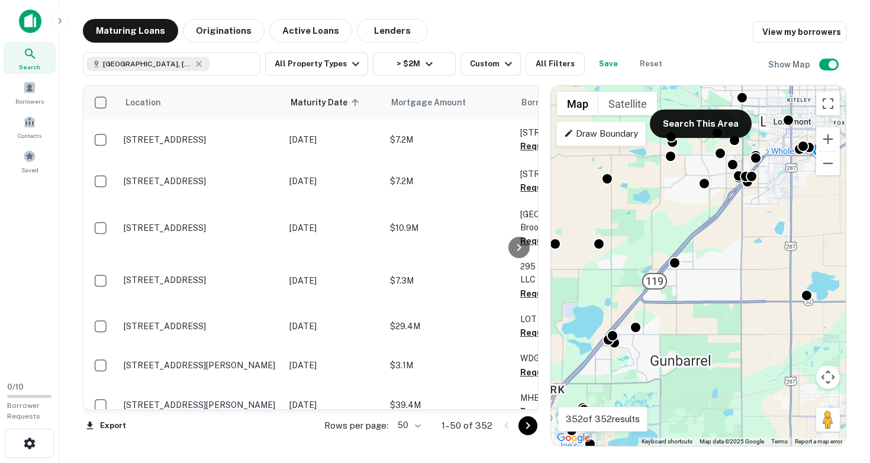
drag, startPoint x: 616, startPoint y: 343, endPoint x: 676, endPoint y: 344, distance: 59.8
click at [676, 344] on div "To activate drag with keyboard, press Alt + Enter. Once in keyboard drag state,…" at bounding box center [698, 266] width 295 height 360
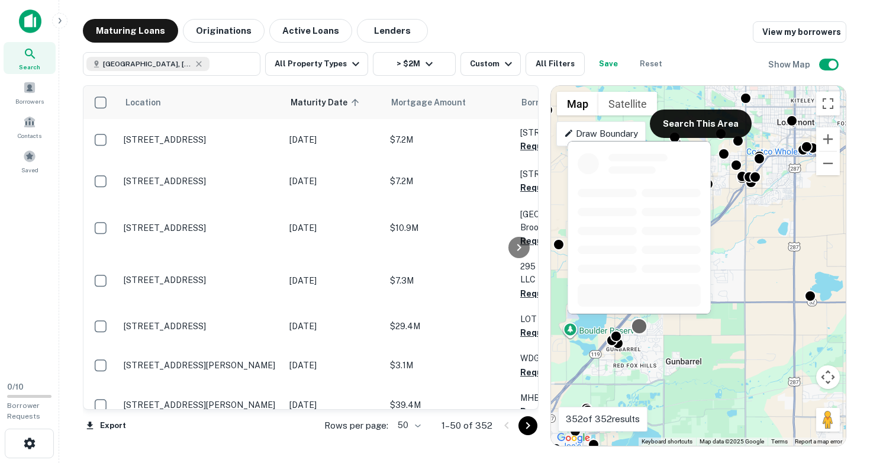
click at [641, 330] on div at bounding box center [639, 326] width 17 height 17
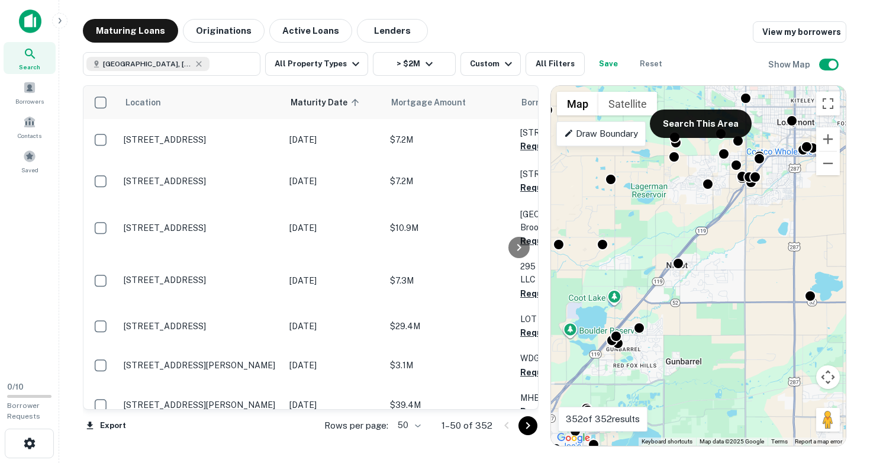
click at [659, 358] on div "To navigate, press the arrow keys. To activate drag with keyboard, press Alt + …" at bounding box center [698, 266] width 295 height 360
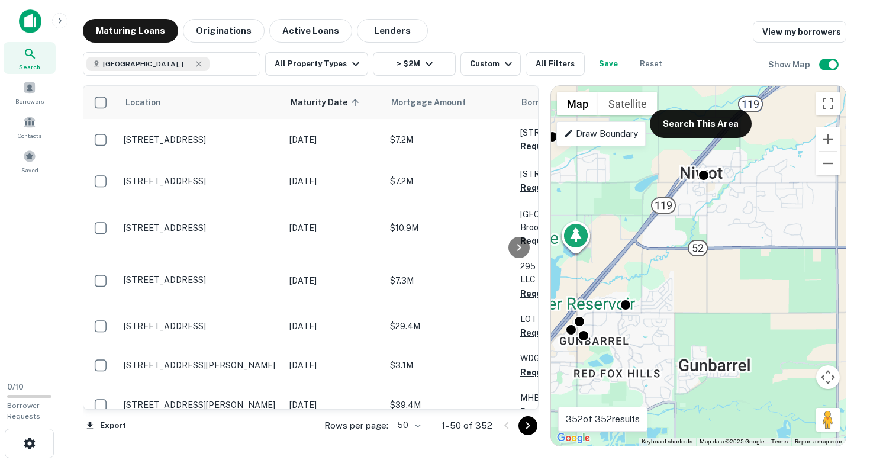
drag, startPoint x: 665, startPoint y: 349, endPoint x: 727, endPoint y: 347, distance: 62.2
click at [727, 347] on div "To activate drag with keyboard, press Alt + Enter. Once in keyboard drag state,…" at bounding box center [698, 266] width 295 height 360
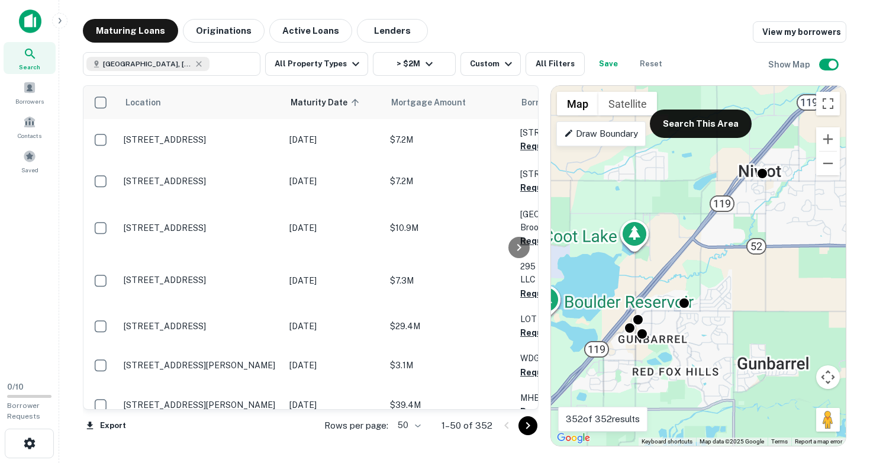
drag, startPoint x: 688, startPoint y: 342, endPoint x: 753, endPoint y: 339, distance: 64.6
click at [753, 339] on div "To activate drag with keyboard, press Alt + Enter. Once in keyboard drag state,…" at bounding box center [698, 266] width 295 height 360
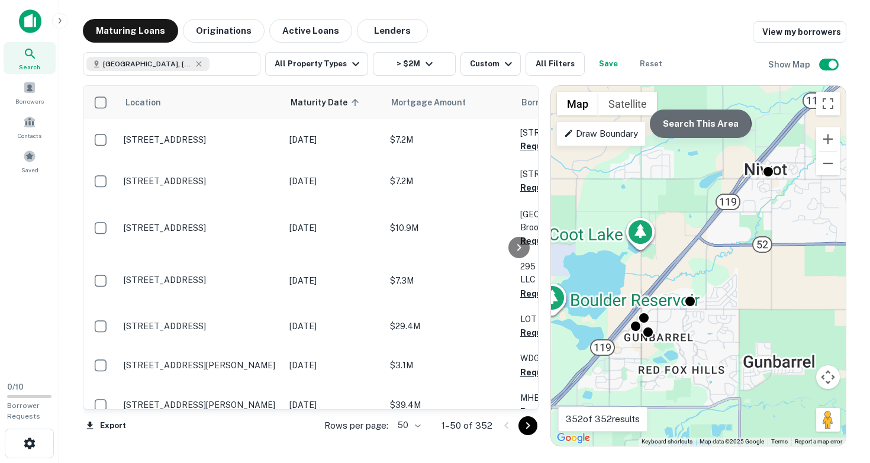
click at [693, 128] on button "Search This Area" at bounding box center [701, 124] width 102 height 28
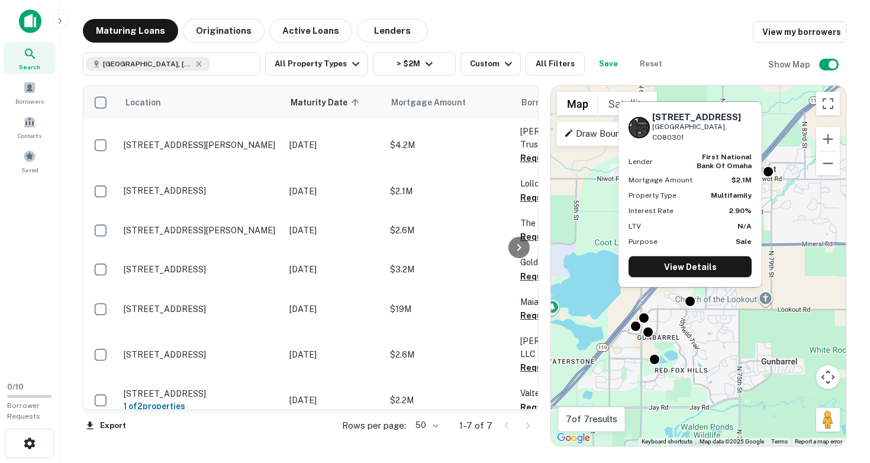
drag, startPoint x: 653, startPoint y: 128, endPoint x: 720, endPoint y: 139, distance: 67.7
click at [720, 139] on div "[STREET_ADDRESS]" at bounding box center [701, 126] width 99 height 31
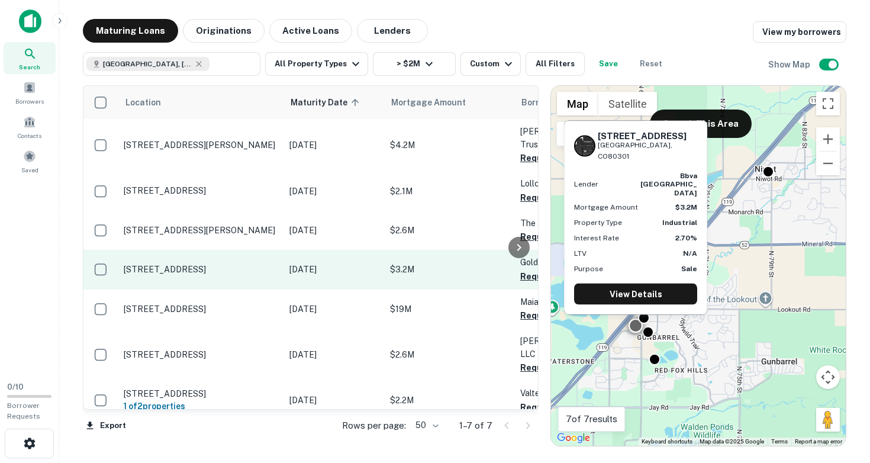
click at [373, 282] on td "[DATE]" at bounding box center [334, 269] width 101 height 39
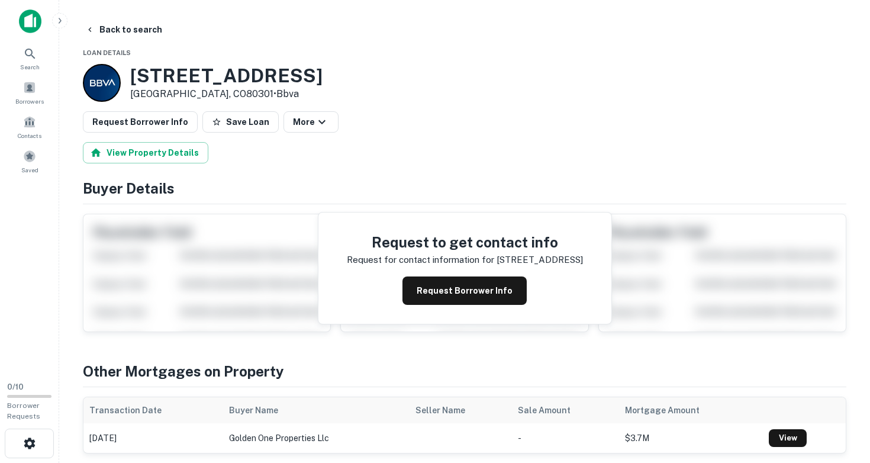
drag, startPoint x: 132, startPoint y: 72, endPoint x: 213, endPoint y: 95, distance: 83.6
click at [213, 95] on div "[STREET_ADDRESS] • Bbva" at bounding box center [226, 83] width 192 height 37
